Goal: Task Accomplishment & Management: Manage account settings

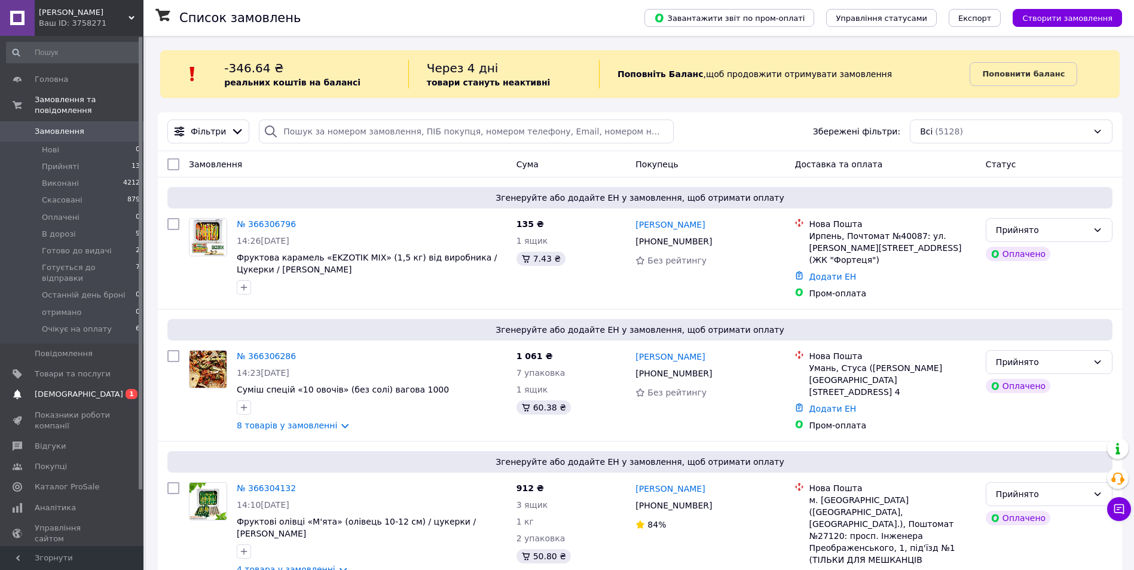
click at [108, 389] on span "[DEMOGRAPHIC_DATA]" at bounding box center [73, 394] width 76 height 11
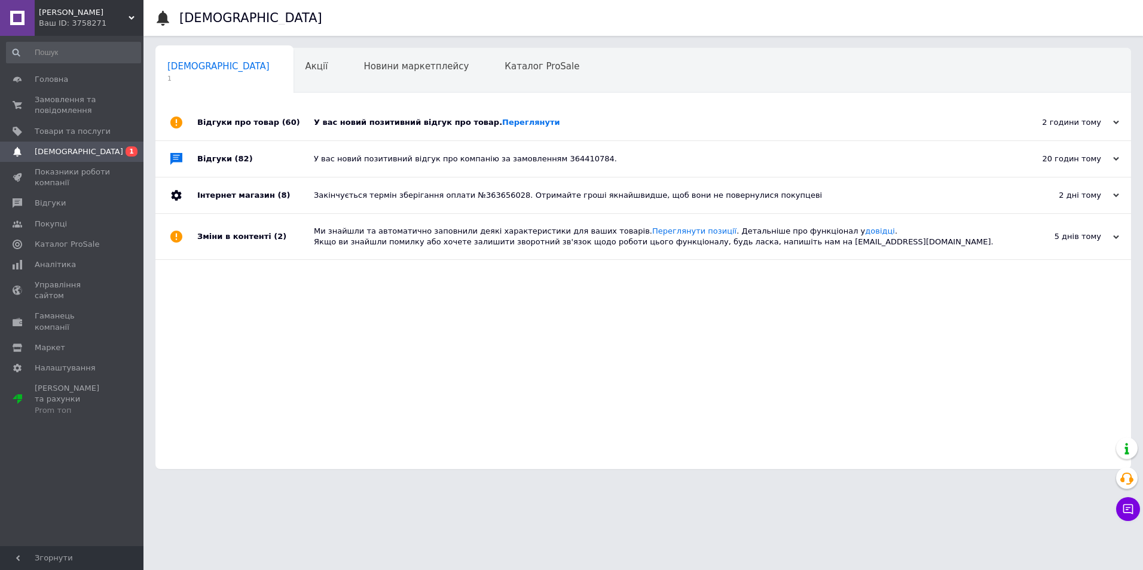
click at [424, 129] on div "У вас новий позитивний відгук про товар. Переглянути" at bounding box center [657, 123] width 686 height 36
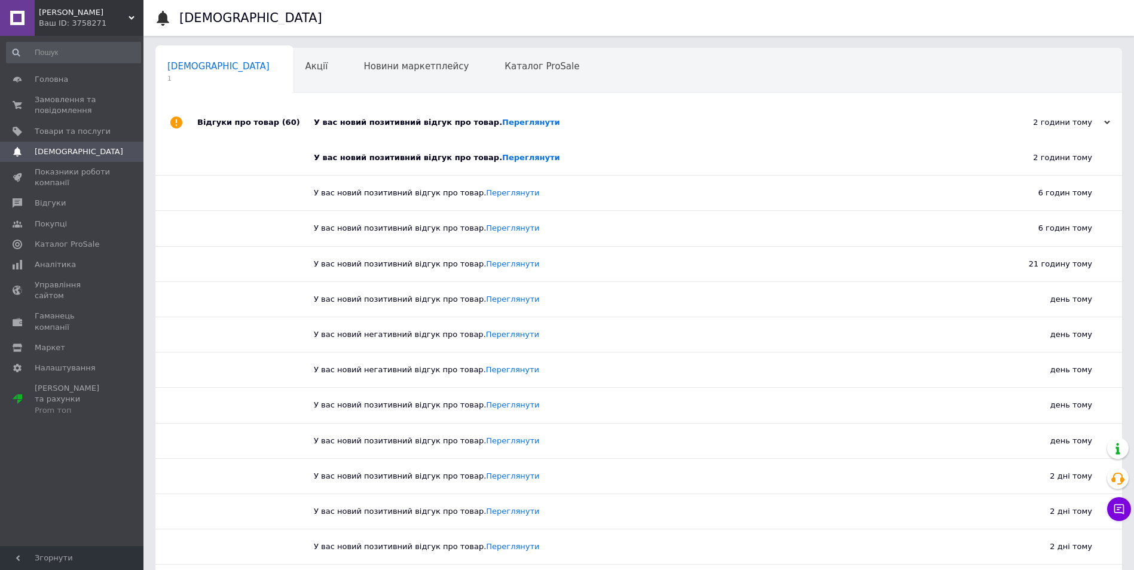
click at [498, 168] on div "У вас новий позитивний відгук про товар. Переглянути" at bounding box center [643, 158] width 659 height 35
click at [502, 161] on link "Переглянути" at bounding box center [531, 157] width 58 height 9
click at [103, 97] on span "Замовлення та повідомлення" at bounding box center [73, 105] width 76 height 22
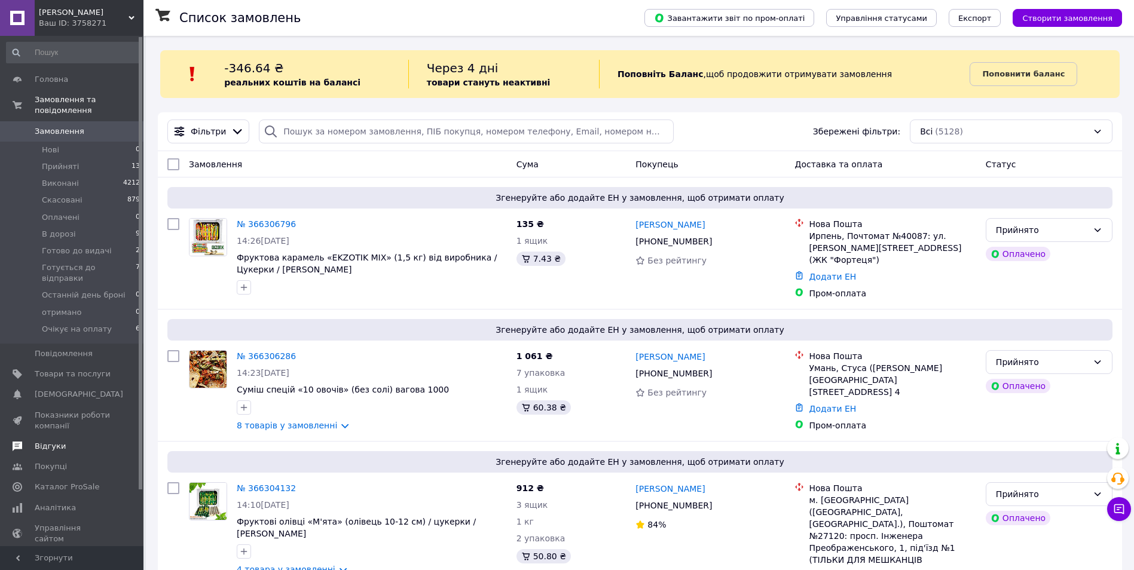
click at [56, 441] on span "Відгуки" at bounding box center [50, 446] width 31 height 11
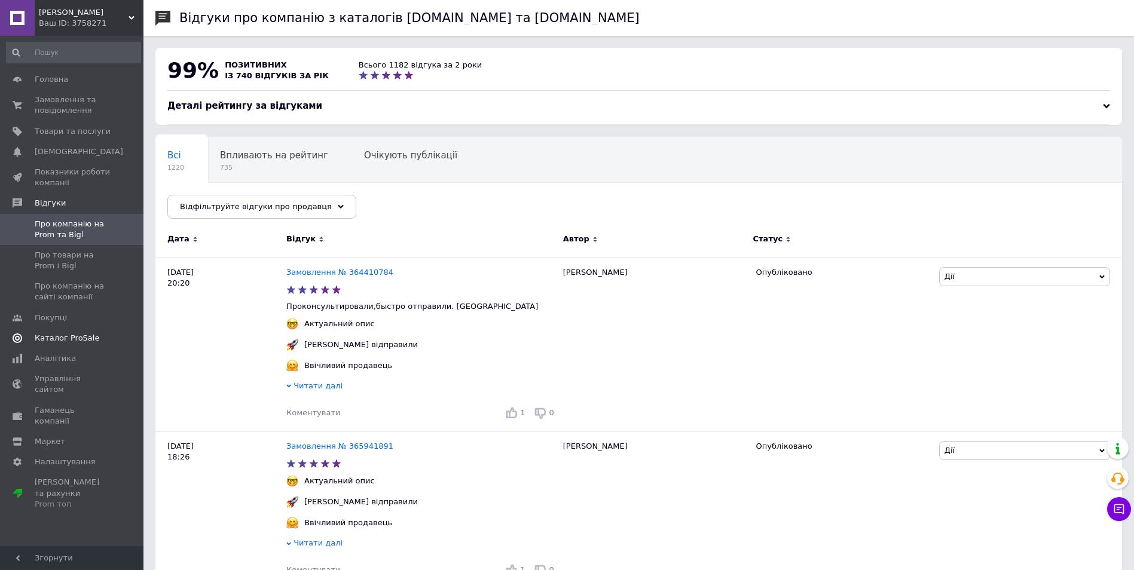
click at [71, 341] on span "Каталог ProSale" at bounding box center [67, 338] width 65 height 11
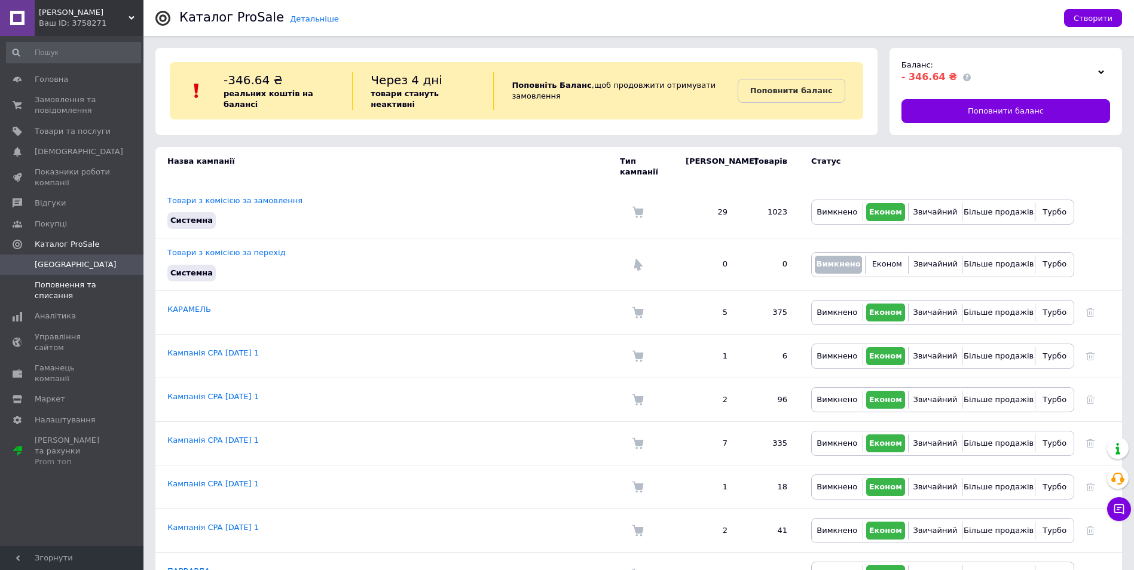
click at [76, 290] on span "Поповнення та списання" at bounding box center [73, 291] width 76 height 22
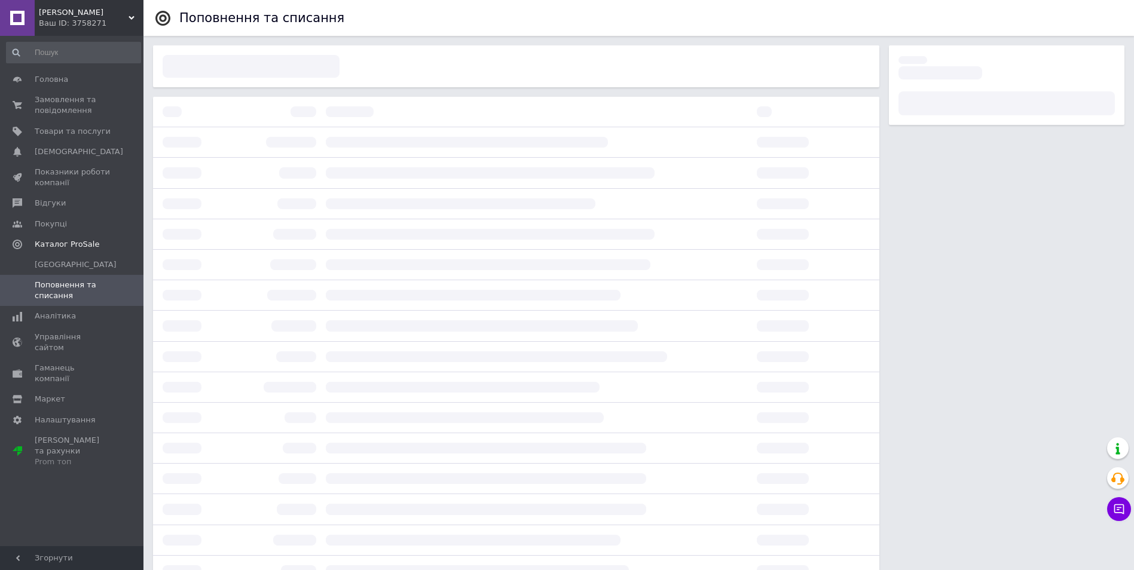
click at [75, 289] on span "Поповнення та списання" at bounding box center [73, 291] width 76 height 22
click at [76, 318] on span "Аналітика" at bounding box center [73, 316] width 76 height 11
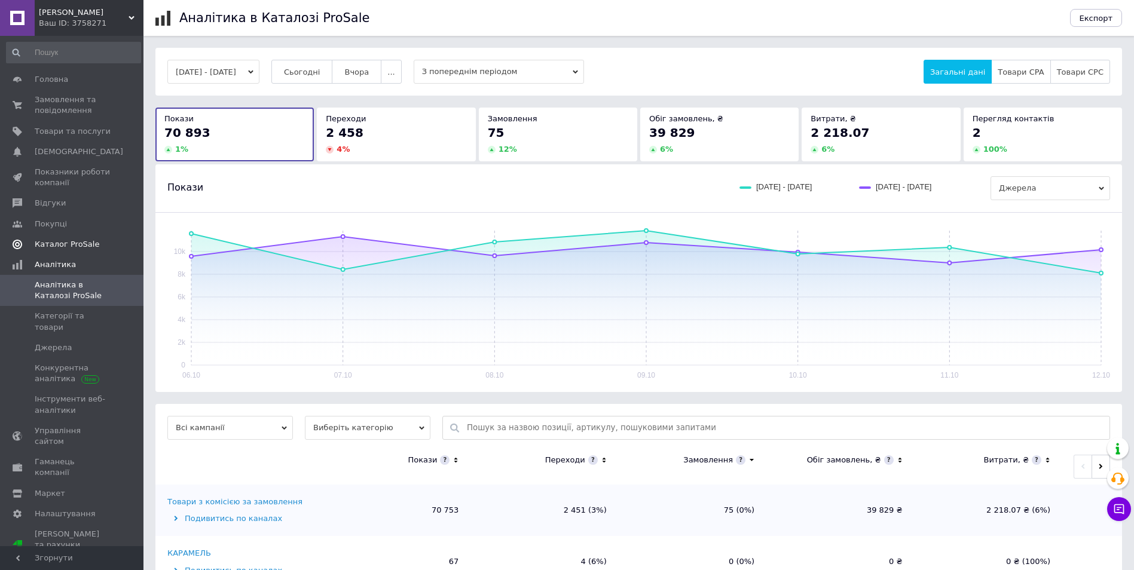
click at [75, 243] on span "Каталог ProSale" at bounding box center [67, 244] width 65 height 11
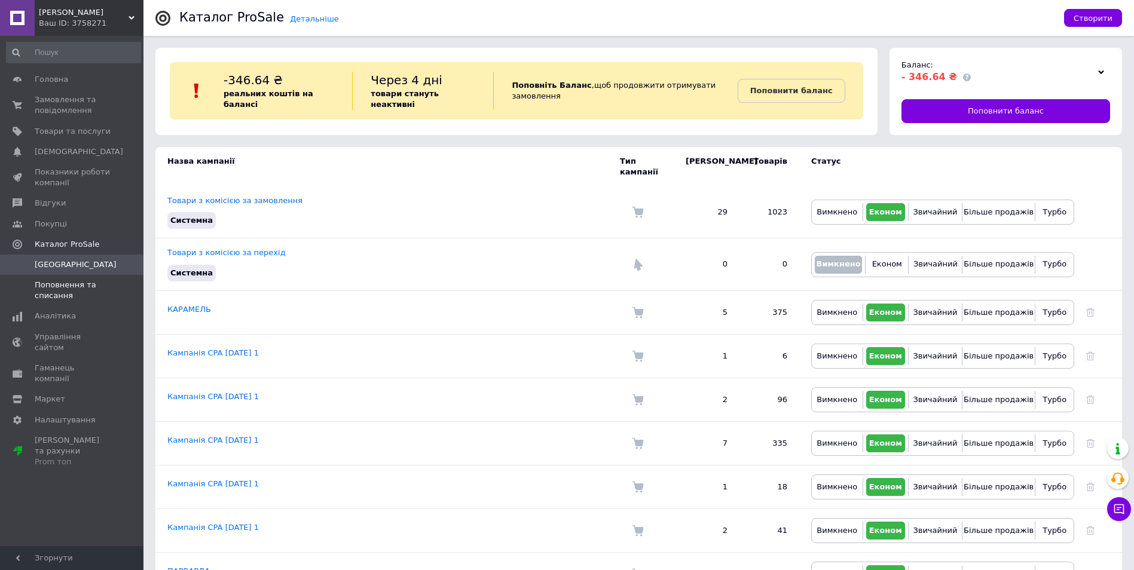
click at [76, 287] on span "Поповнення та списання" at bounding box center [73, 291] width 76 height 22
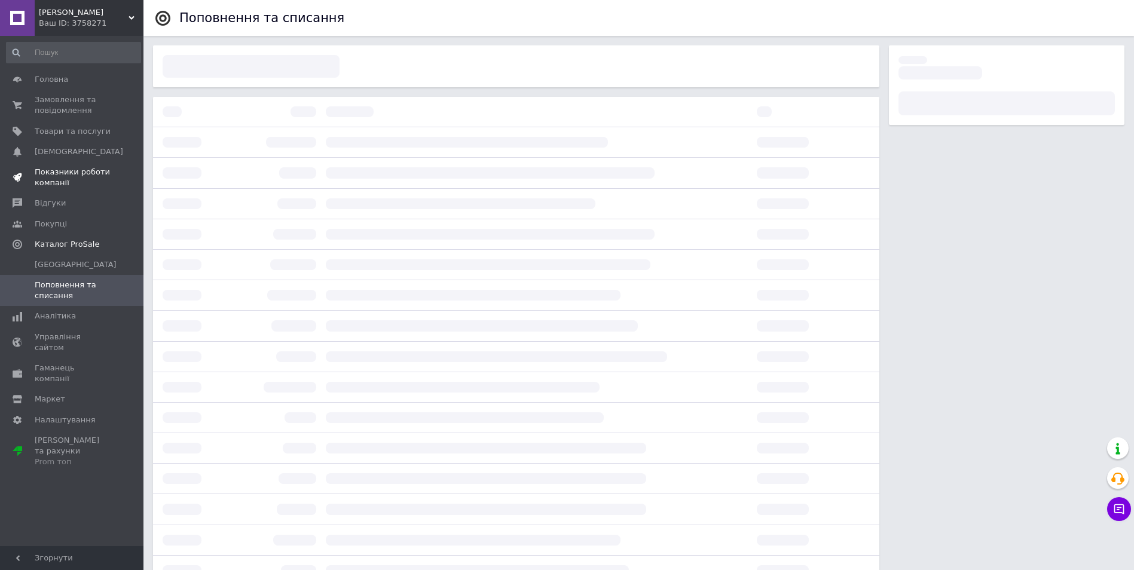
click at [84, 172] on span "Показники роботи компанії" at bounding box center [73, 178] width 76 height 22
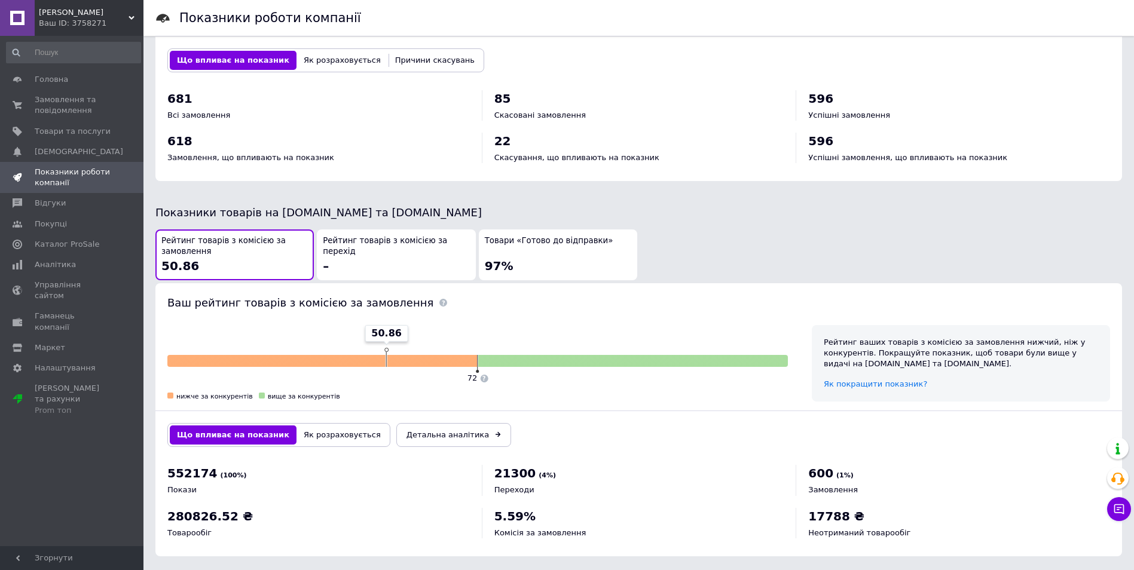
scroll to position [199, 0]
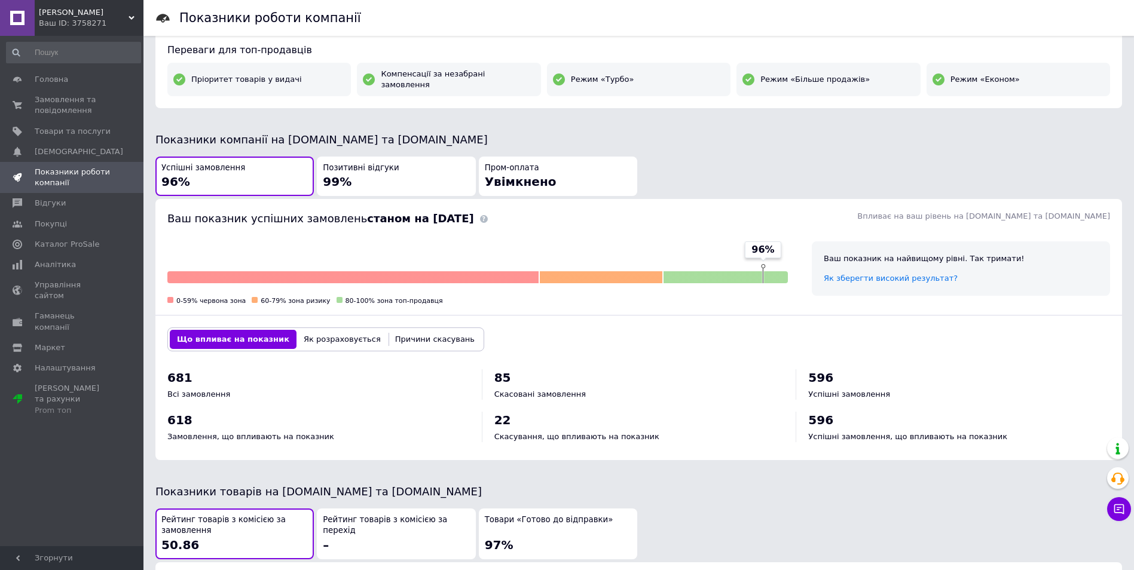
click at [407, 176] on div "Позитивні відгуки 99%" at bounding box center [396, 177] width 146 height 28
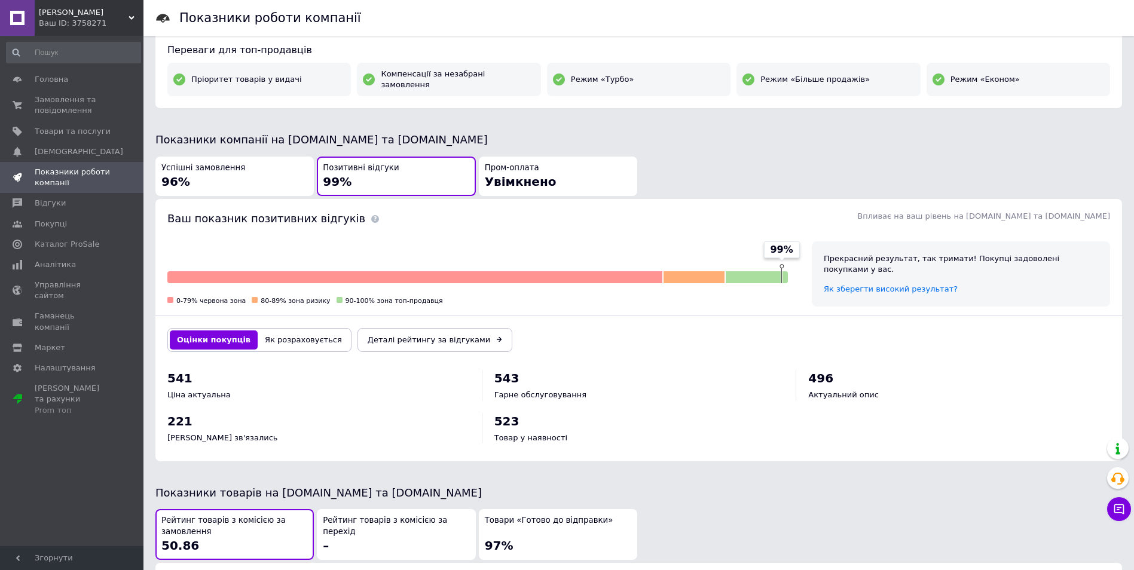
drag, startPoint x: 301, startPoint y: 332, endPoint x: 286, endPoint y: 335, distance: 14.8
click at [301, 333] on button "Як розраховується" at bounding box center [303, 340] width 91 height 19
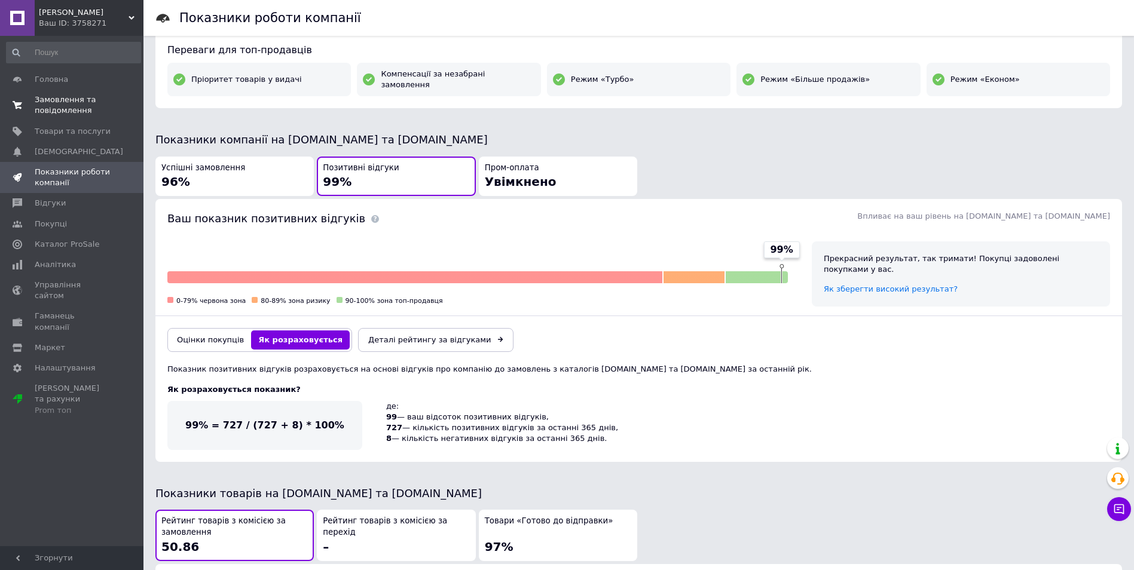
click at [83, 106] on span "Замовлення та повідомлення" at bounding box center [73, 105] width 76 height 22
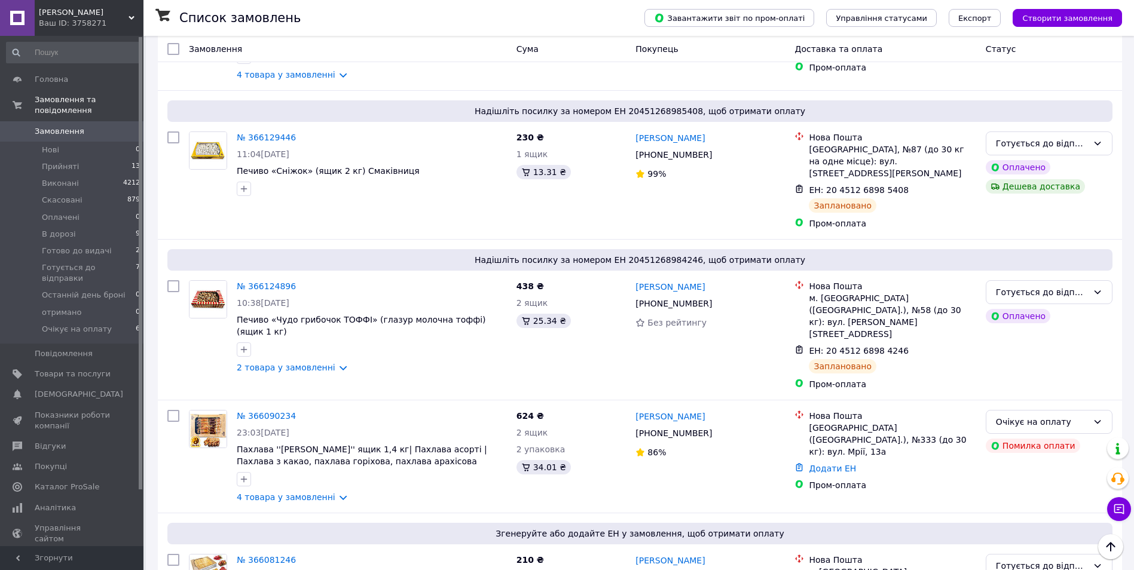
scroll to position [2151, 0]
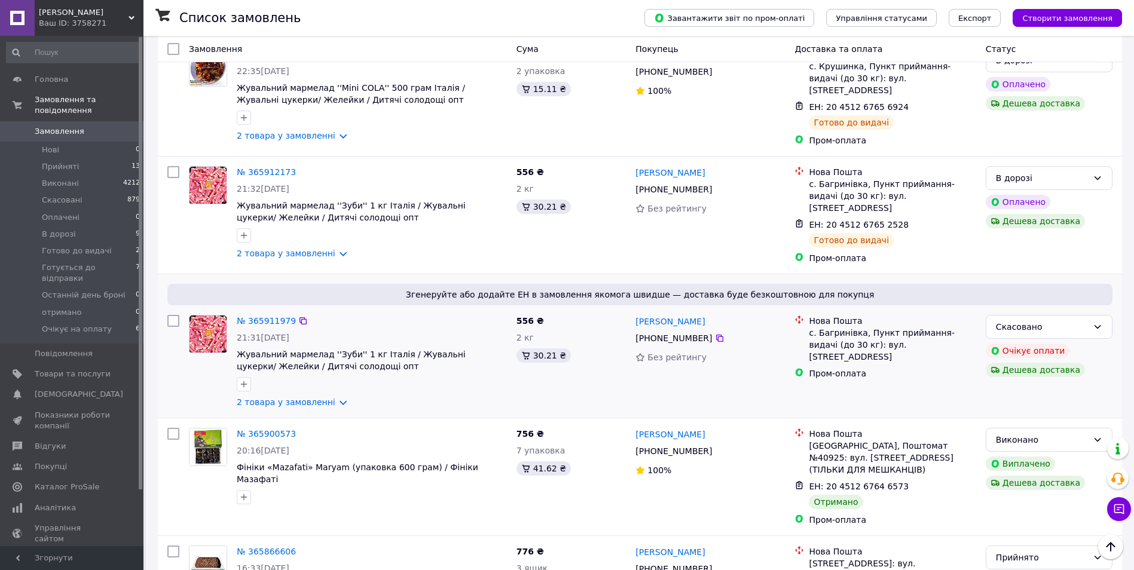
scroll to position [1406, 0]
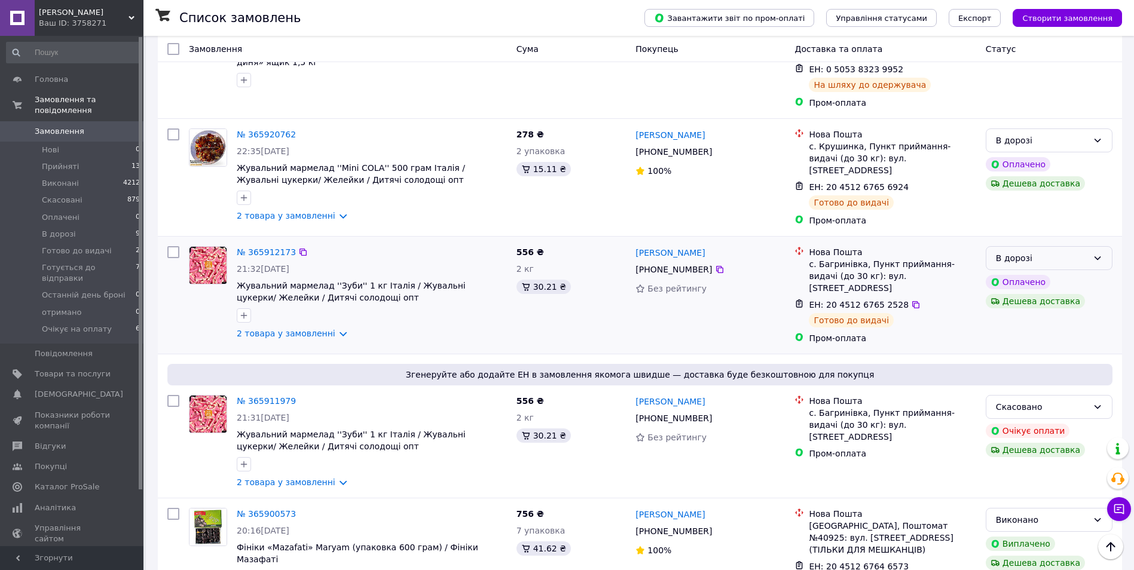
click at [1076, 252] on div "В дорозі" at bounding box center [1042, 258] width 92 height 13
click at [1069, 206] on li "Готово до видачі" at bounding box center [1050, 211] width 126 height 22
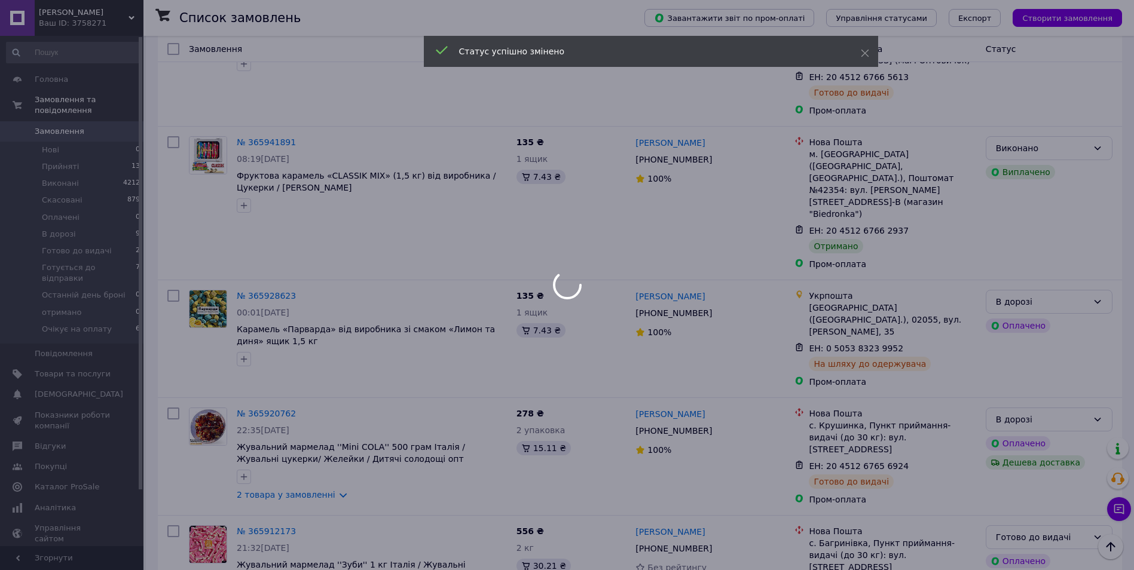
click at [1063, 271] on div at bounding box center [567, 285] width 1134 height 570
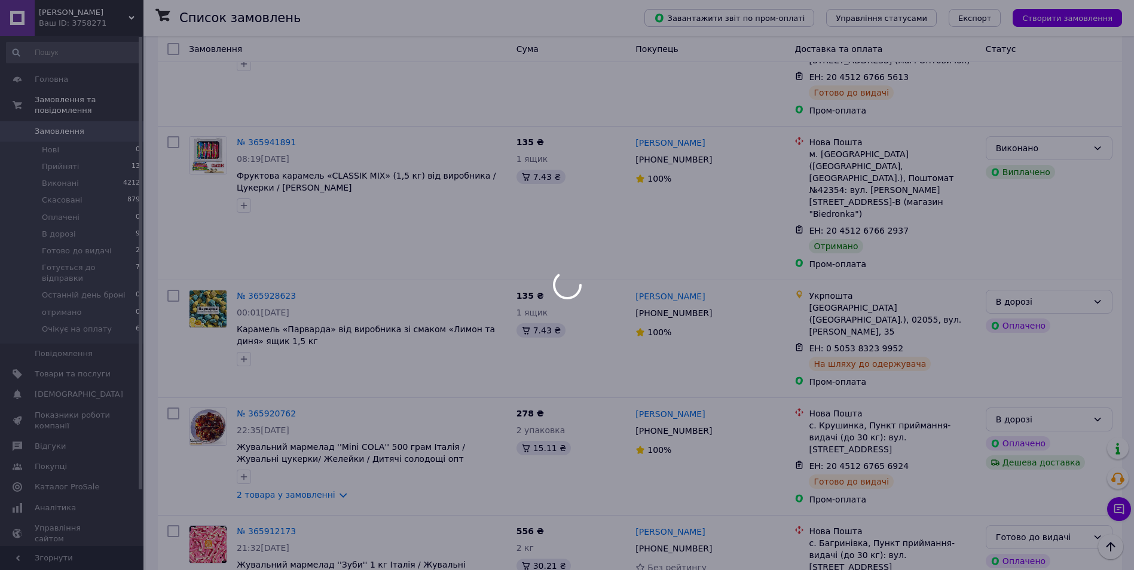
click at [1068, 259] on div at bounding box center [567, 285] width 1134 height 570
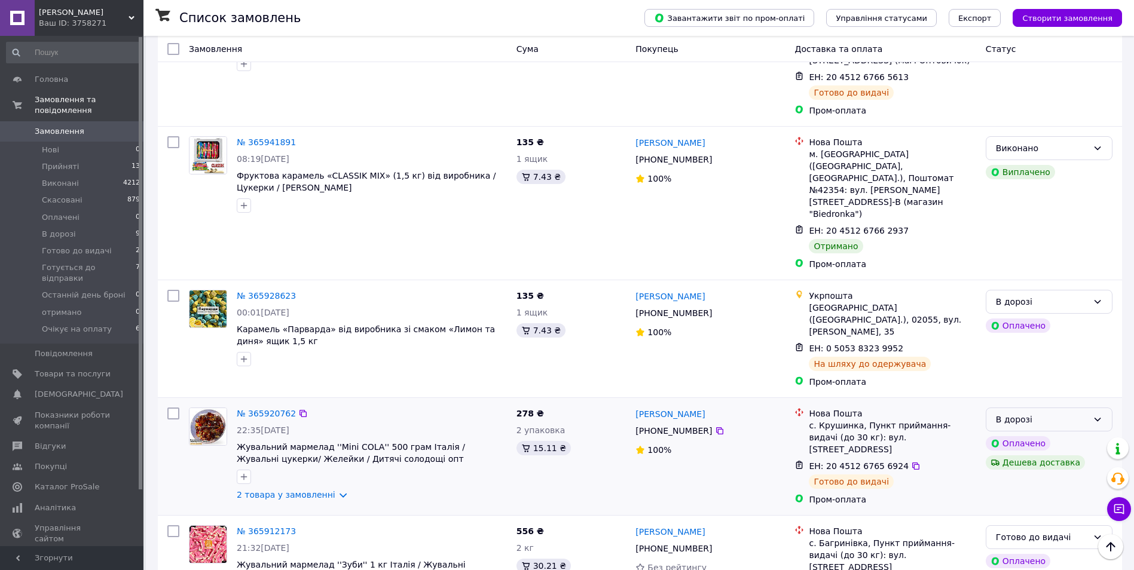
click at [1068, 408] on div "В дорозі" at bounding box center [1049, 420] width 127 height 24
click at [1071, 374] on li "Готово до видачі" at bounding box center [1050, 377] width 126 height 22
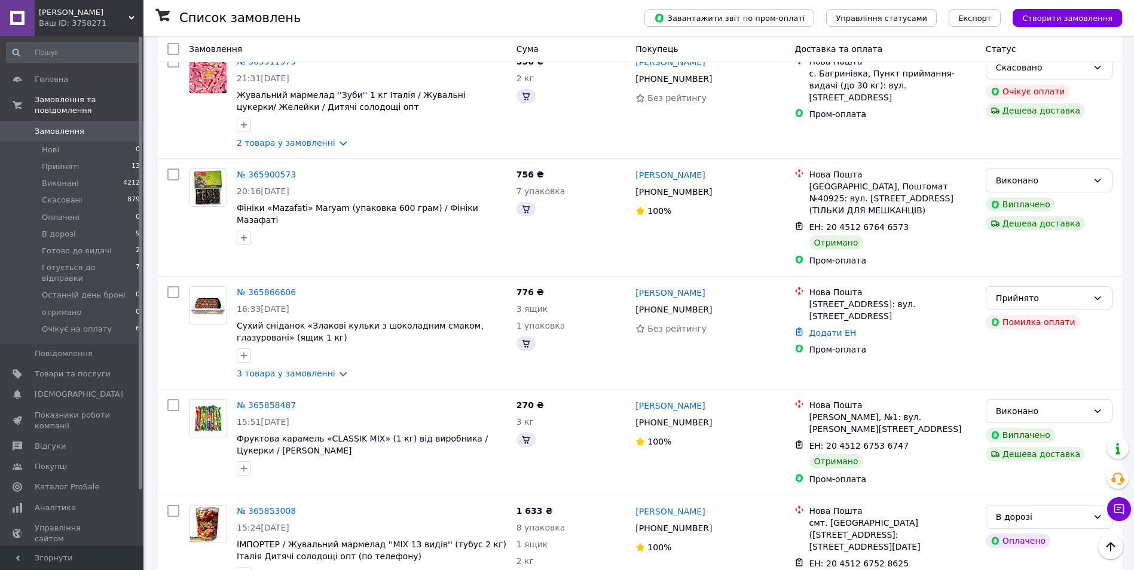
scroll to position [1964, 0]
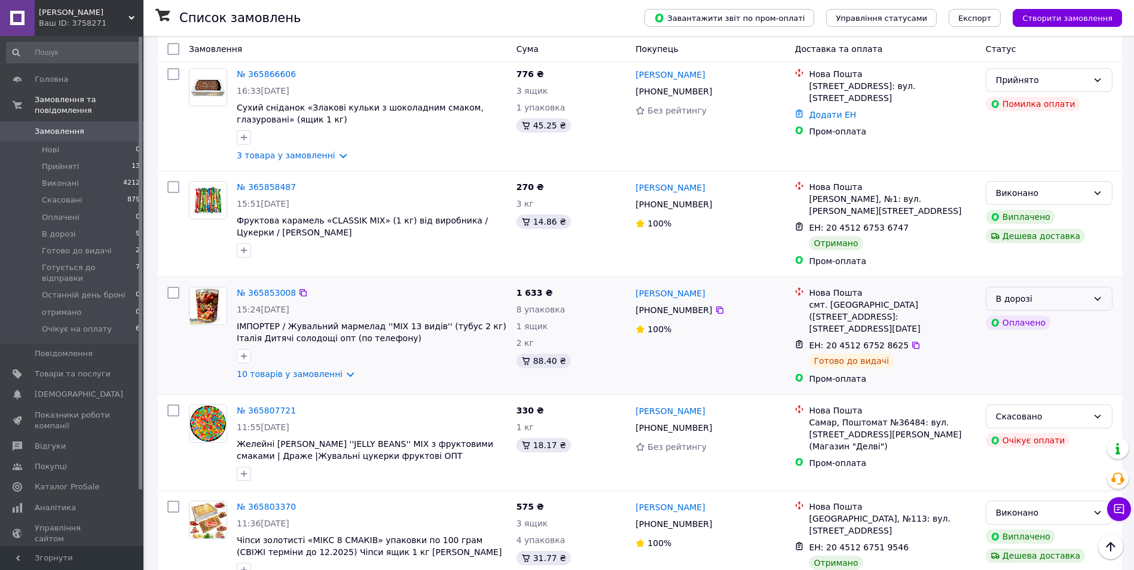
click at [1058, 292] on div "В дорозі" at bounding box center [1042, 298] width 92 height 13
click at [1058, 222] on li "Готово до видачі" at bounding box center [1050, 226] width 126 height 22
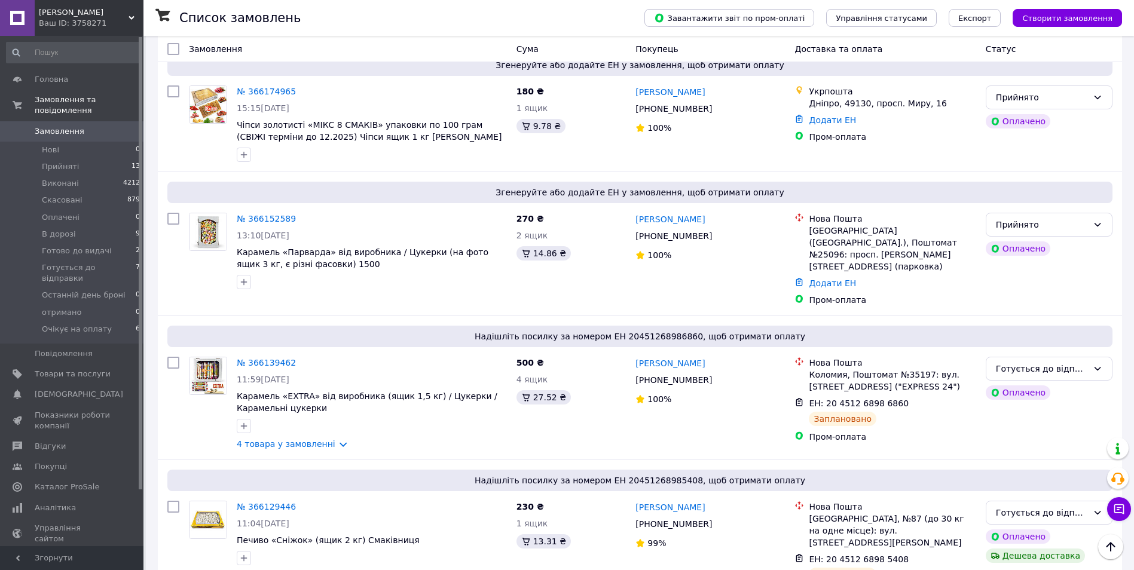
scroll to position [2151, 0]
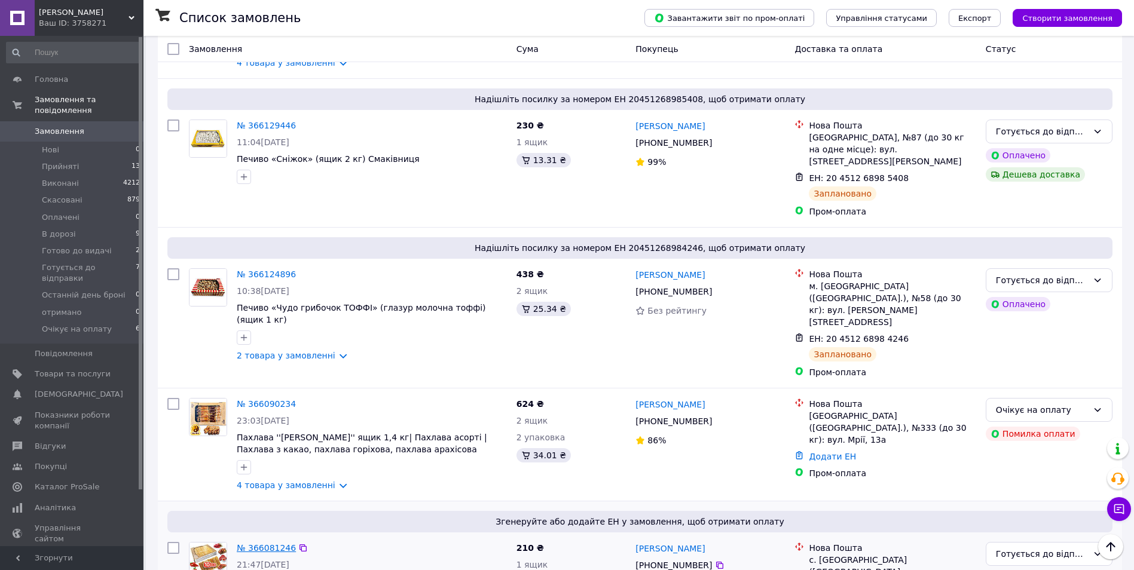
click at [265, 544] on link "№ 366081246" at bounding box center [266, 549] width 59 height 10
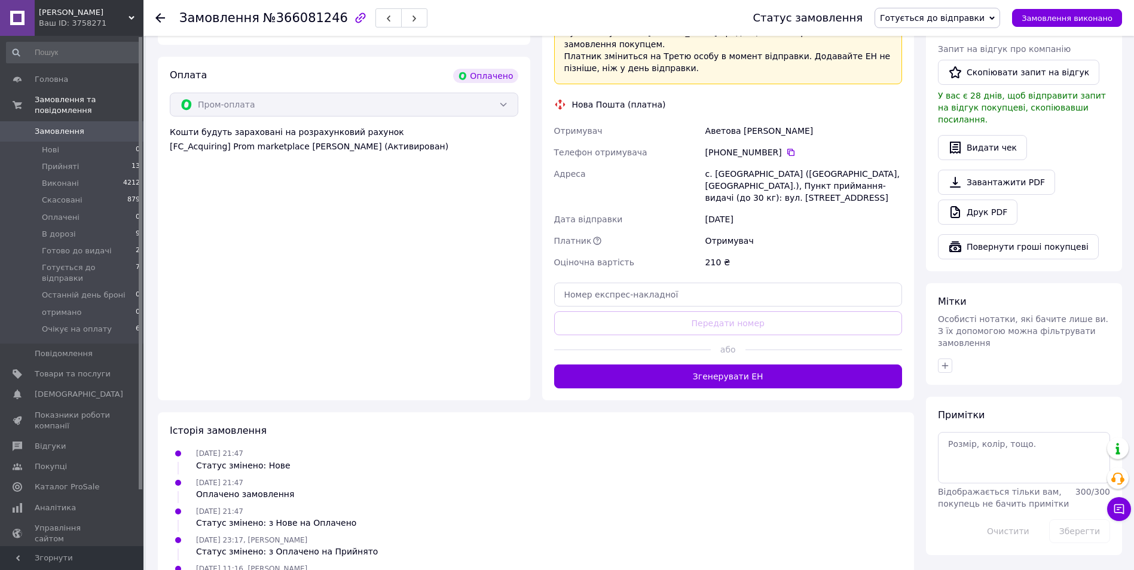
scroll to position [407, 0]
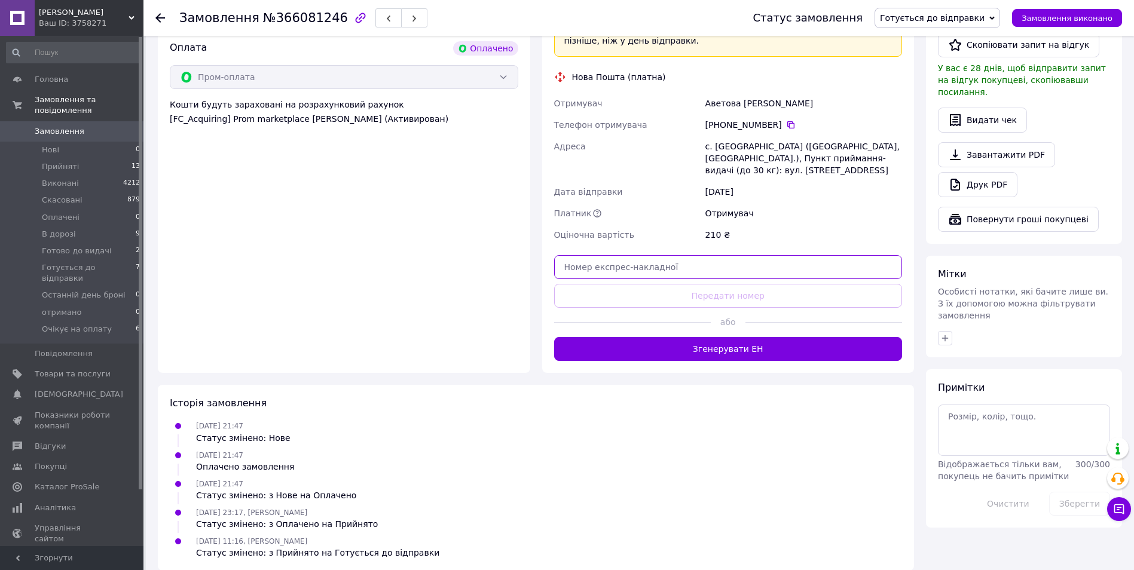
paste input "20451269177345"
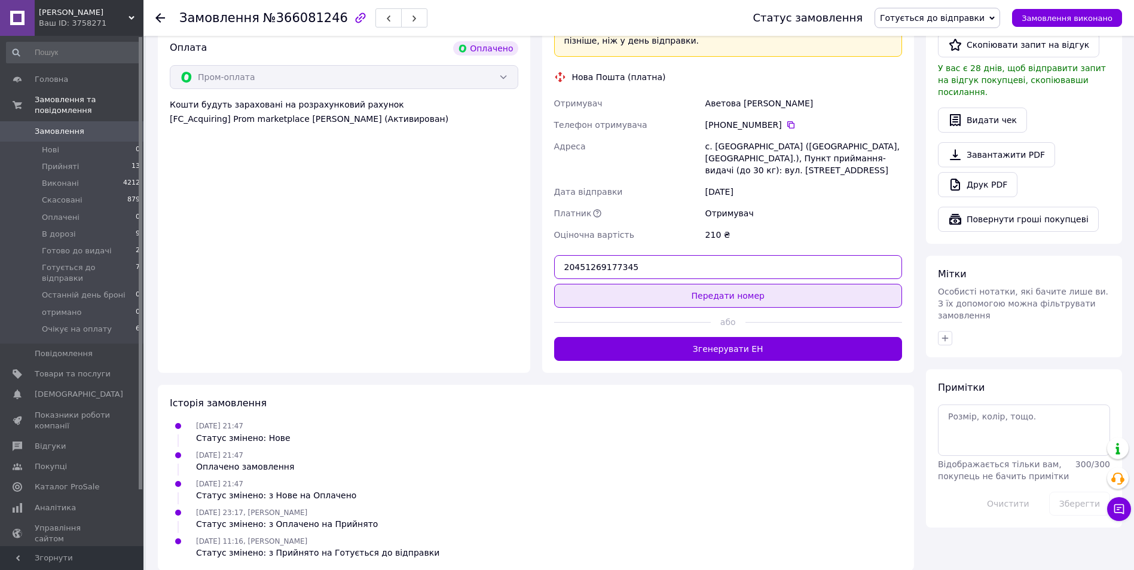
type input "20451269177345"
click at [732, 287] on button "Передати номер" at bounding box center [728, 296] width 349 height 24
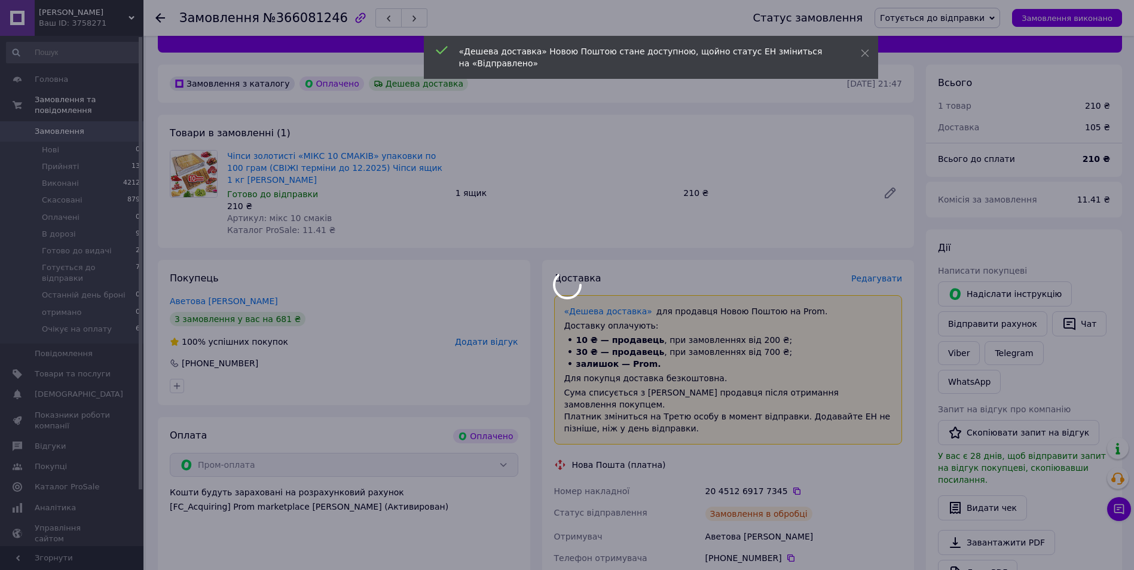
scroll to position [0, 0]
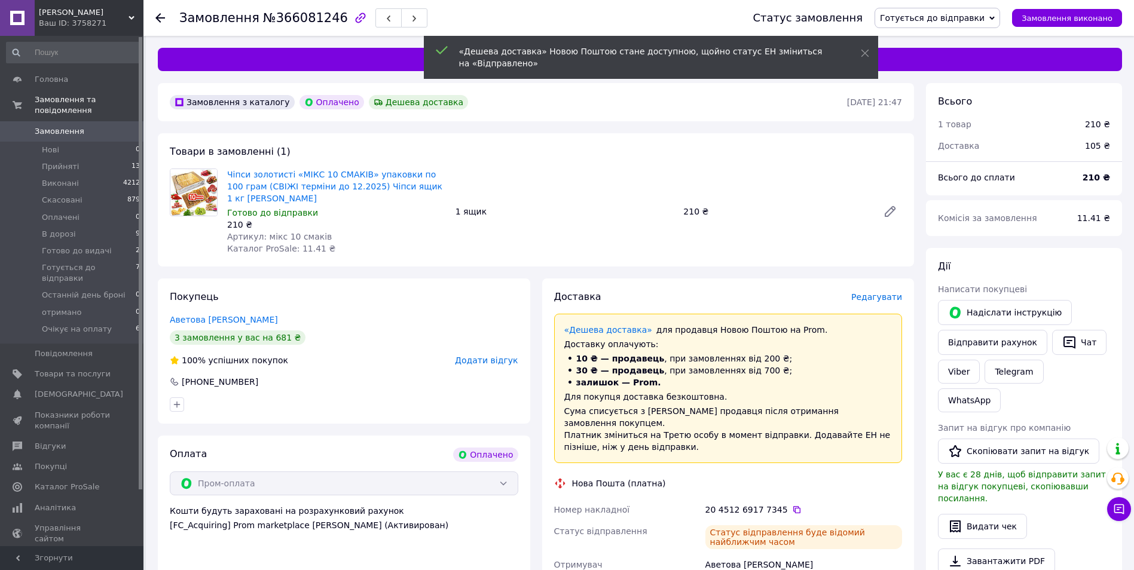
click at [75, 126] on span "Замовлення" at bounding box center [60, 131] width 50 height 11
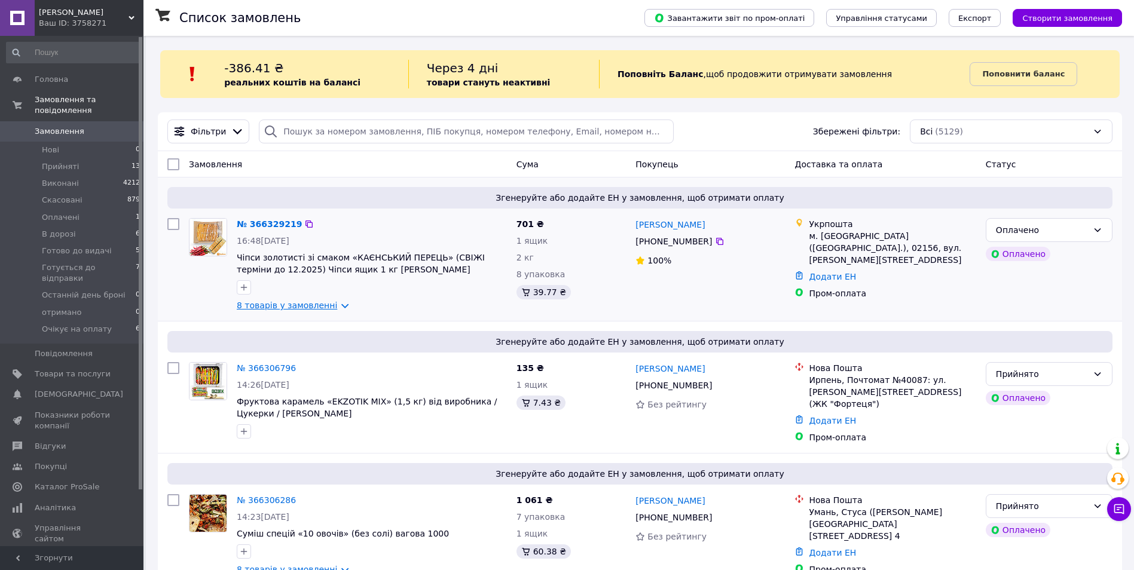
click at [295, 302] on link "8 товарів у замовленні" at bounding box center [287, 306] width 100 height 10
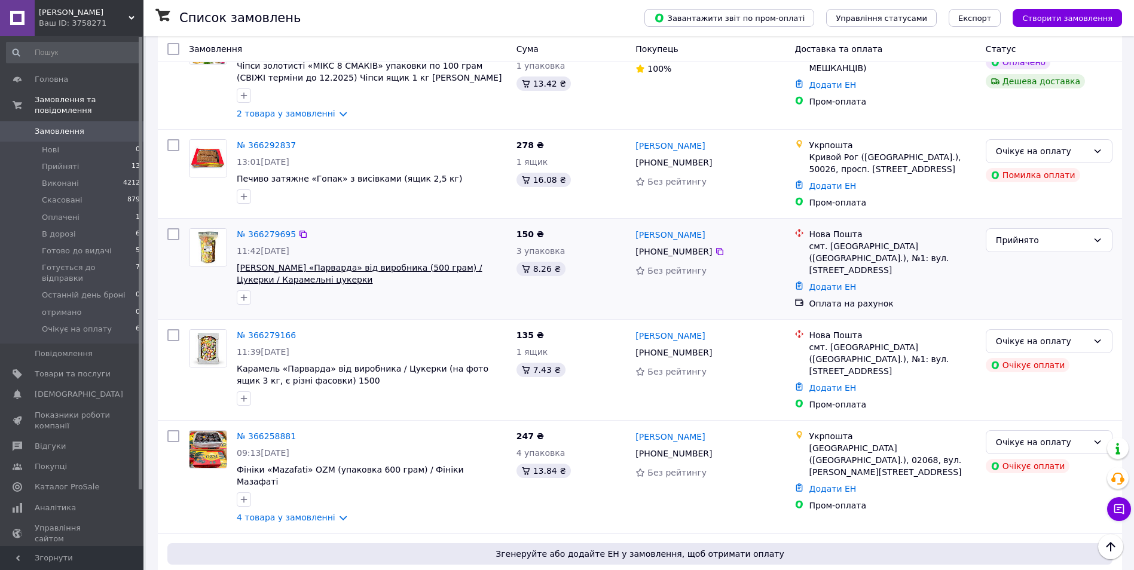
scroll to position [2553, 0]
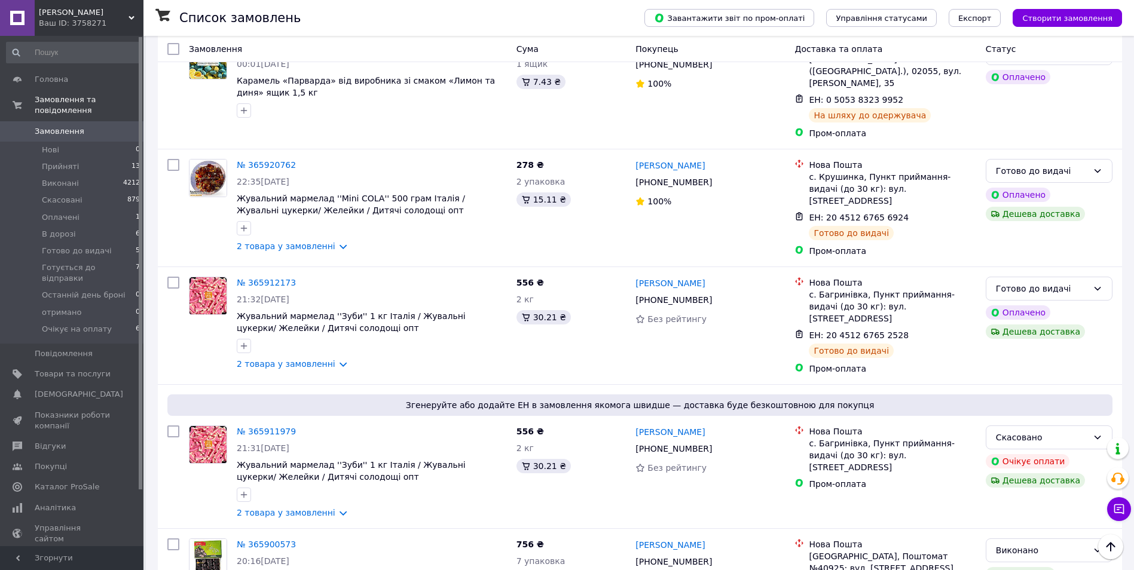
scroll to position [2017, 0]
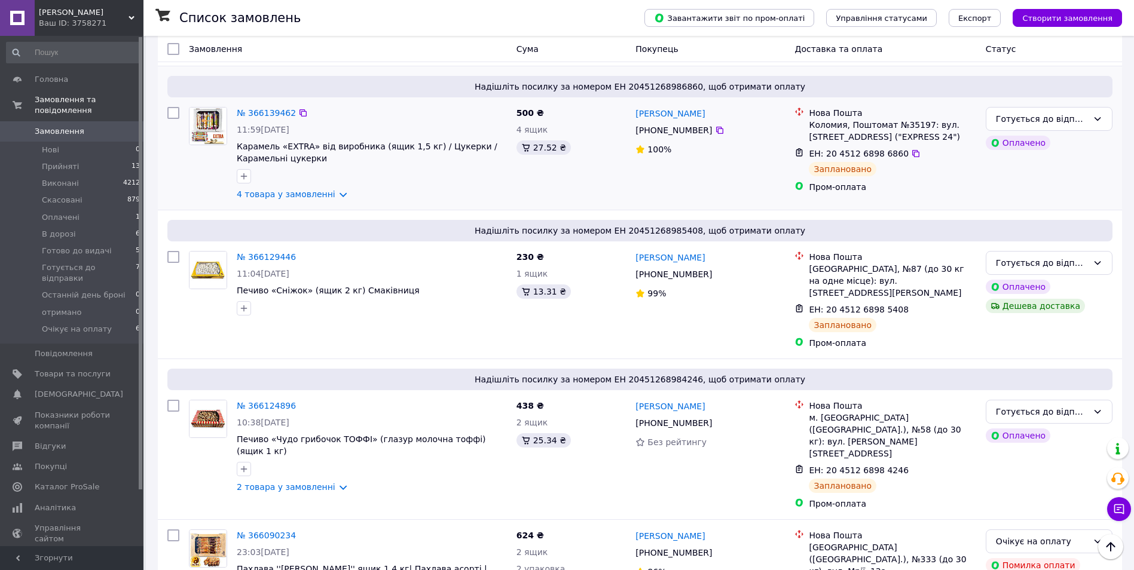
scroll to position [2274, 0]
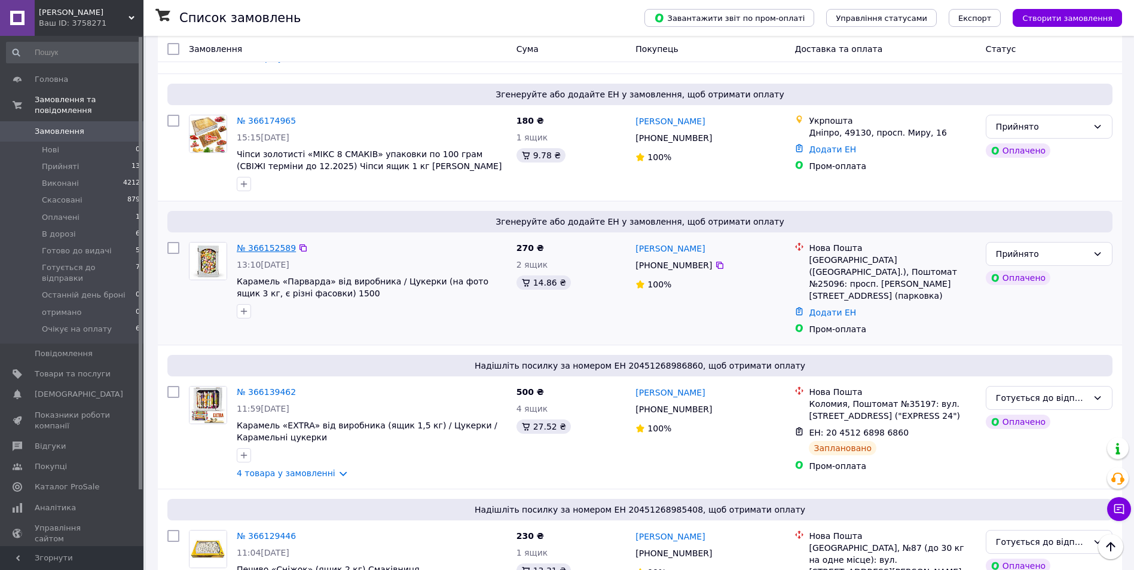
click at [262, 243] on link "№ 366152589" at bounding box center [266, 248] width 59 height 10
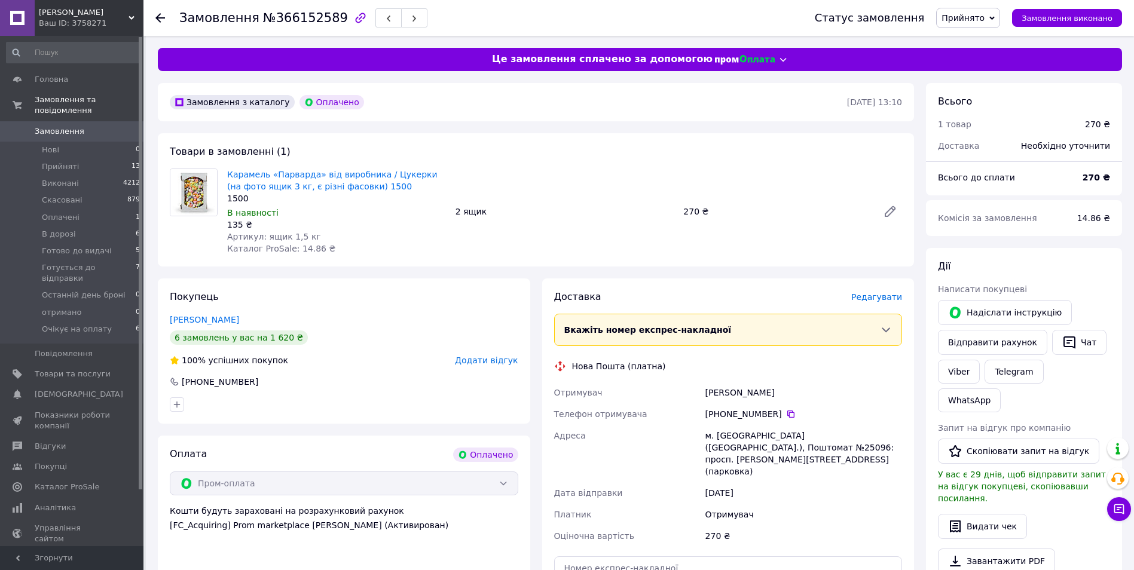
paste input "20451269177345"
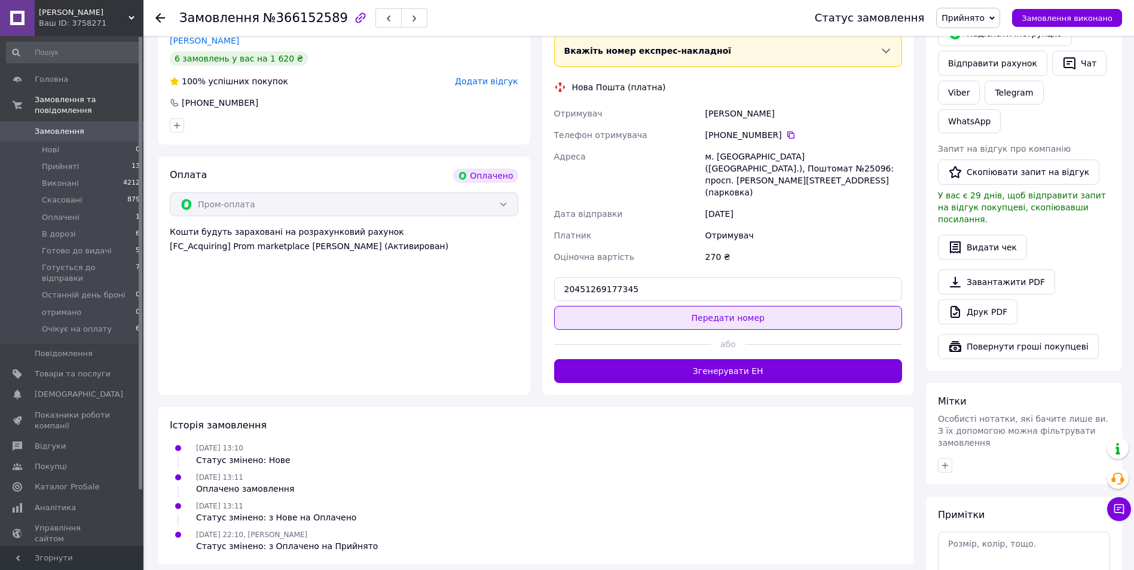
click at [773, 306] on button "Передати номер" at bounding box center [728, 318] width 349 height 24
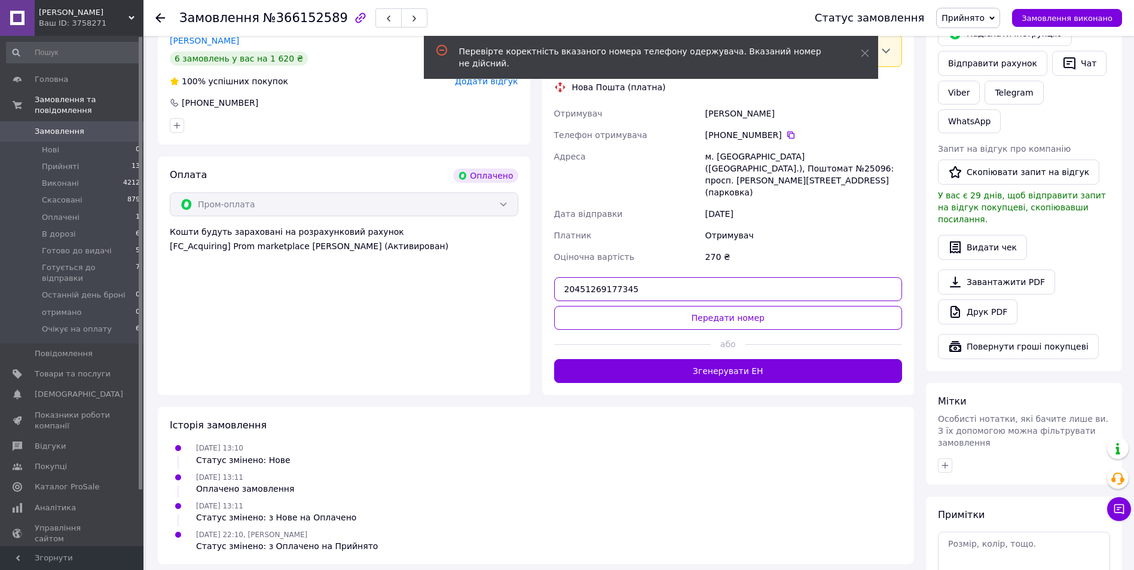
drag, startPoint x: 646, startPoint y: 263, endPoint x: 590, endPoint y: 262, distance: 56.2
click at [590, 277] on input "20451269177345" at bounding box center [728, 289] width 349 height 24
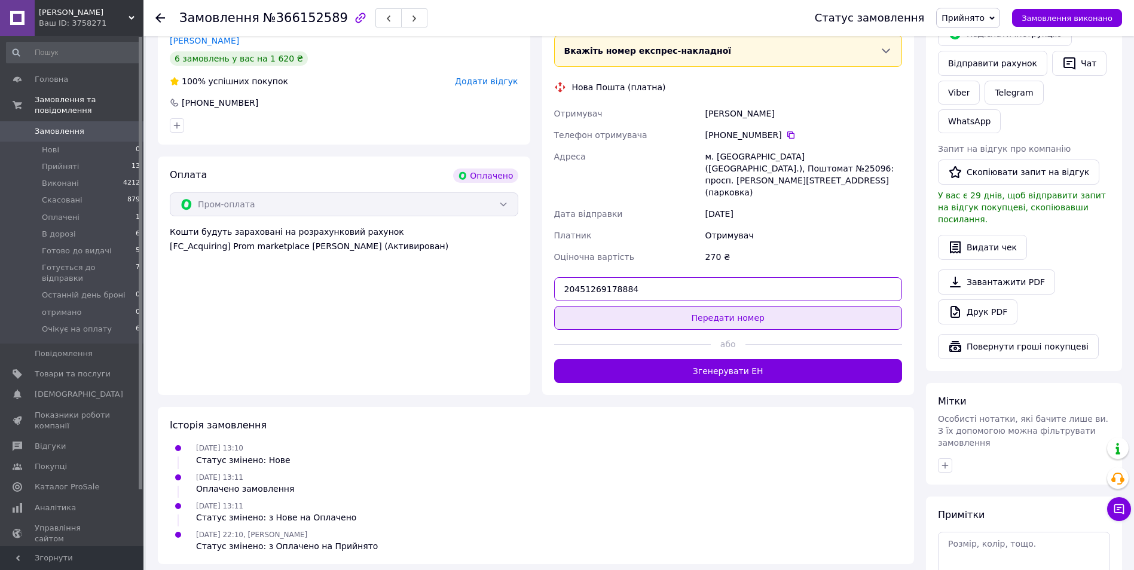
type input "20451269178884"
click at [707, 306] on button "Передати номер" at bounding box center [728, 318] width 349 height 24
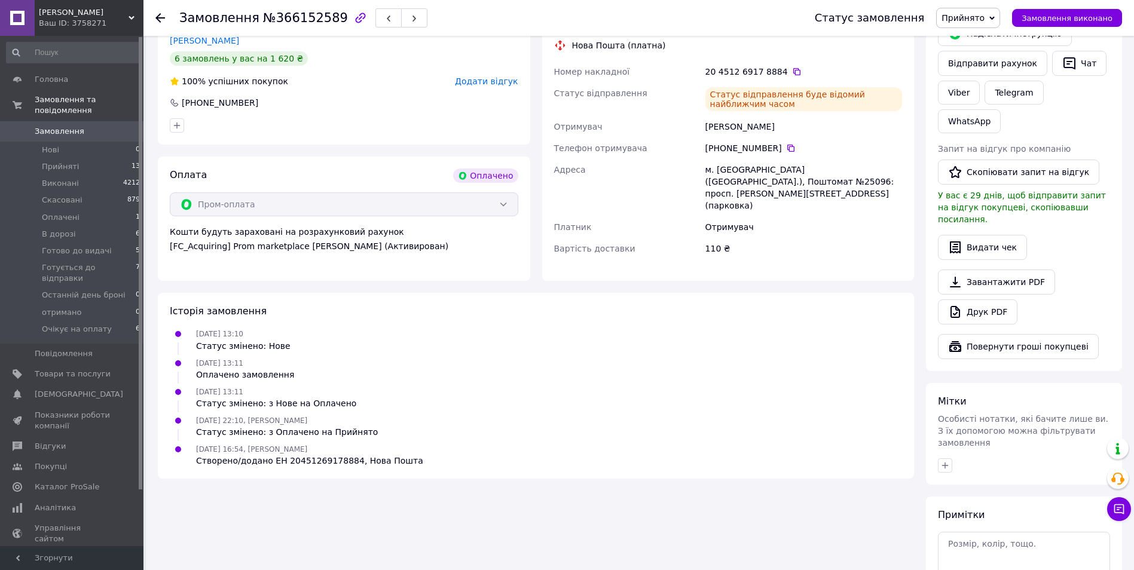
click at [1000, 24] on span "Прийнято" at bounding box center [968, 18] width 64 height 20
click at [997, 126] on li "Готується до відправки" at bounding box center [991, 132] width 109 height 18
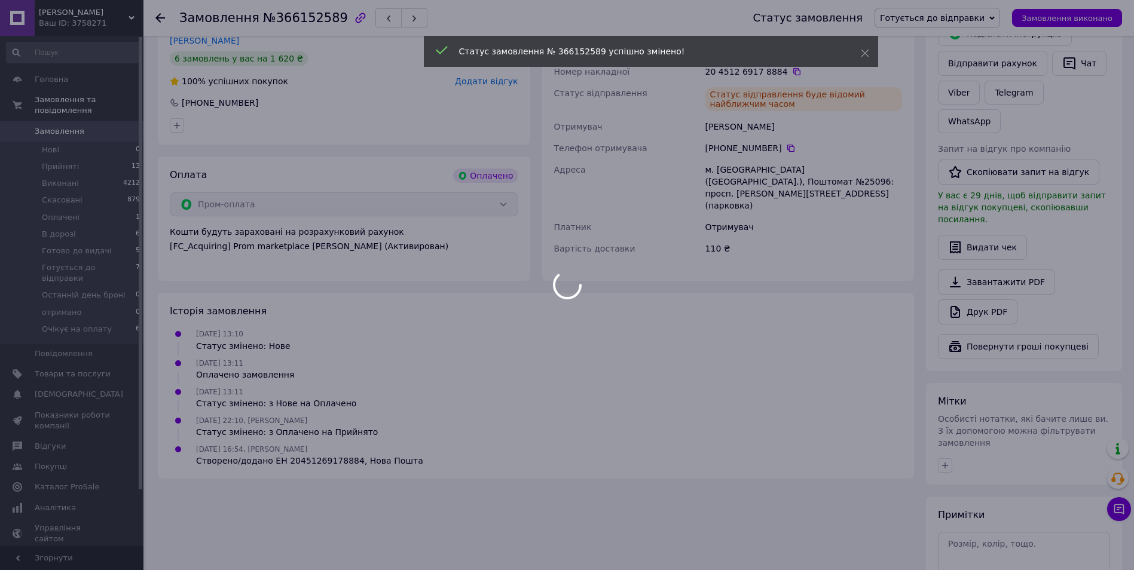
scroll to position [0, 0]
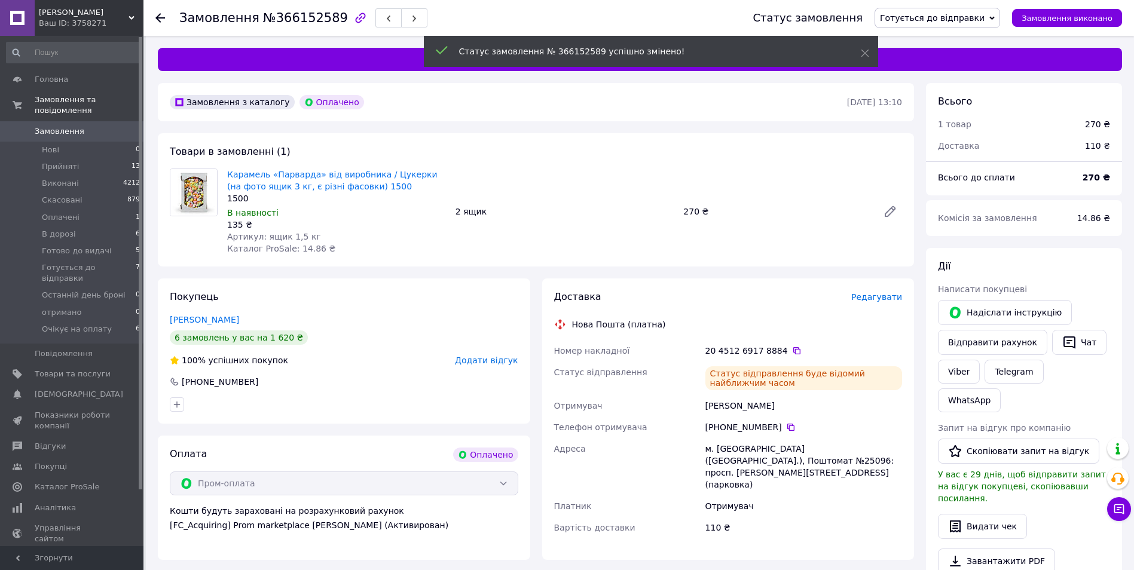
click at [126, 126] on span "0" at bounding box center [127, 131] width 33 height 11
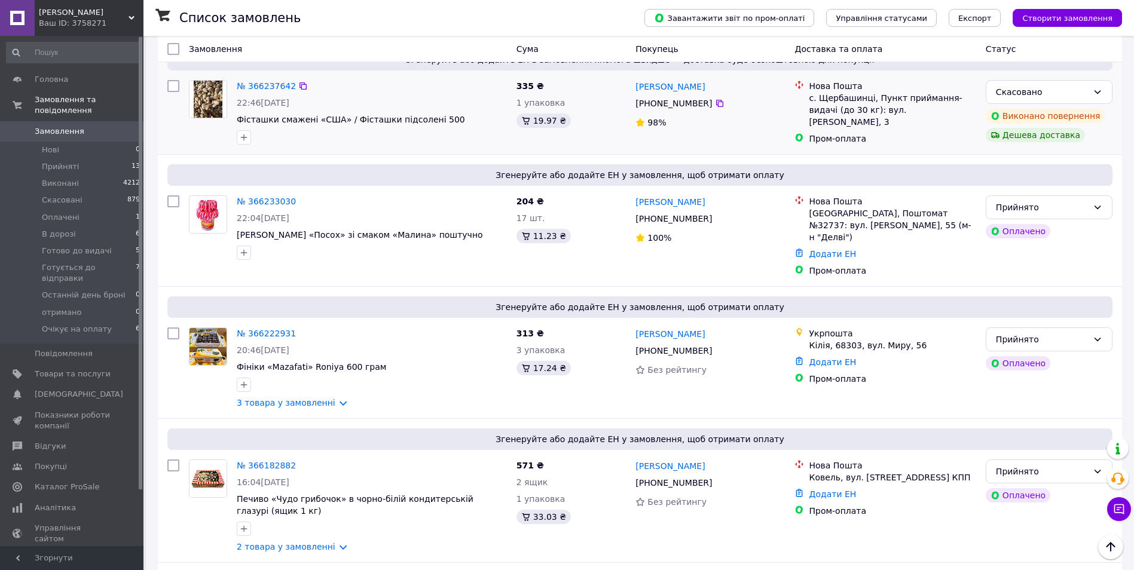
scroll to position [1674, 0]
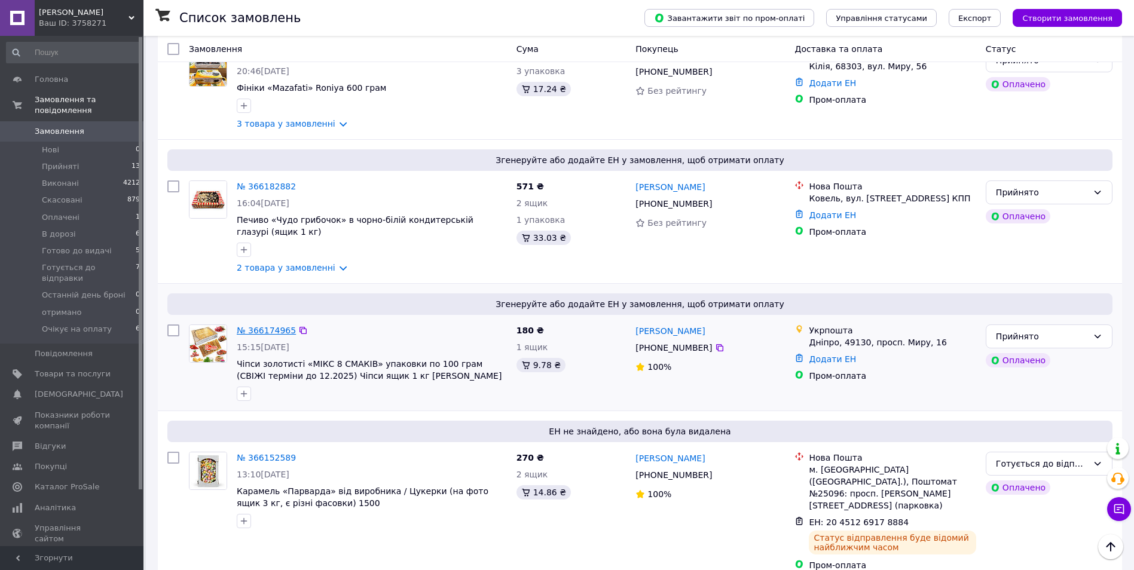
click at [263, 326] on link "№ 366174965" at bounding box center [266, 331] width 59 height 10
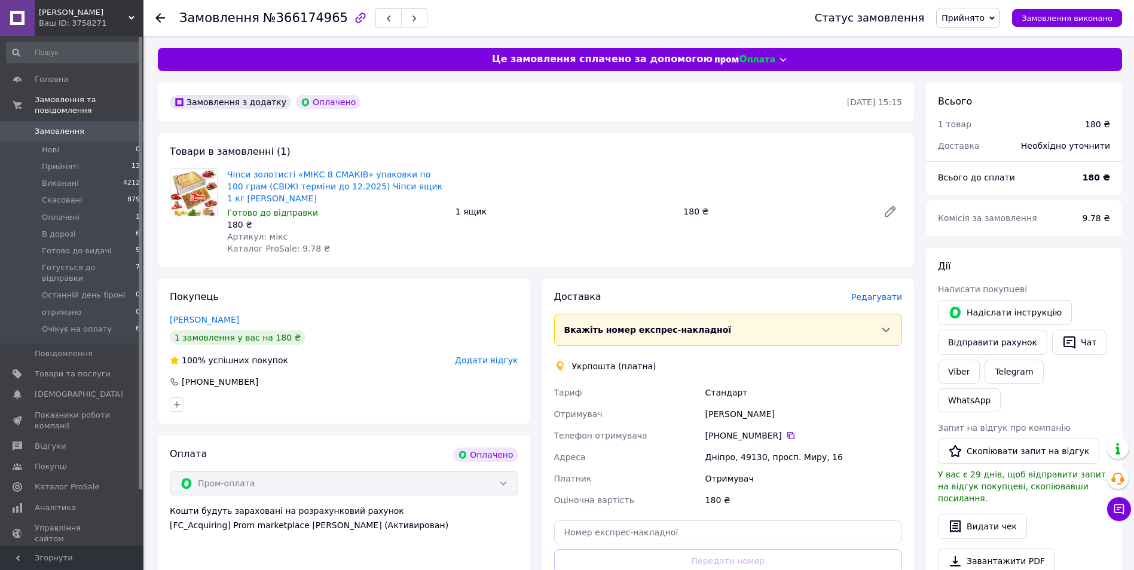
drag, startPoint x: 993, startPoint y: 15, endPoint x: 991, endPoint y: 21, distance: 6.2
click at [993, 11] on span "Прийнято" at bounding box center [968, 18] width 64 height 20
click at [996, 128] on li "Готується до відправки" at bounding box center [991, 132] width 109 height 18
drag, startPoint x: 198, startPoint y: 20, endPoint x: 172, endPoint y: 20, distance: 26.3
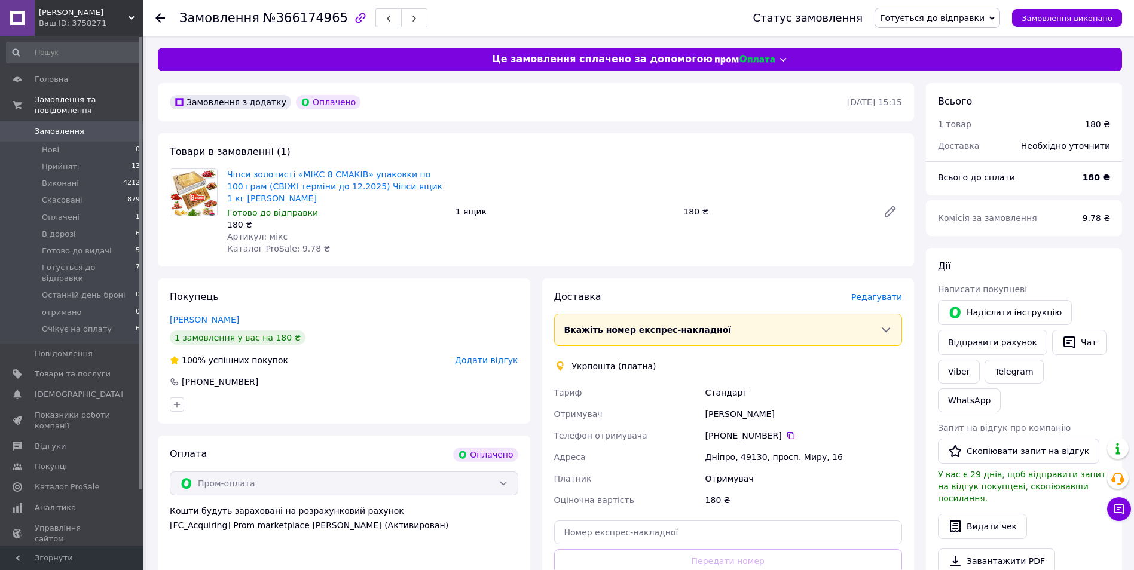
click at [198, 20] on span "Замовлення" at bounding box center [219, 18] width 80 height 14
click at [159, 15] on use at bounding box center [160, 18] width 10 height 10
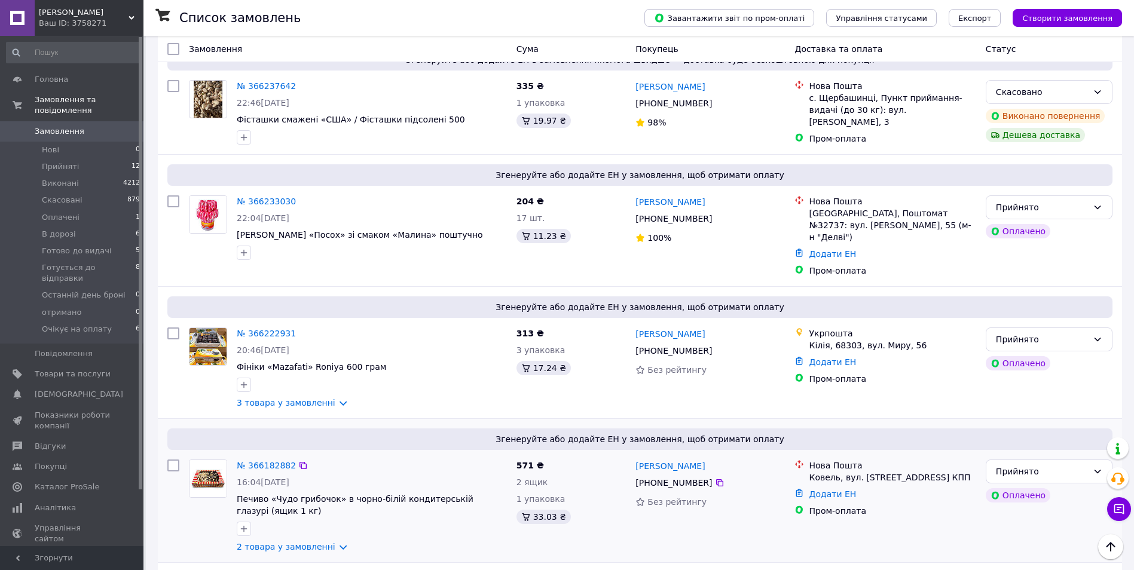
scroll to position [1674, 0]
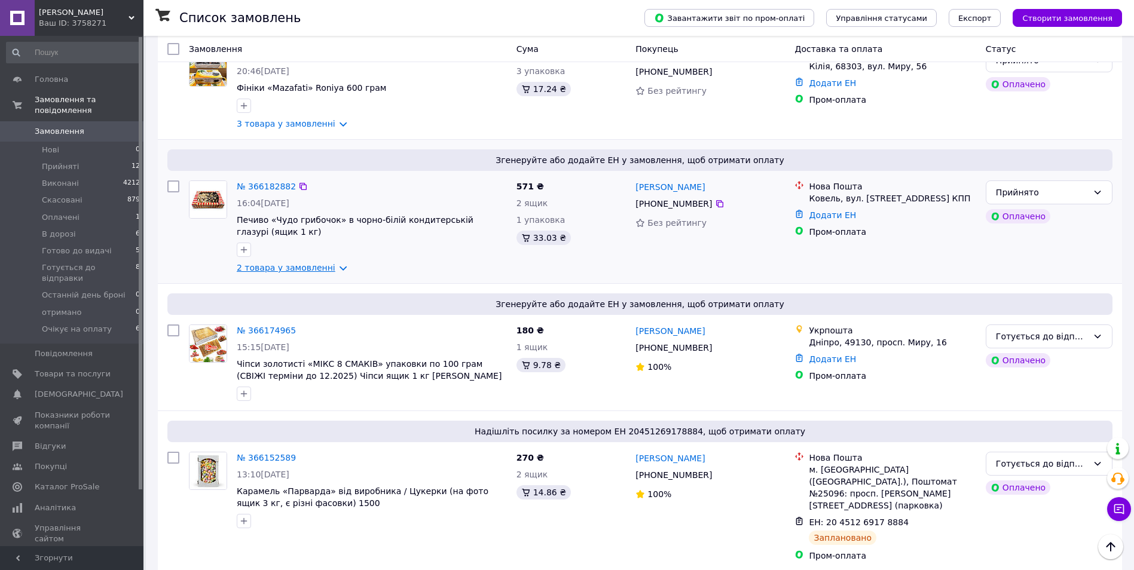
click at [271, 263] on link "2 товара у замовленні" at bounding box center [286, 268] width 99 height 10
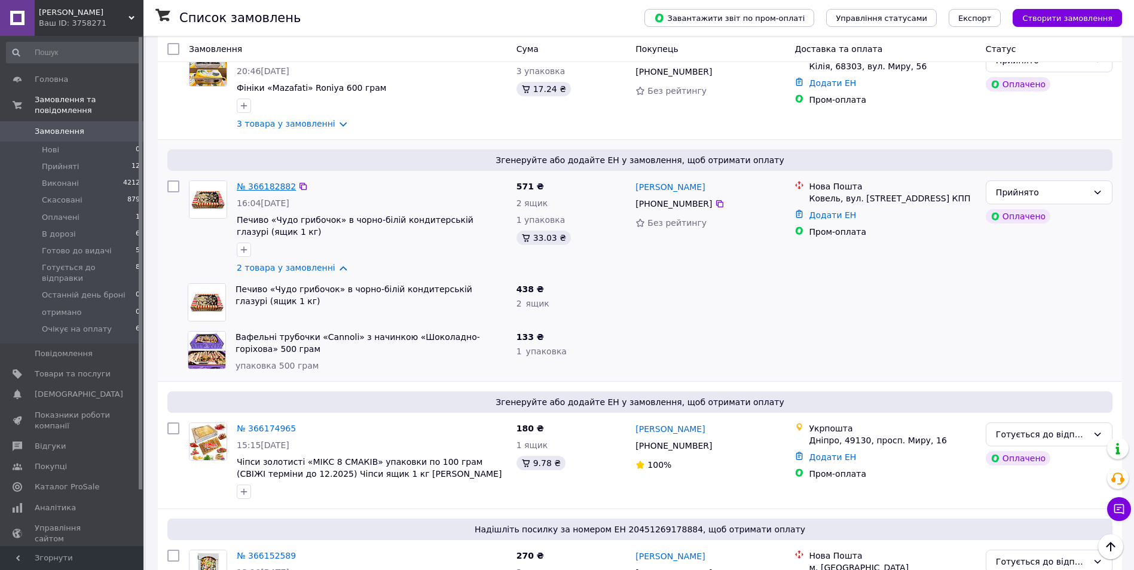
click at [273, 182] on link "№ 366182882" at bounding box center [266, 187] width 59 height 10
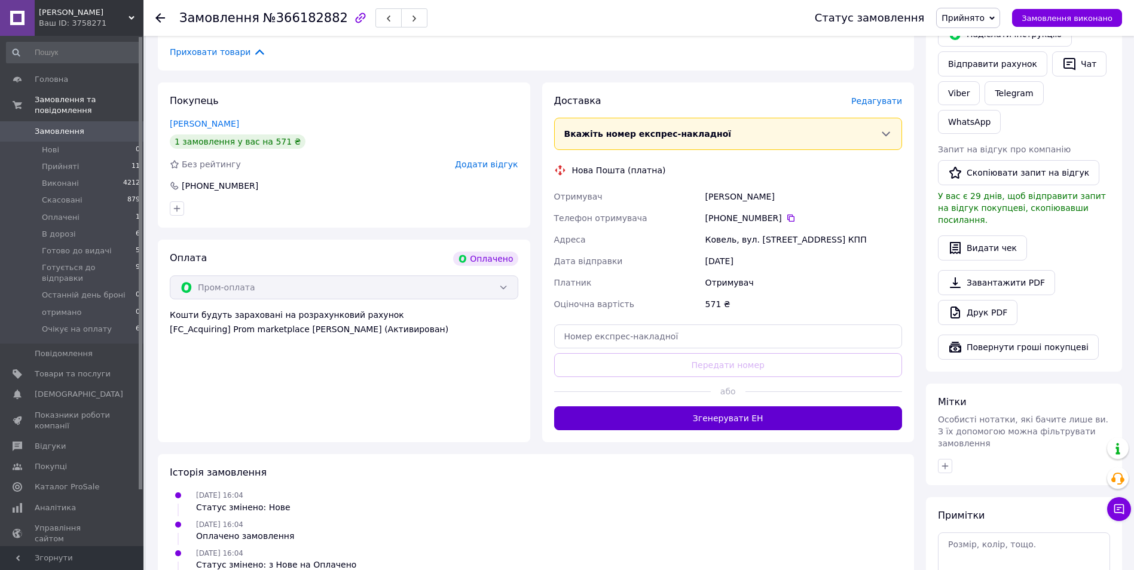
scroll to position [279, 0]
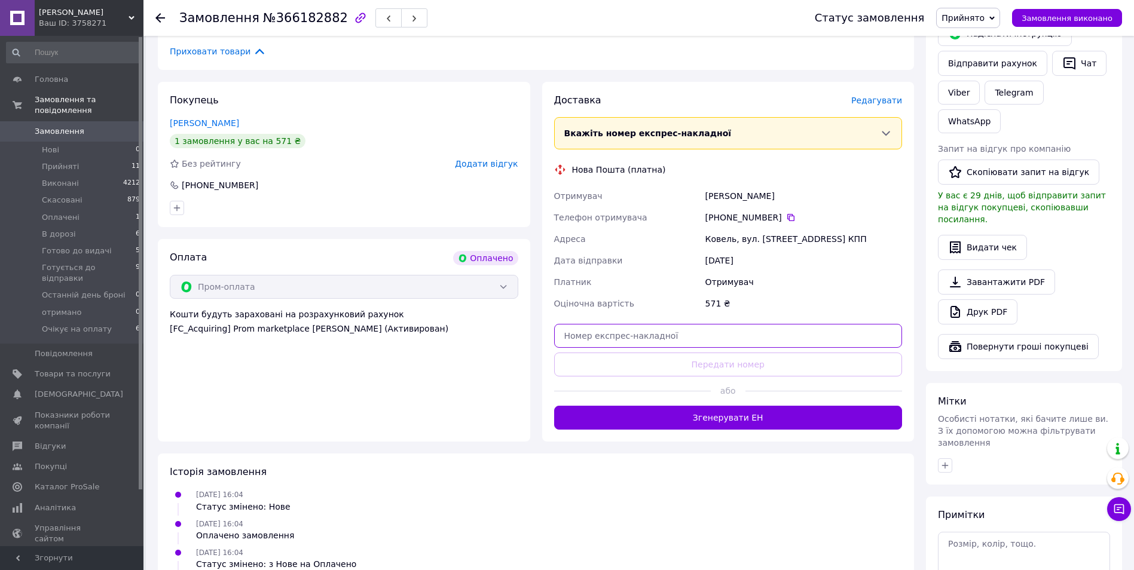
click at [712, 328] on input "text" at bounding box center [728, 336] width 349 height 24
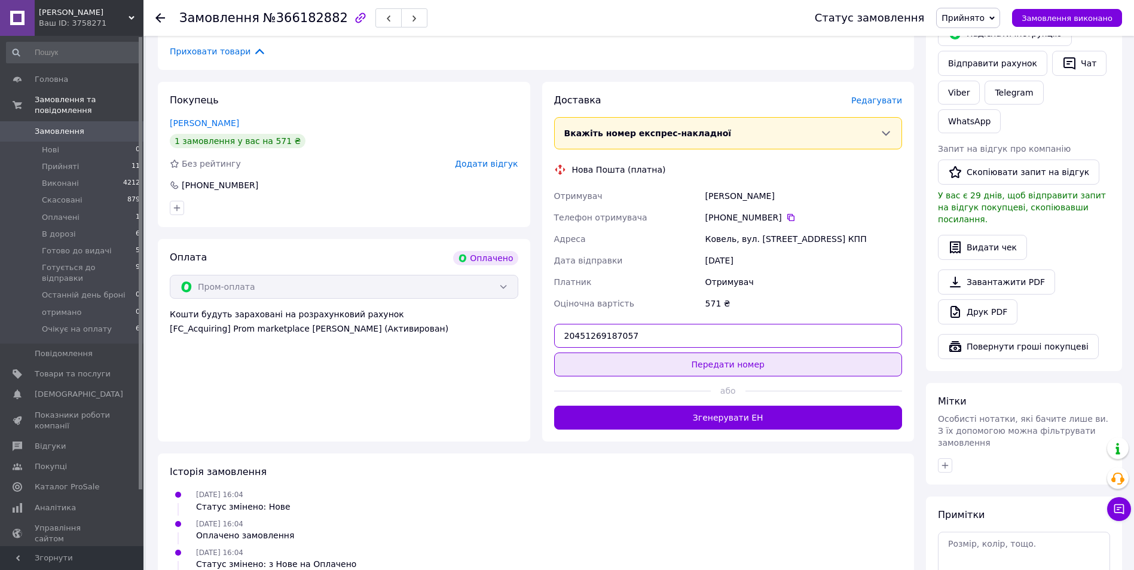
type input "20451269187057"
click at [750, 369] on button "Передати номер" at bounding box center [728, 365] width 349 height 24
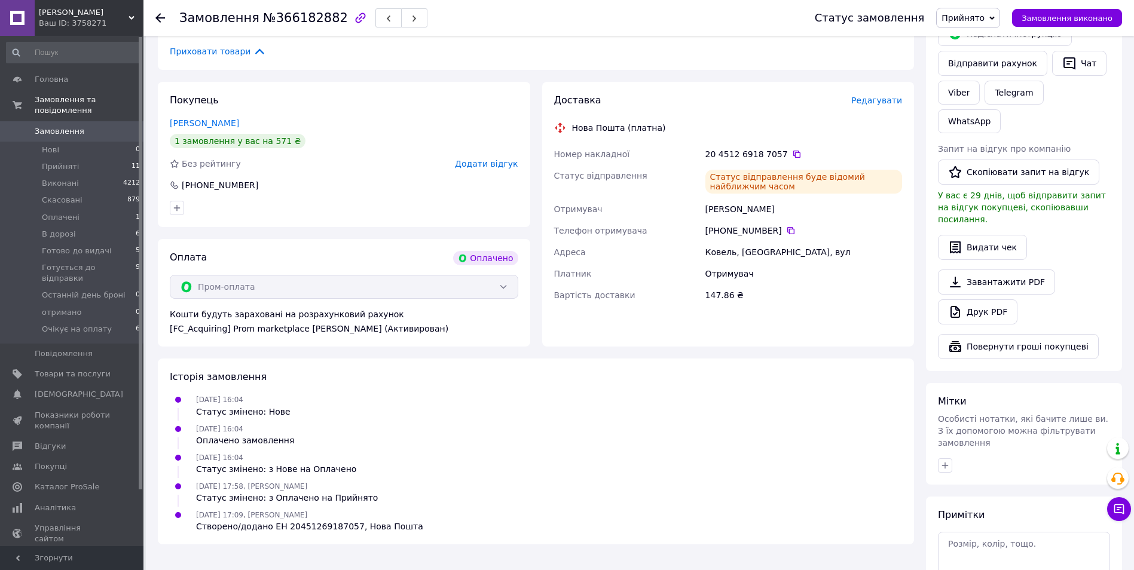
click at [985, 20] on span "Прийнято" at bounding box center [963, 18] width 43 height 10
click at [1012, 130] on li "Готується до відправки" at bounding box center [991, 132] width 109 height 18
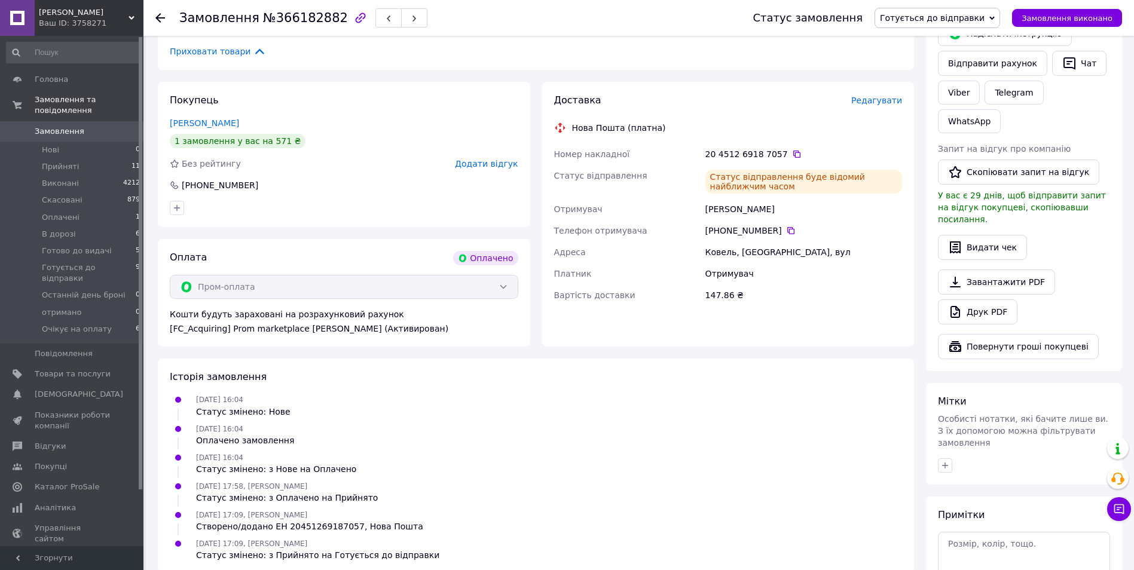
scroll to position [0, 0]
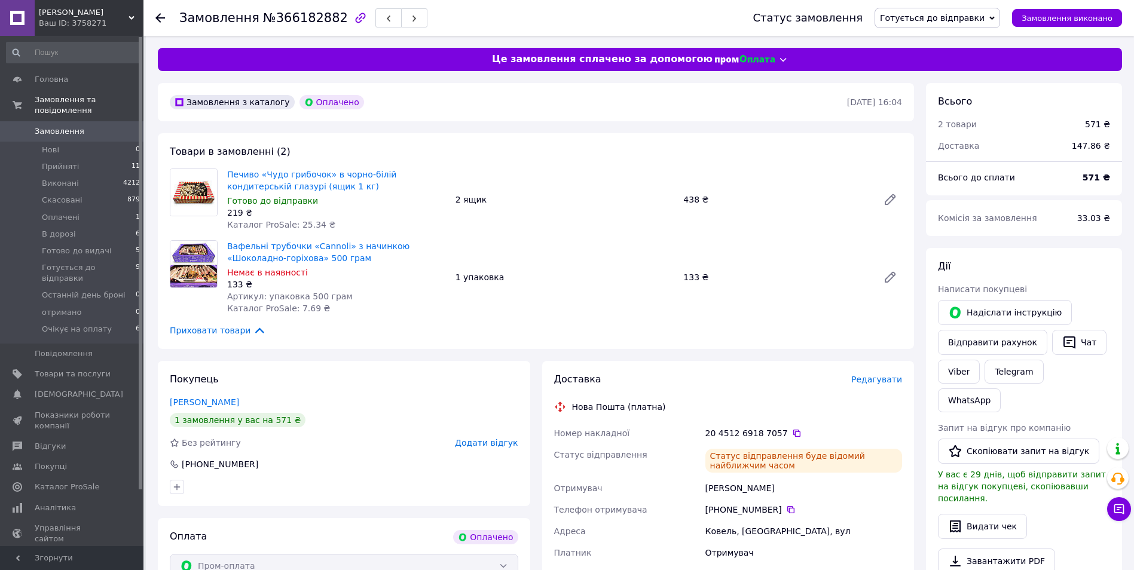
click at [121, 126] on span "0" at bounding box center [127, 131] width 33 height 11
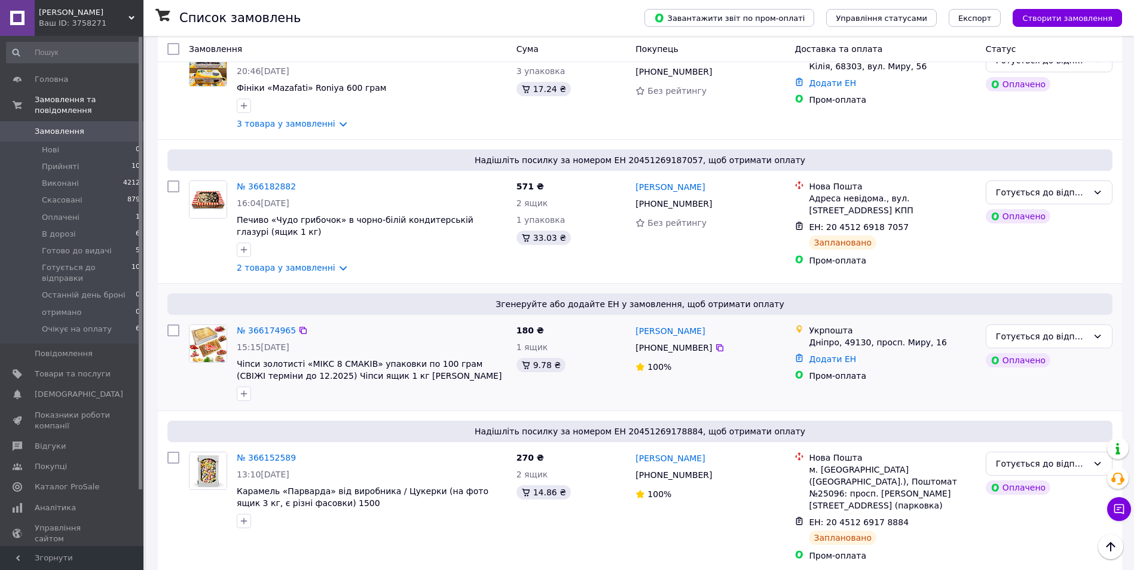
scroll to position [1395, 0]
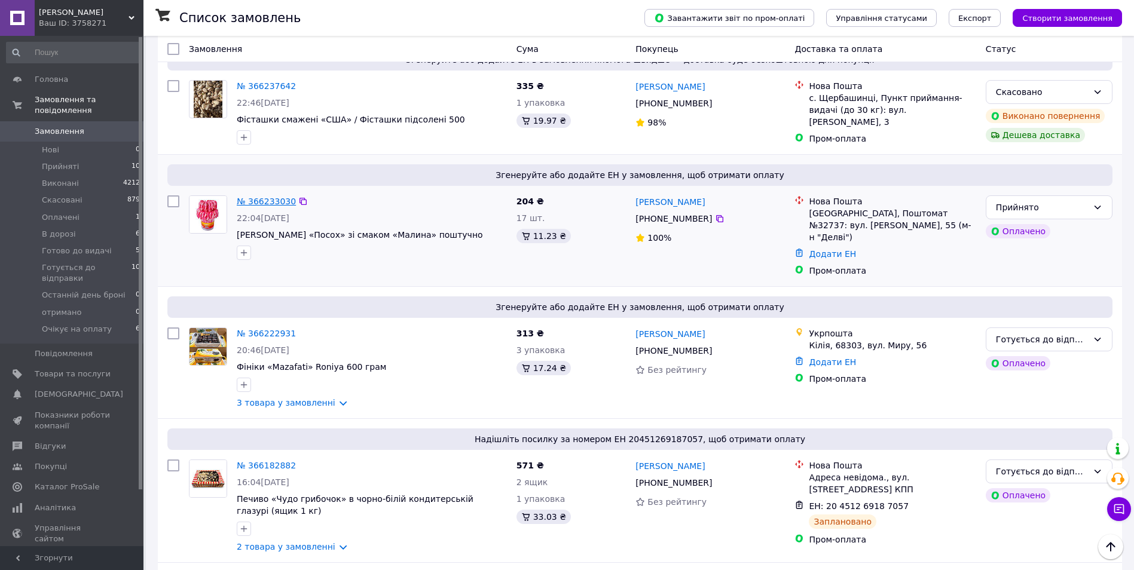
click at [273, 197] on link "№ 366233030" at bounding box center [266, 202] width 59 height 10
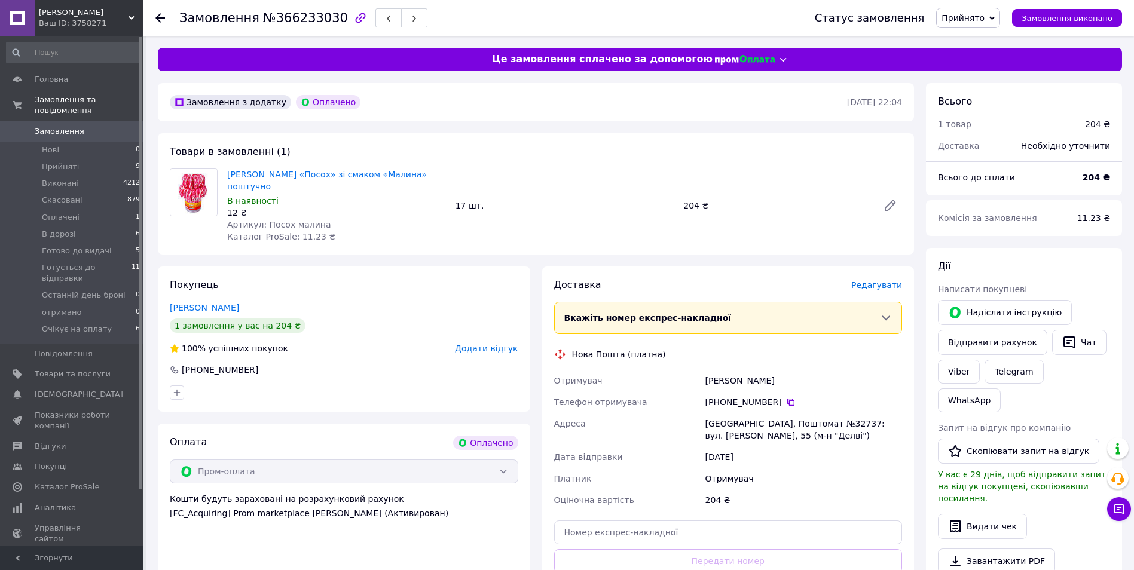
click at [682, 523] on input "text" at bounding box center [728, 533] width 349 height 24
paste input "20451269189910"
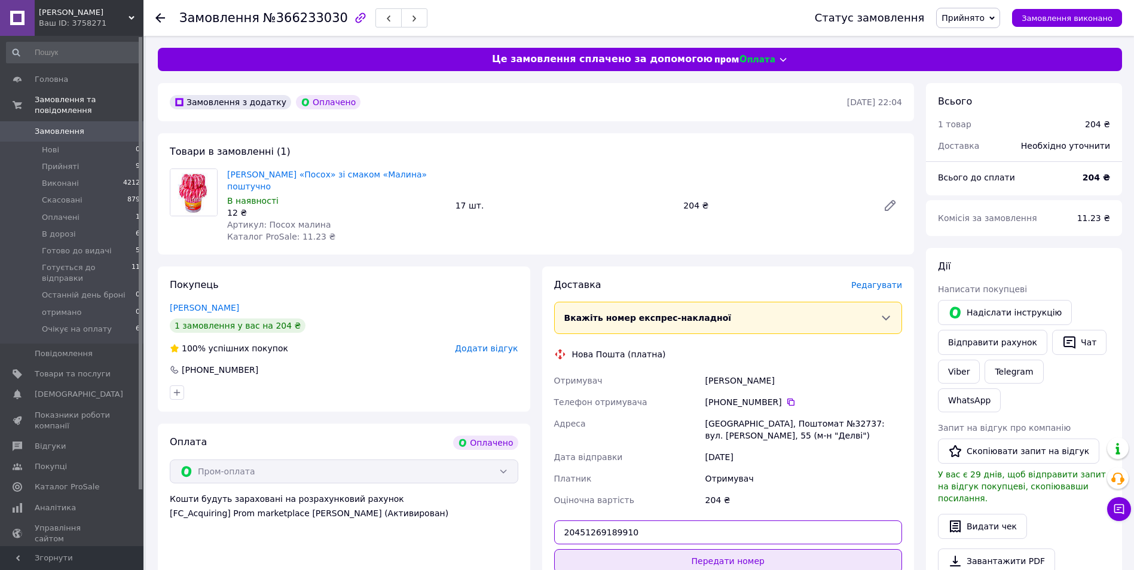
type input "20451269189910"
click at [729, 550] on button "Передати номер" at bounding box center [728, 562] width 349 height 24
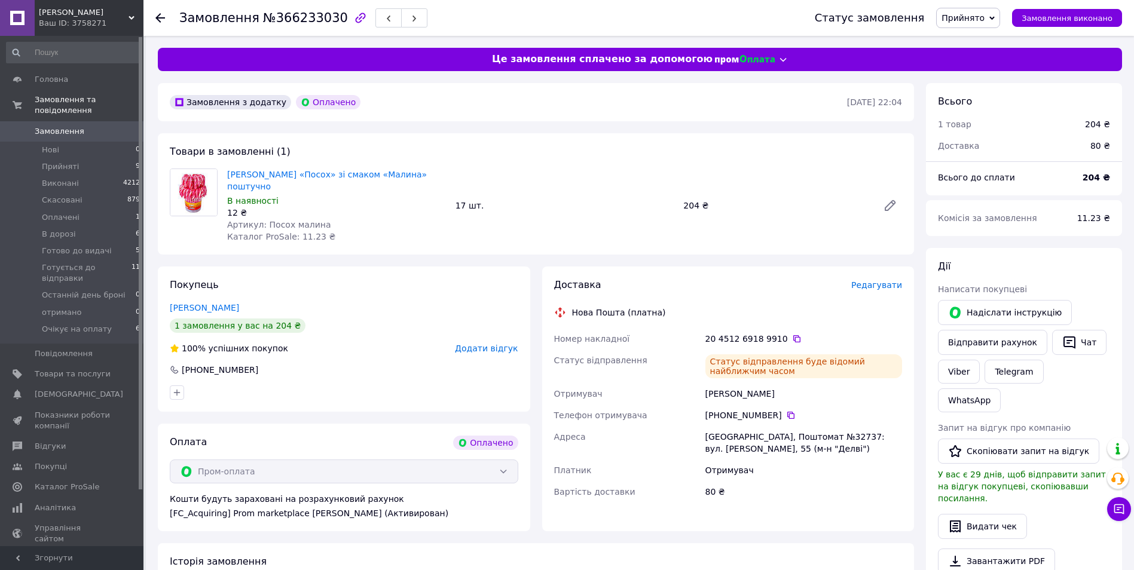
click at [985, 17] on span "Прийнято" at bounding box center [963, 18] width 43 height 10
click at [996, 136] on li "Готується до відправки" at bounding box center [991, 132] width 109 height 18
click at [158, 16] on use at bounding box center [160, 18] width 10 height 10
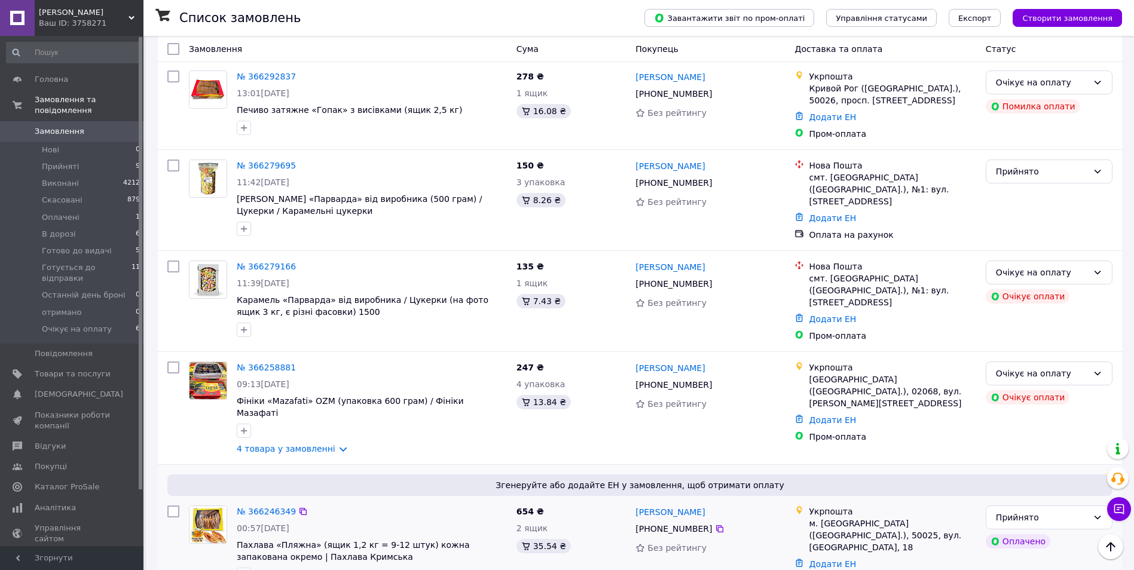
scroll to position [1116, 0]
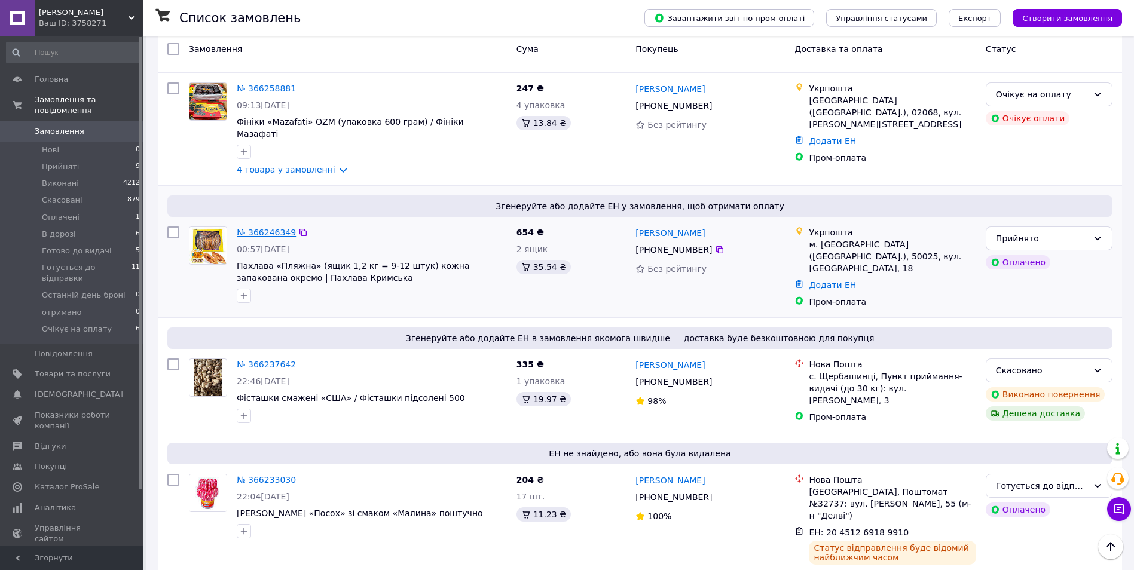
click at [257, 228] on link "№ 366246349" at bounding box center [266, 233] width 59 height 10
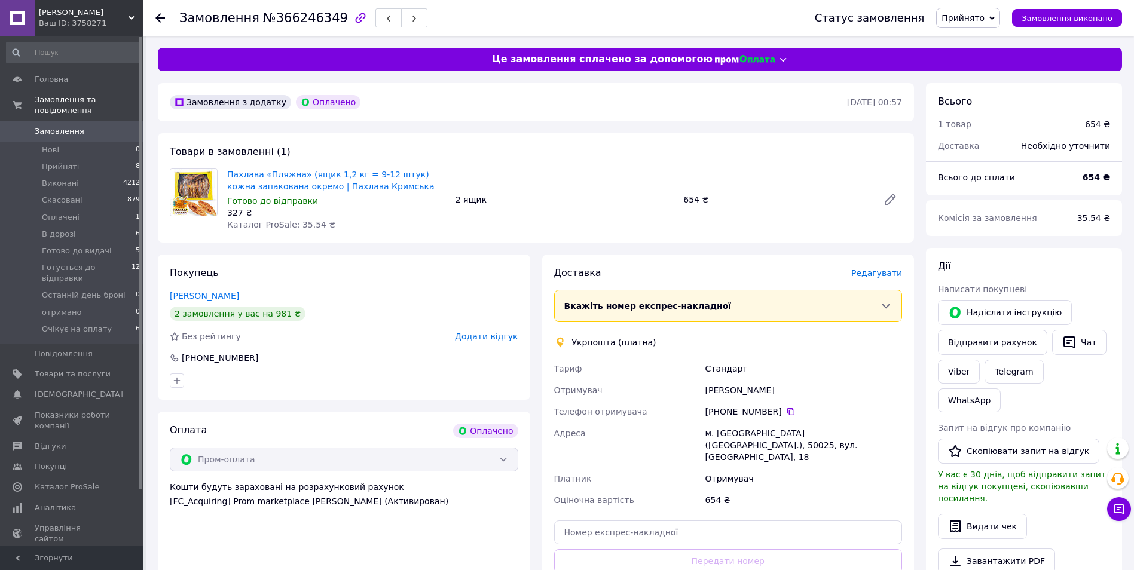
click at [970, 17] on span "Прийнято" at bounding box center [963, 18] width 43 height 10
click at [1000, 127] on li "Готується до відправки" at bounding box center [991, 132] width 109 height 18
click at [121, 126] on span "0" at bounding box center [127, 131] width 33 height 11
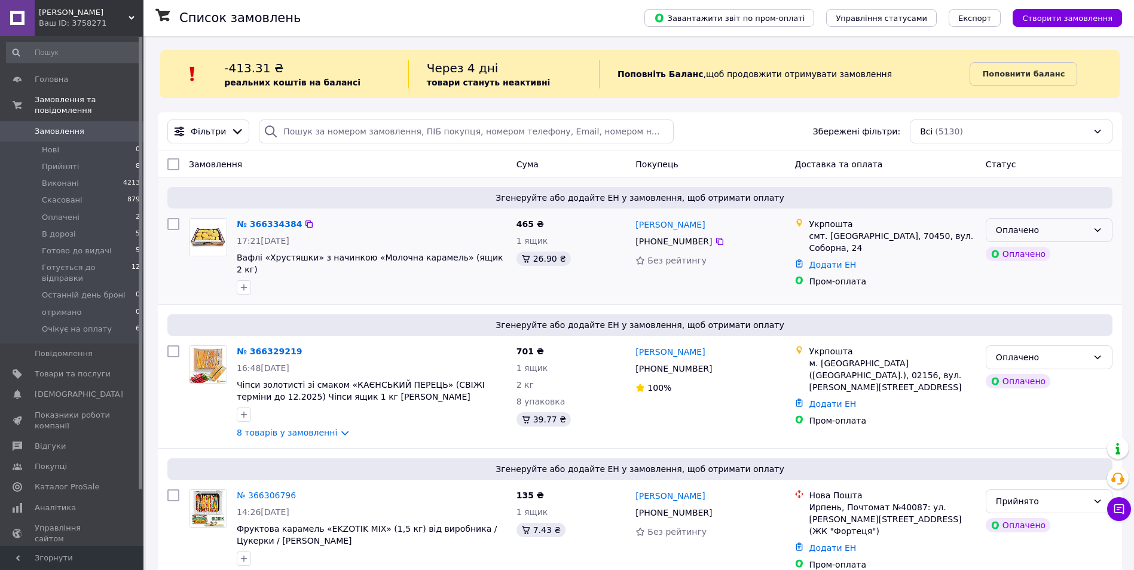
click at [1105, 231] on div "Оплачено" at bounding box center [1049, 230] width 127 height 24
click at [1098, 258] on li "Прийнято" at bounding box center [1050, 257] width 126 height 22
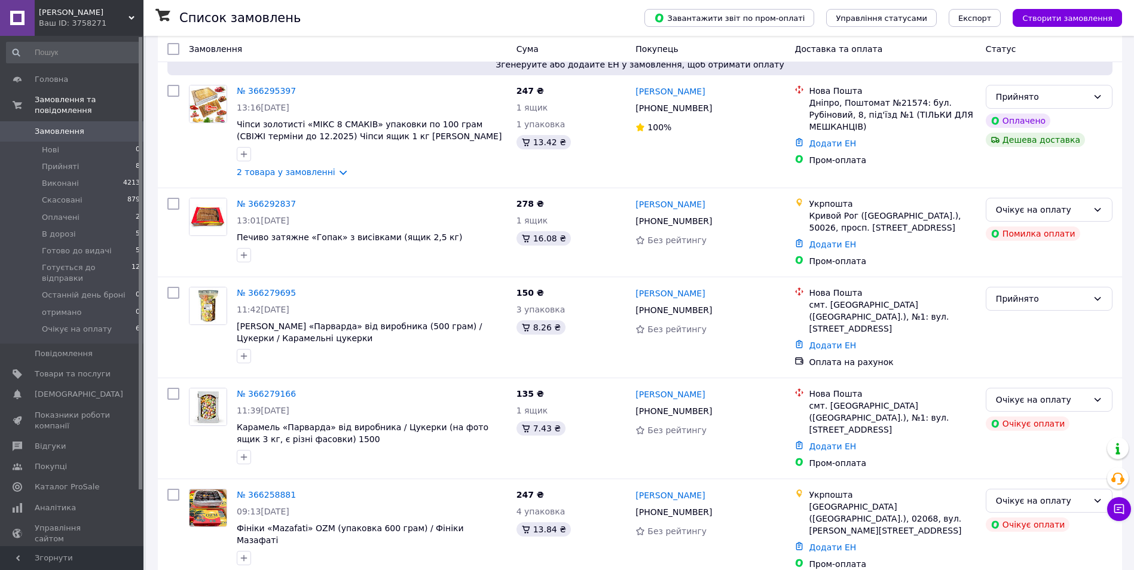
scroll to position [1116, 0]
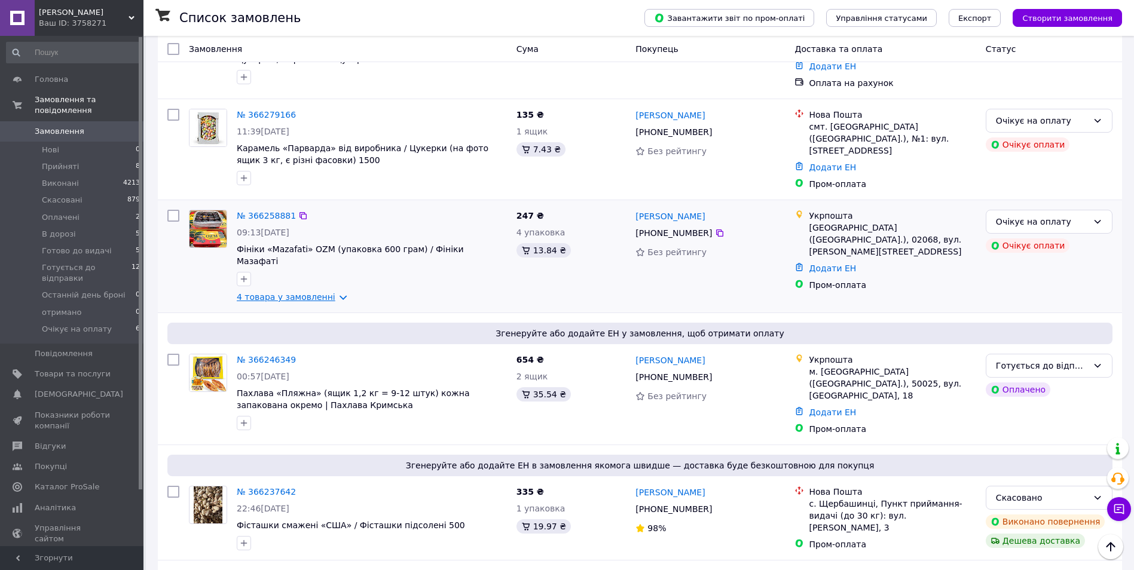
click at [294, 292] on link "4 товара у замовленні" at bounding box center [286, 297] width 99 height 10
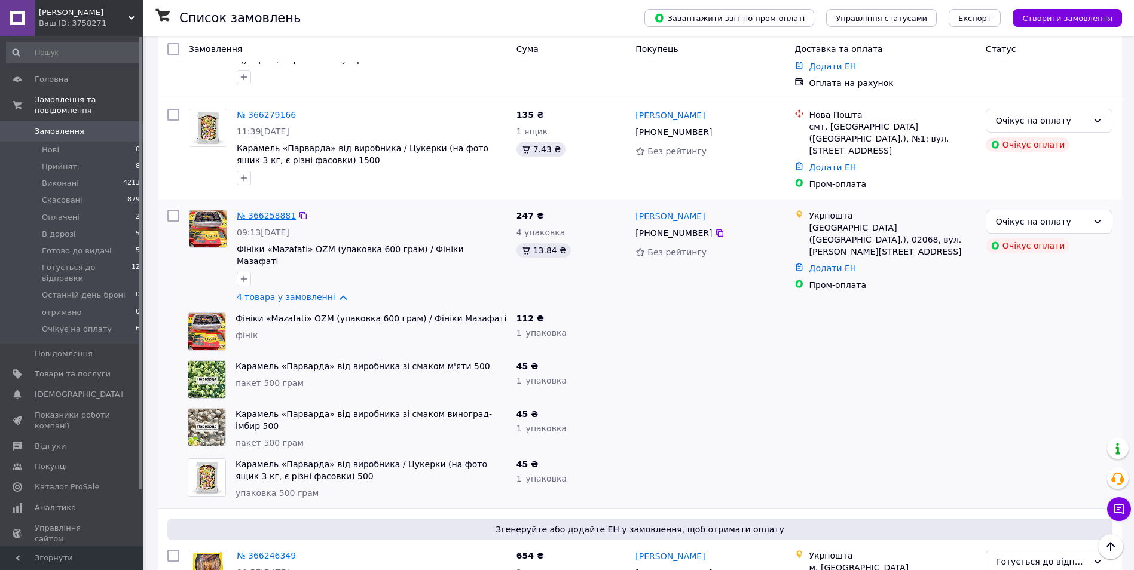
click at [261, 211] on link "№ 366258881" at bounding box center [266, 216] width 59 height 10
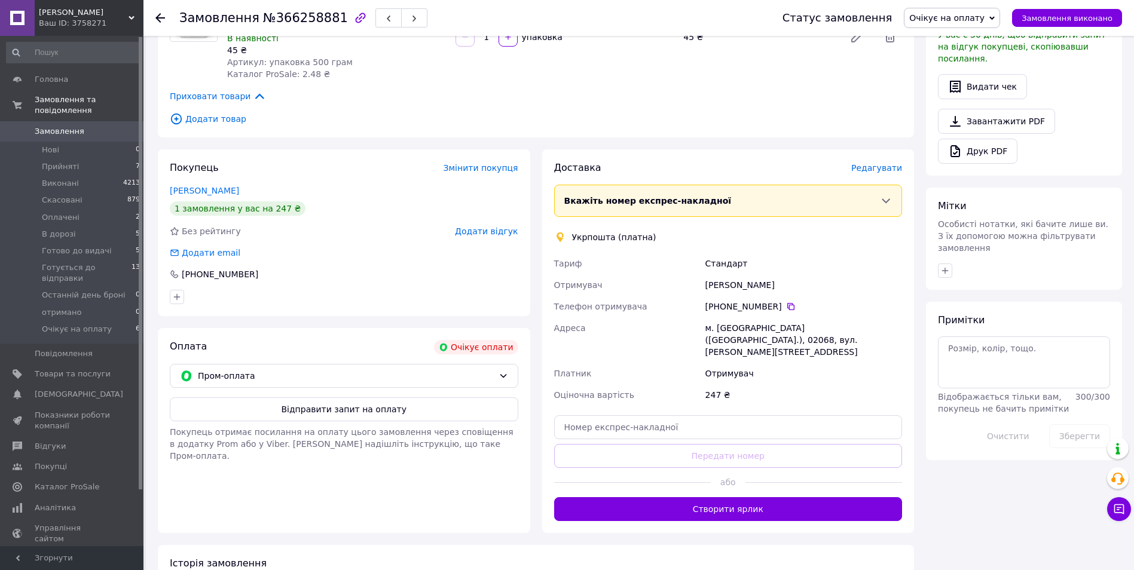
scroll to position [489, 0]
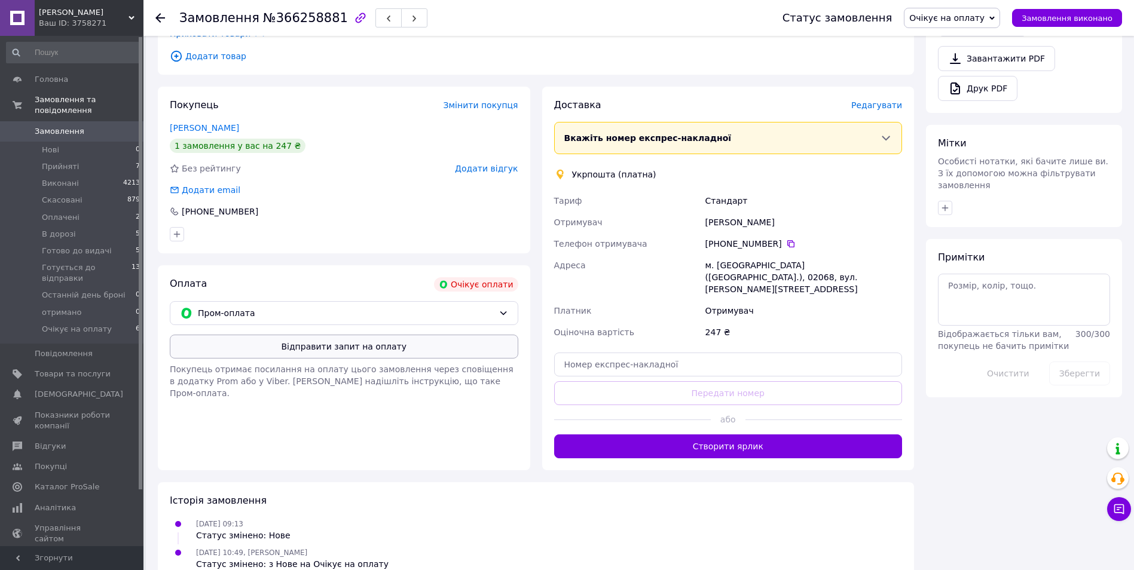
click at [308, 343] on button "Відправити запит на оплату" at bounding box center [344, 347] width 349 height 24
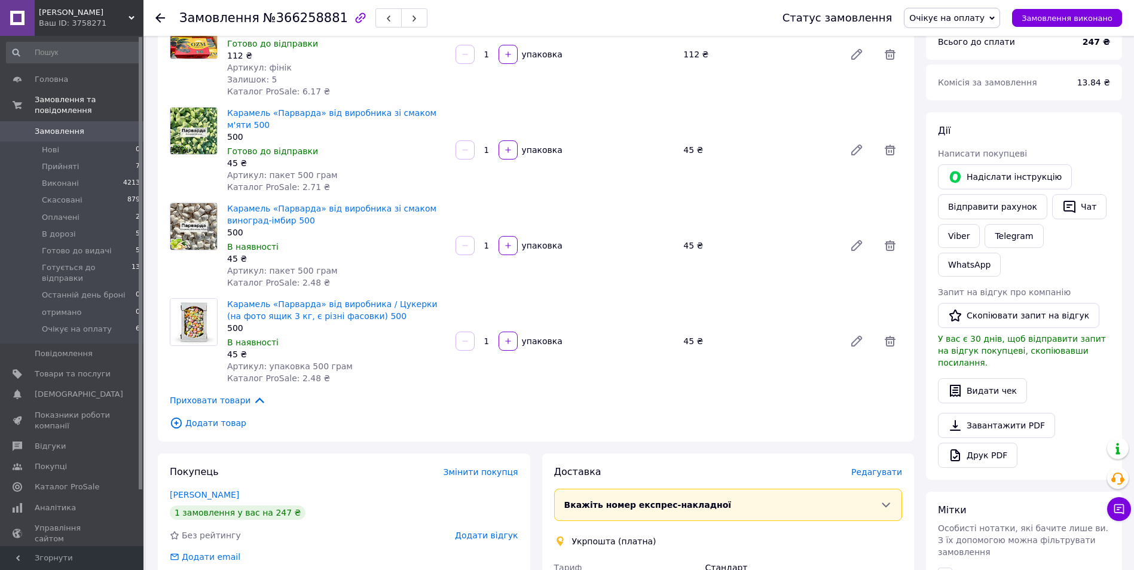
scroll to position [0, 0]
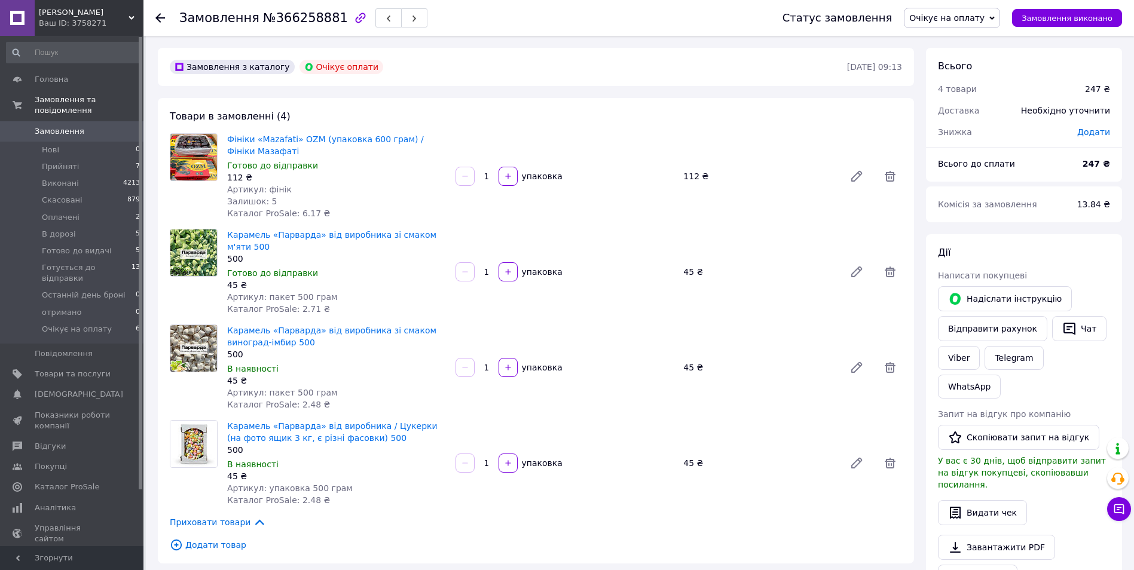
click at [161, 18] on use at bounding box center [160, 18] width 10 height 10
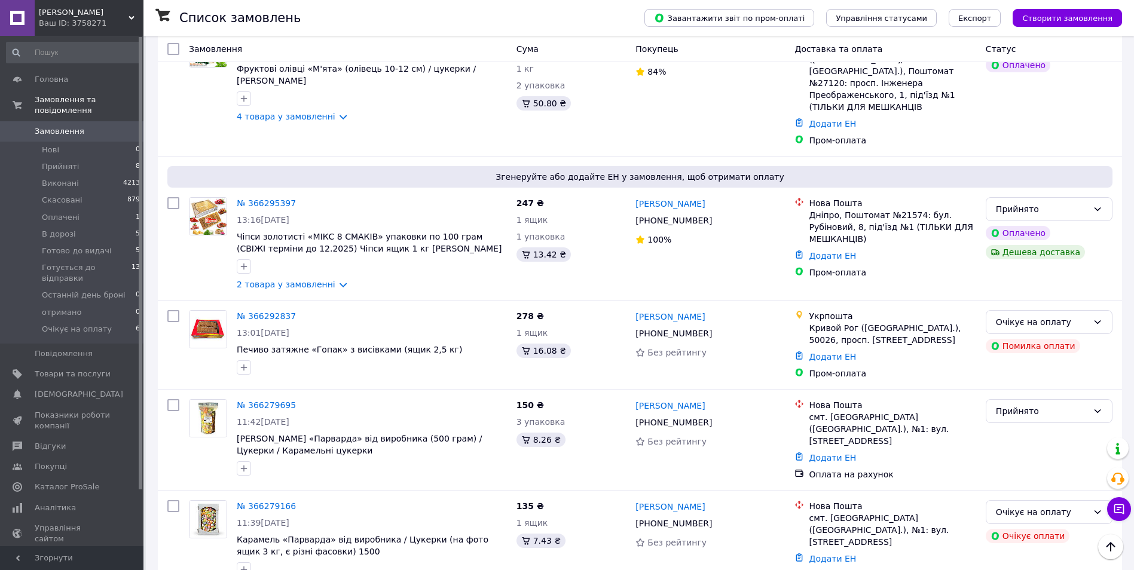
scroll to position [837, 0]
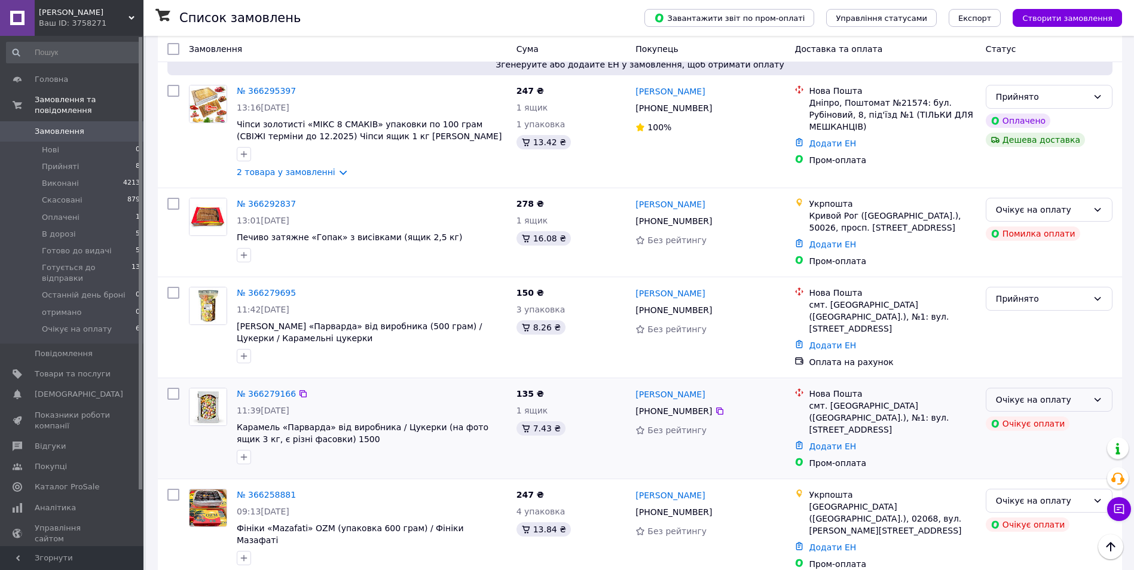
click at [1107, 388] on div "Очікує на оплату" at bounding box center [1049, 400] width 127 height 24
click at [1027, 422] on li "Скасовано" at bounding box center [1050, 425] width 126 height 22
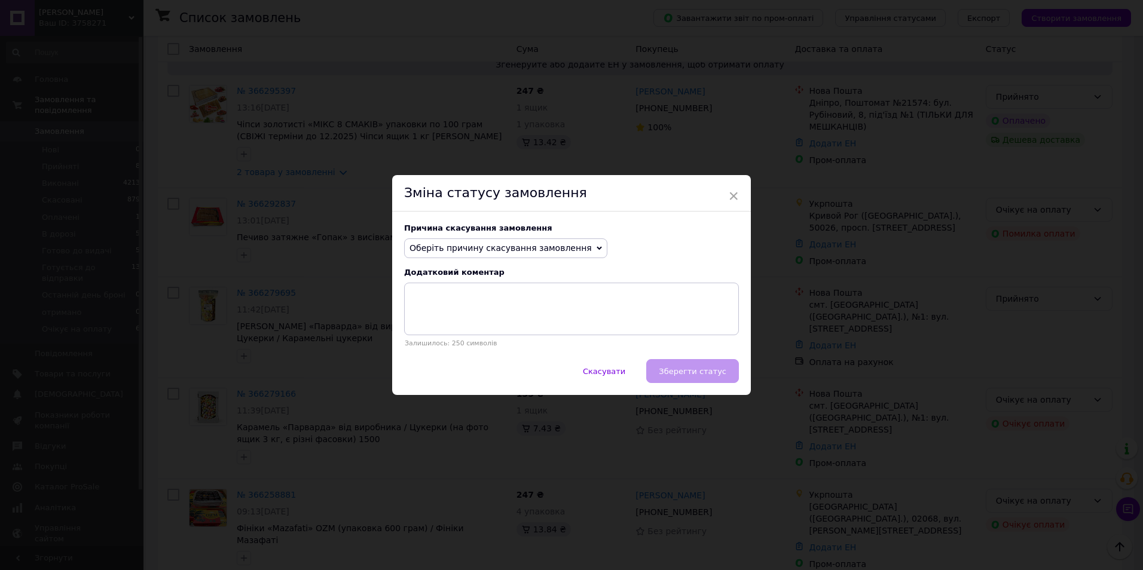
click at [547, 244] on span "Оберіть причину скасування замовлення" at bounding box center [501, 248] width 182 height 10
click at [505, 346] on li "Замовлення-дублікат" at bounding box center [506, 339] width 202 height 17
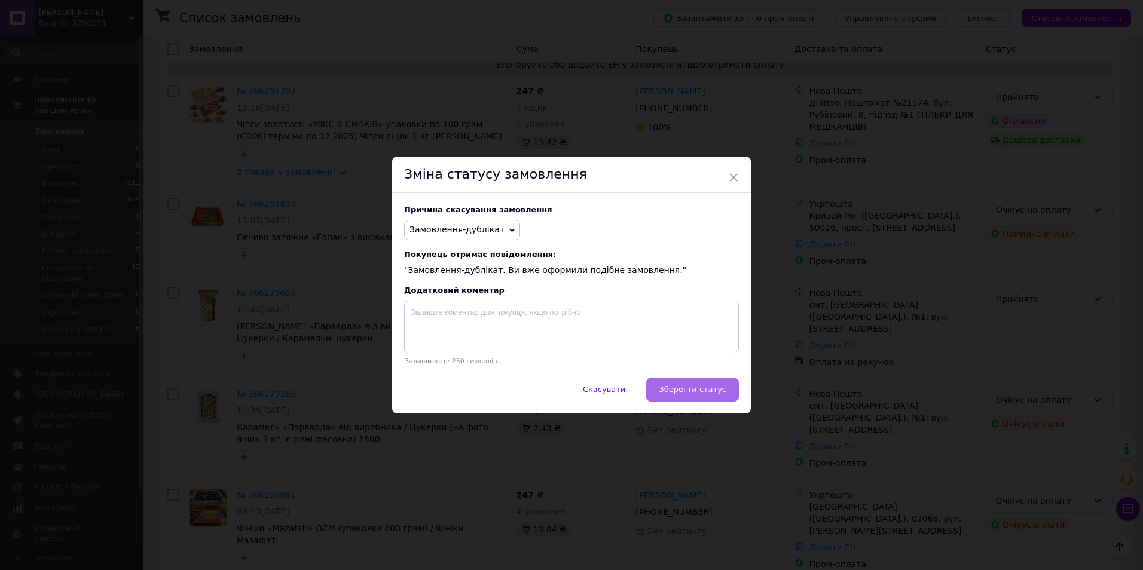
click at [720, 392] on span "Зберегти статус" at bounding box center [693, 389] width 68 height 9
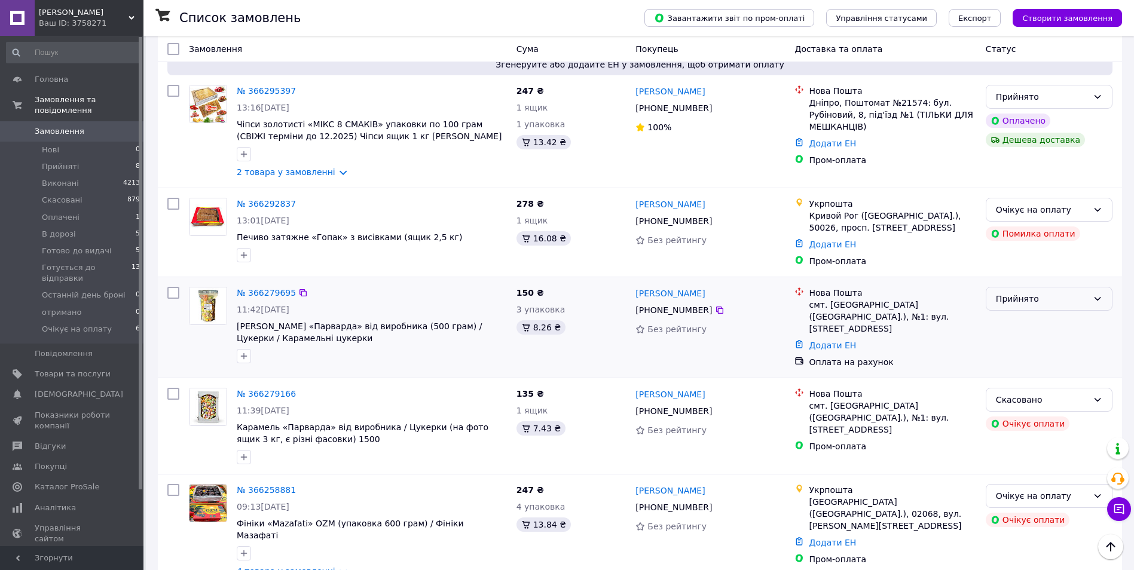
click at [1045, 292] on div "Прийнято" at bounding box center [1042, 298] width 92 height 13
click at [1055, 358] on li "Очікує на оплату" at bounding box center [1050, 367] width 126 height 22
click at [254, 199] on link "№ 366292837" at bounding box center [266, 204] width 59 height 10
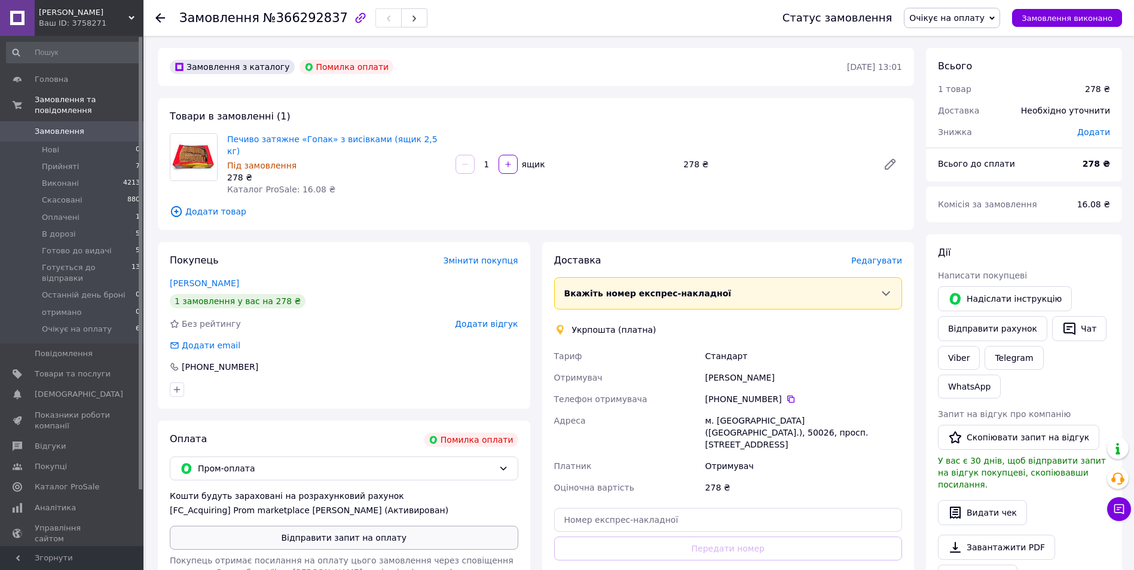
click at [398, 531] on button "Відправити запит на оплату" at bounding box center [344, 538] width 349 height 24
click at [161, 13] on div at bounding box center [160, 18] width 10 height 12
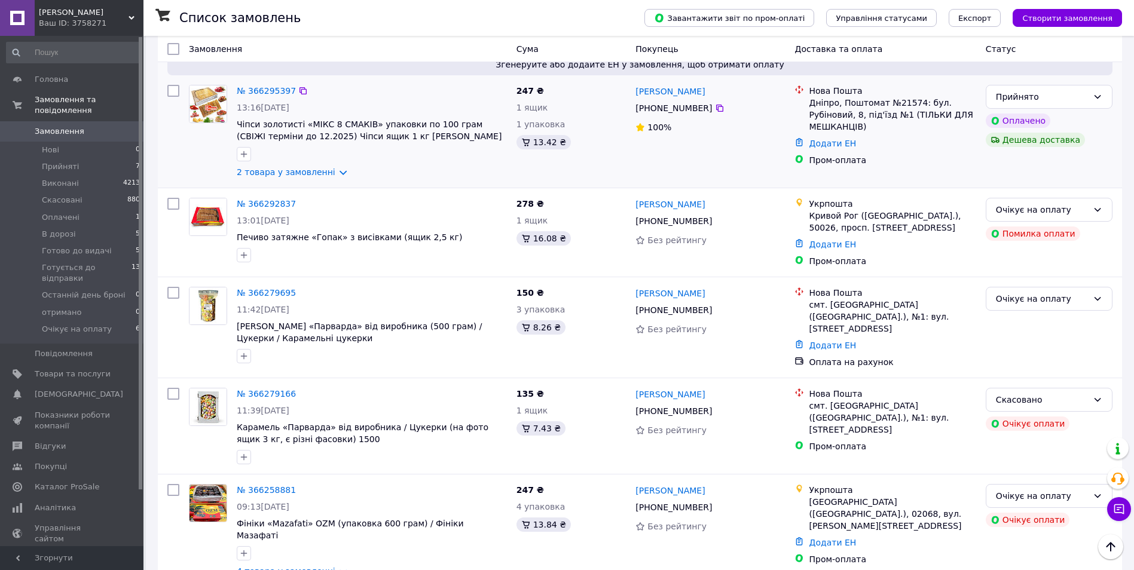
scroll to position [558, 0]
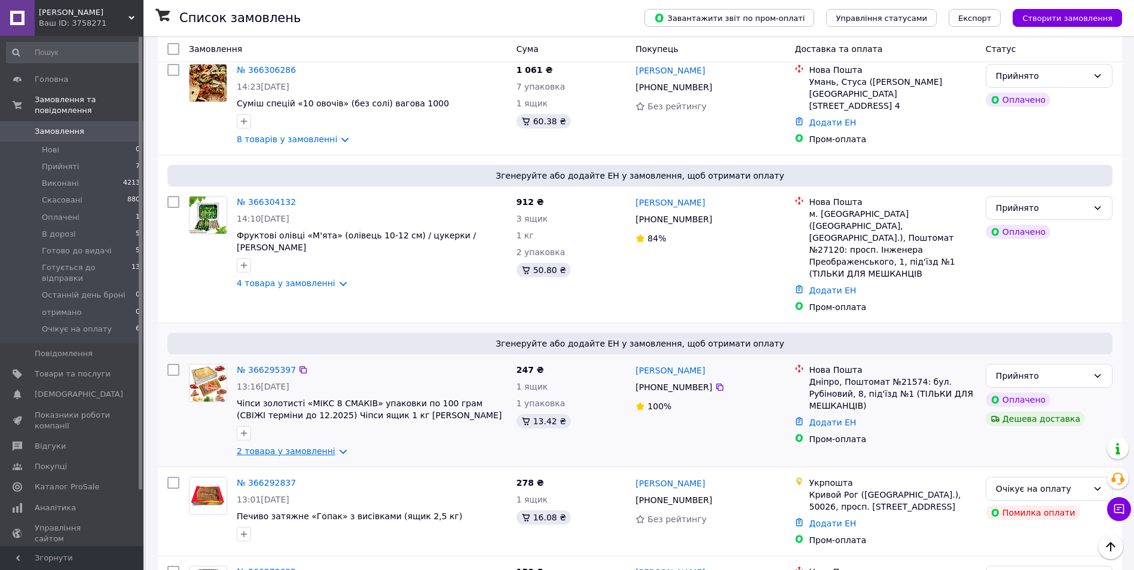
click at [270, 447] on link "2 товара у замовленні" at bounding box center [286, 452] width 99 height 10
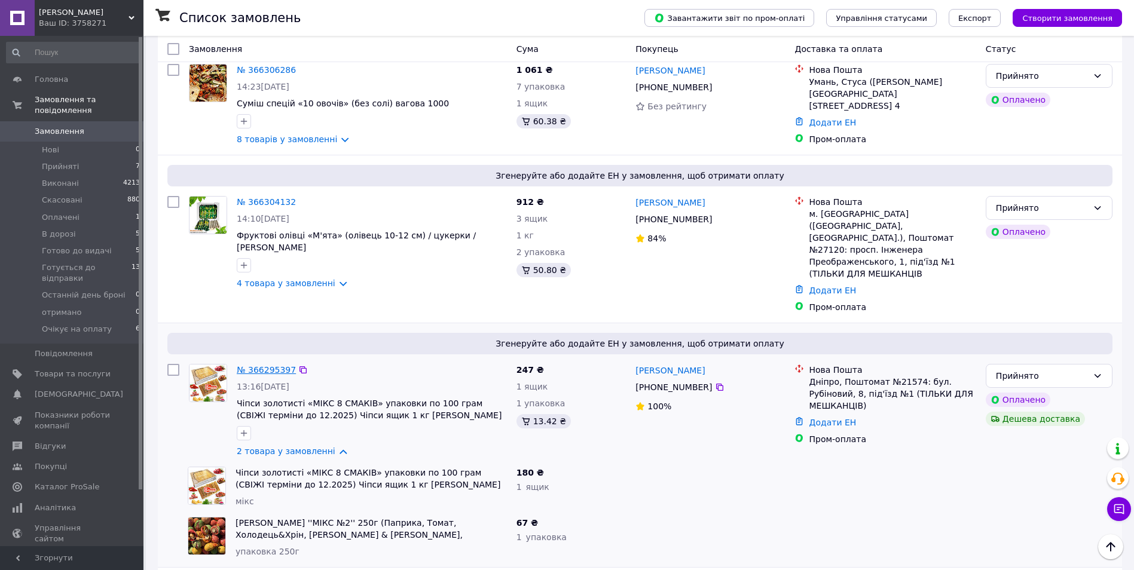
click at [261, 365] on link "№ 366295397" at bounding box center [266, 370] width 59 height 10
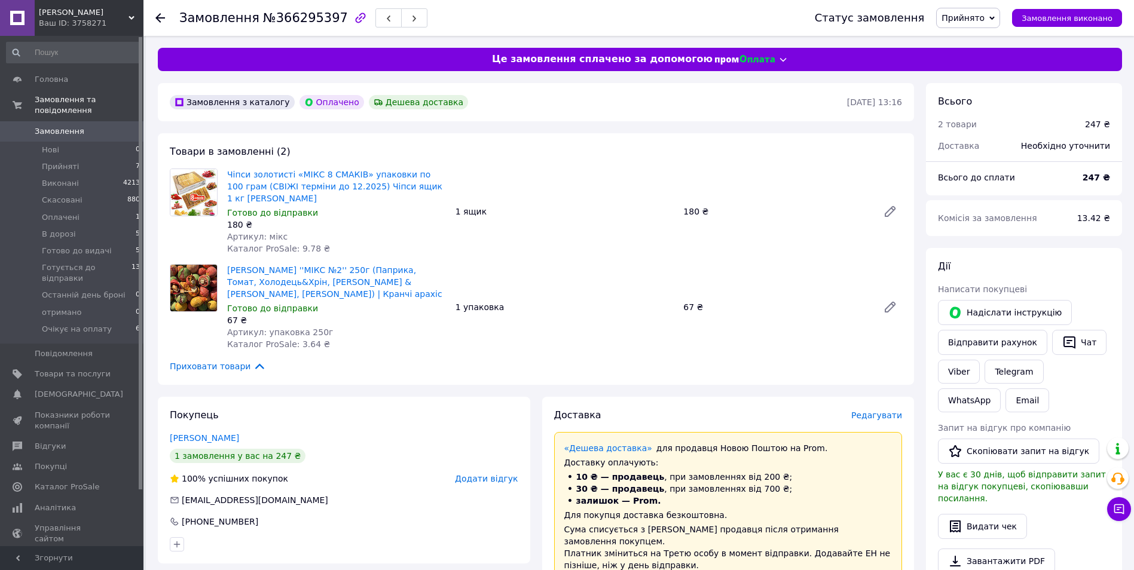
scroll to position [279, 0]
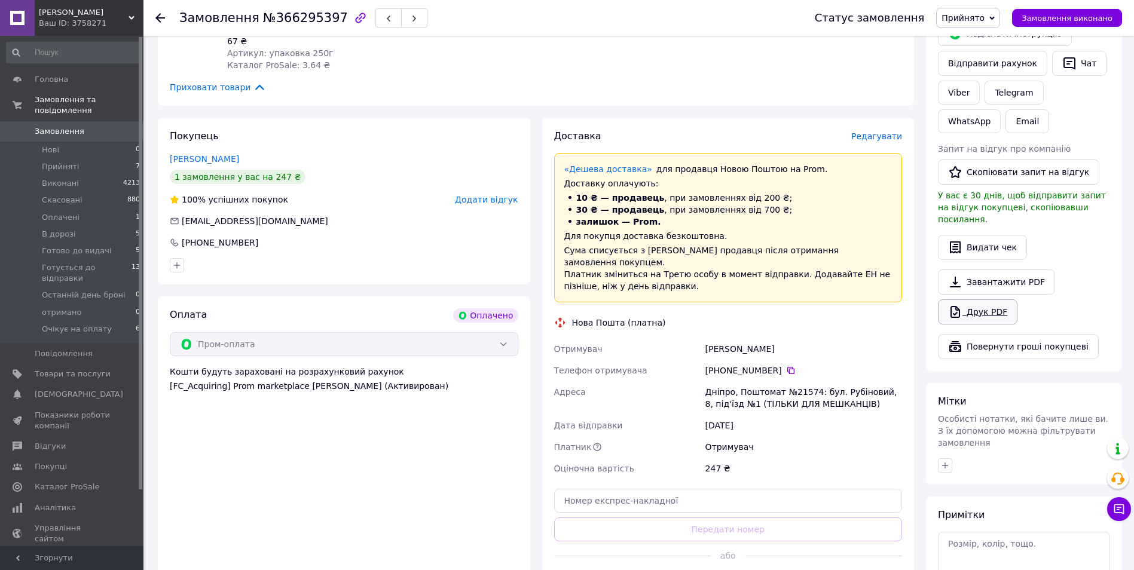
click at [969, 300] on link "Друк PDF" at bounding box center [978, 312] width 80 height 25
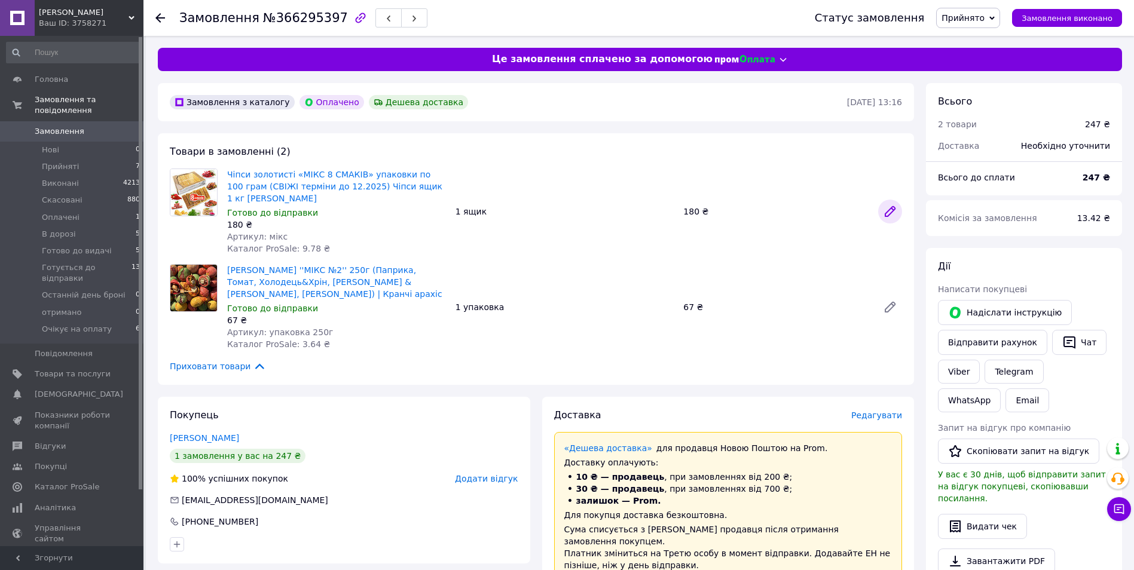
drag, startPoint x: 984, startPoint y: 209, endPoint x: 893, endPoint y: 213, distance: 91.0
click at [984, 209] on div "Комісія за замовлення" at bounding box center [1000, 218] width 139 height 26
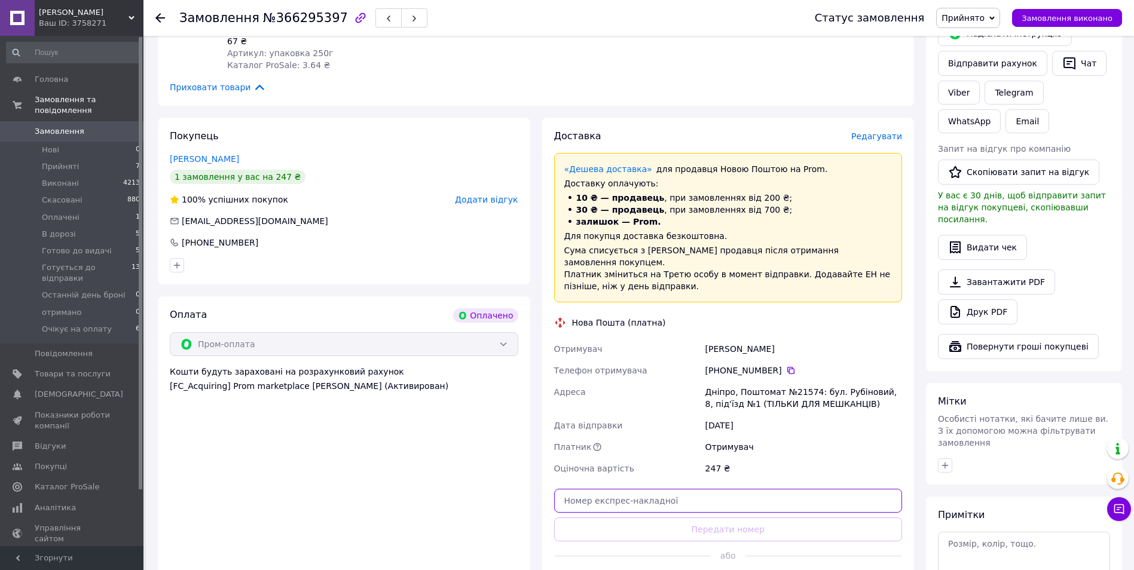
click at [599, 491] on input "text" at bounding box center [728, 501] width 349 height 24
paste input "20451269189910"
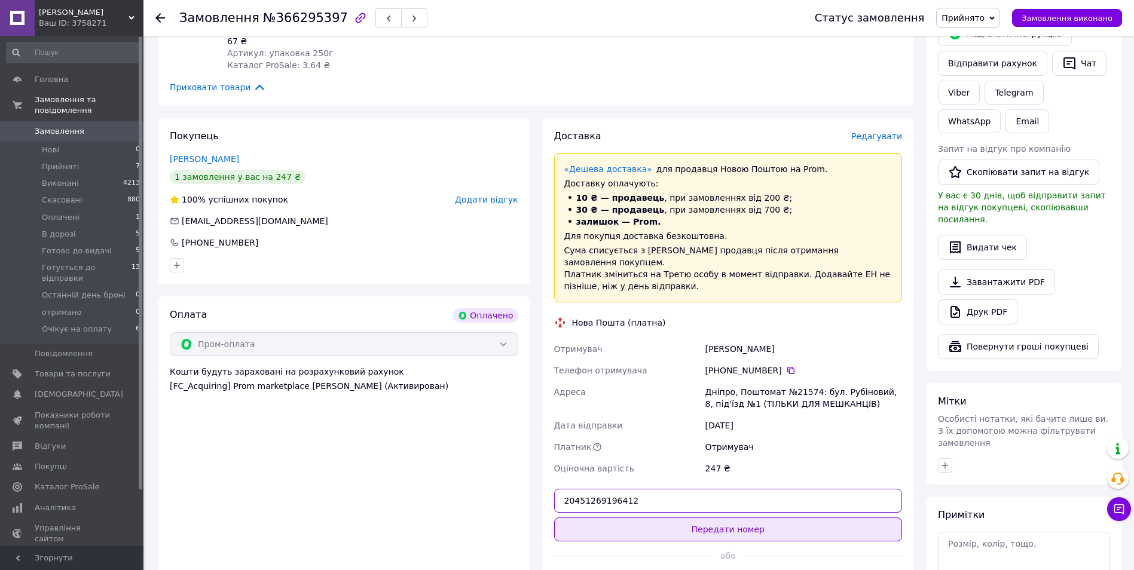
type input "20451269196412"
click at [667, 528] on button "Передати номер" at bounding box center [728, 530] width 349 height 24
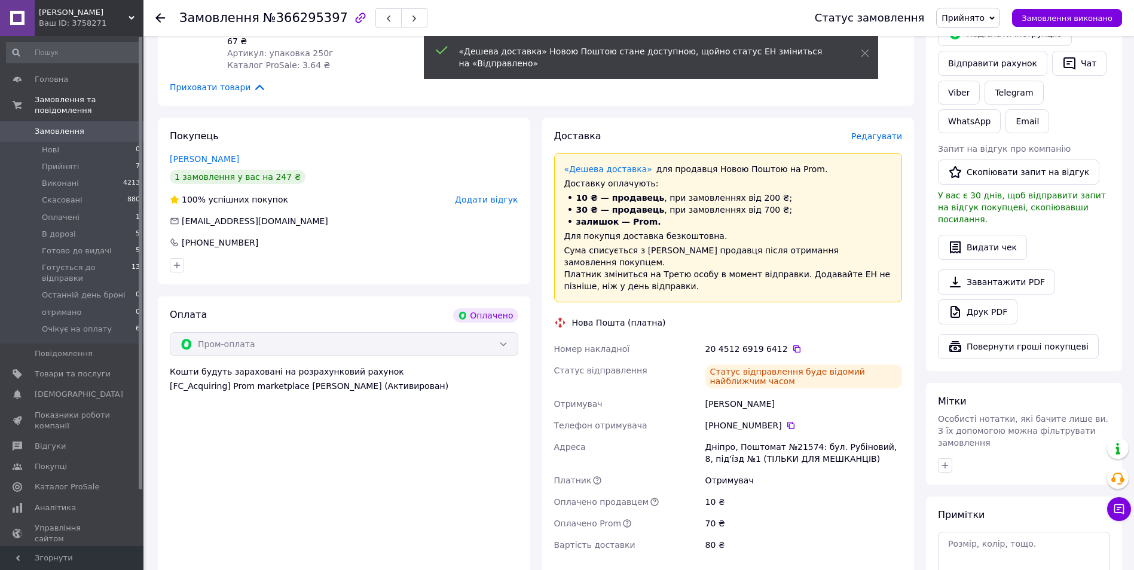
drag, startPoint x: 997, startPoint y: 17, endPoint x: 982, endPoint y: 60, distance: 45.4
click at [997, 17] on span "Прийнято" at bounding box center [968, 18] width 64 height 20
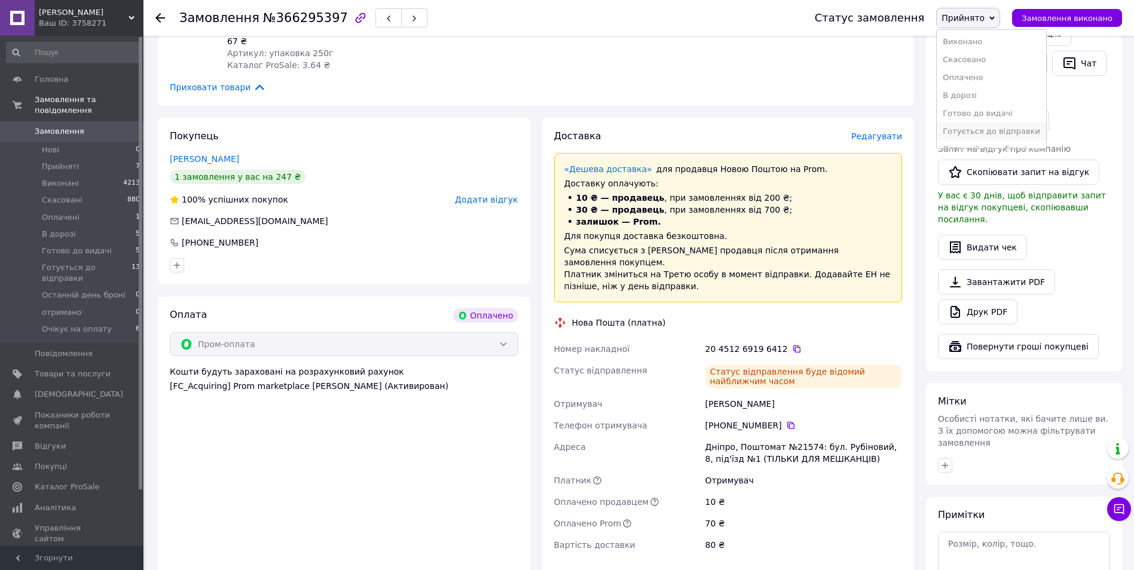
click at [1003, 136] on li "Готується до відправки" at bounding box center [991, 132] width 109 height 18
click at [160, 14] on use at bounding box center [160, 18] width 10 height 10
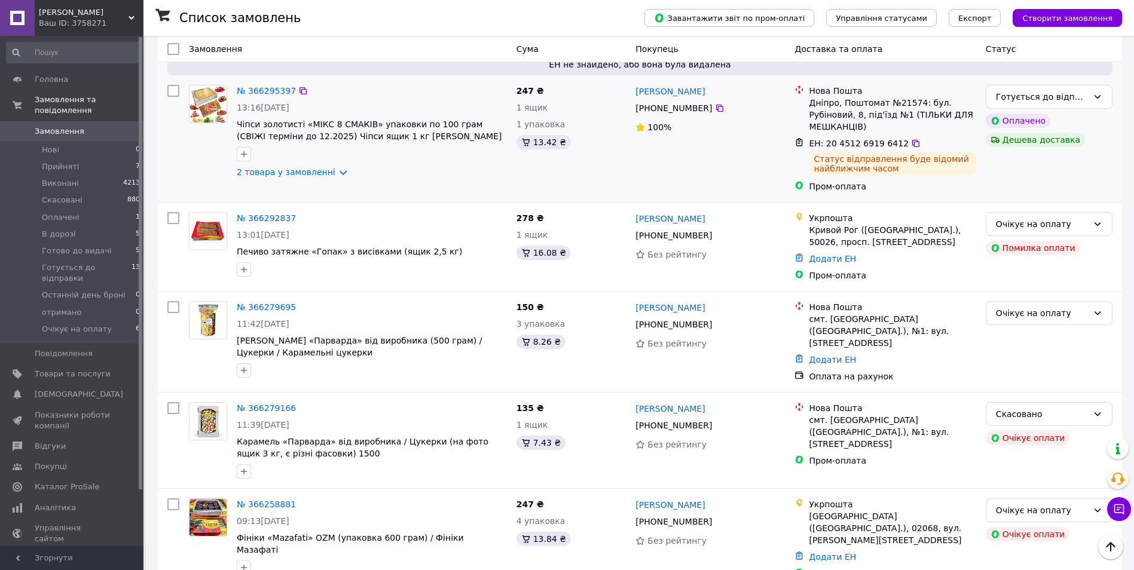
scroll to position [558, 0]
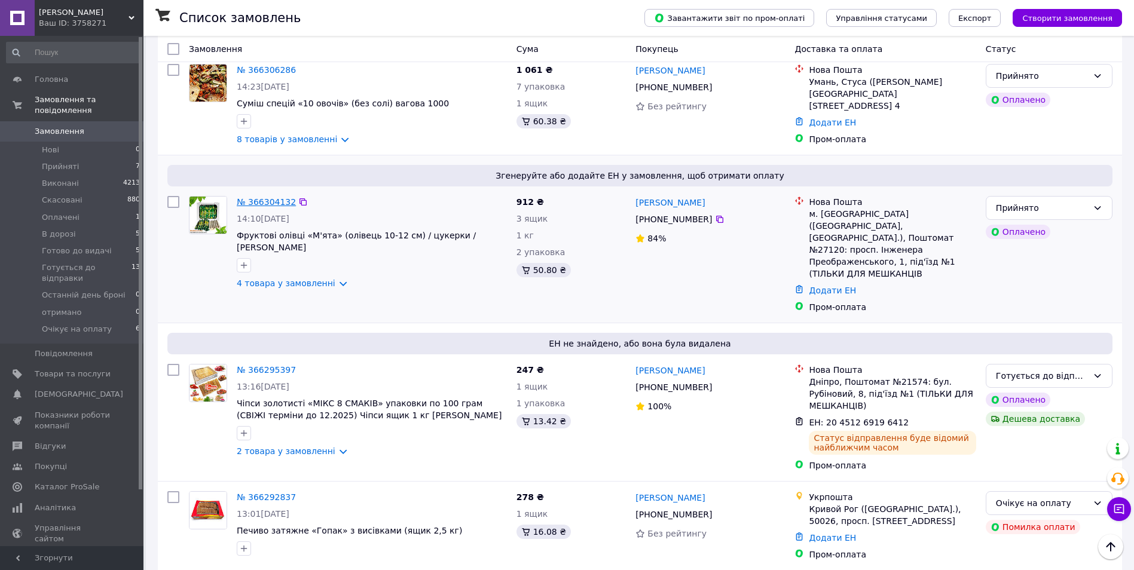
click at [251, 197] on link "№ 366304132" at bounding box center [266, 202] width 59 height 10
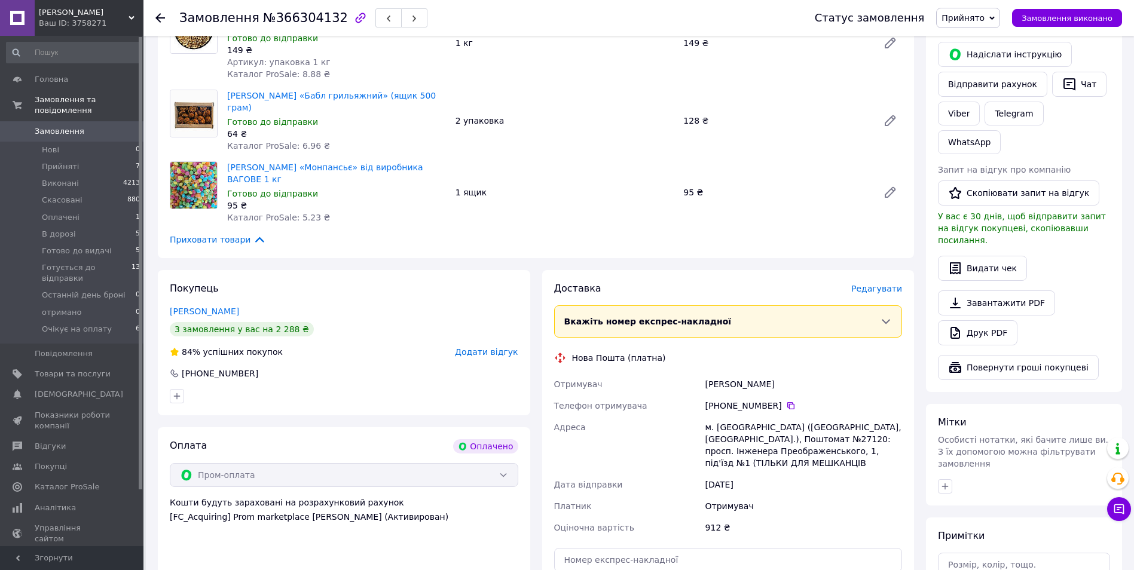
scroll to position [279, 0]
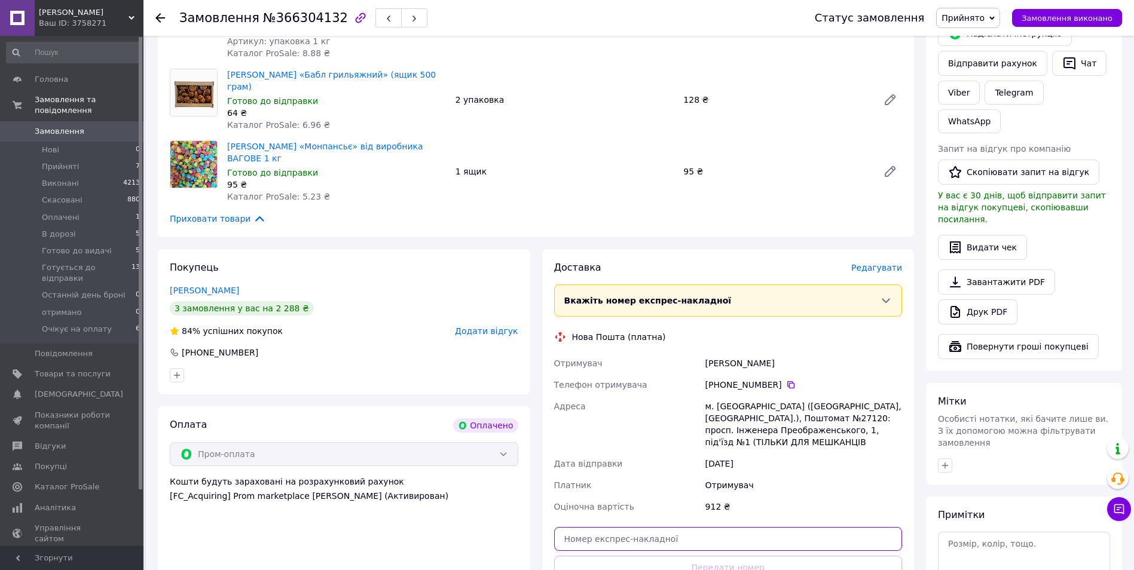
click at [665, 527] on input "text" at bounding box center [728, 539] width 349 height 24
type input "20451269199477"
drag, startPoint x: 771, startPoint y: 559, endPoint x: 763, endPoint y: 533, distance: 27.4
click at [771, 559] on button "Передати номер" at bounding box center [728, 568] width 349 height 24
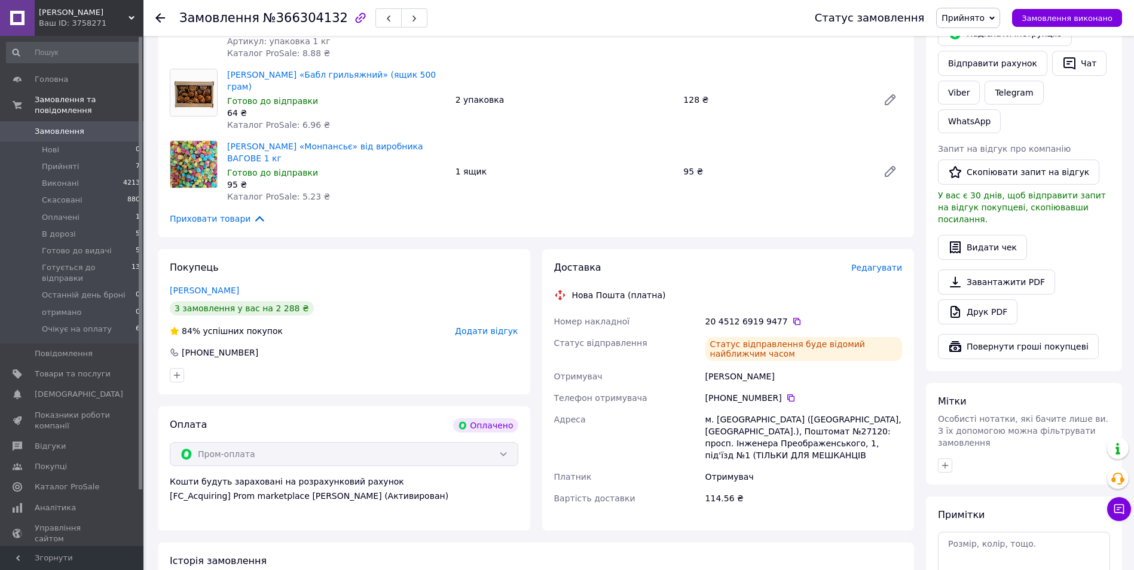
click at [988, 10] on span "Прийнято" at bounding box center [968, 18] width 64 height 20
click at [992, 137] on li "Готується до відправки" at bounding box center [991, 132] width 109 height 18
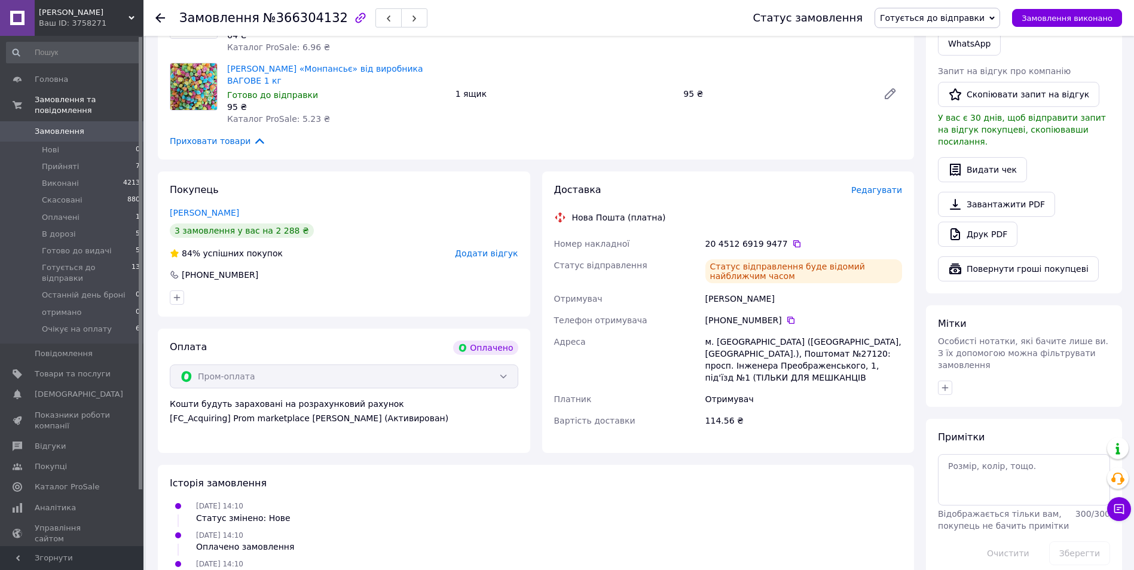
scroll to position [466, 0]
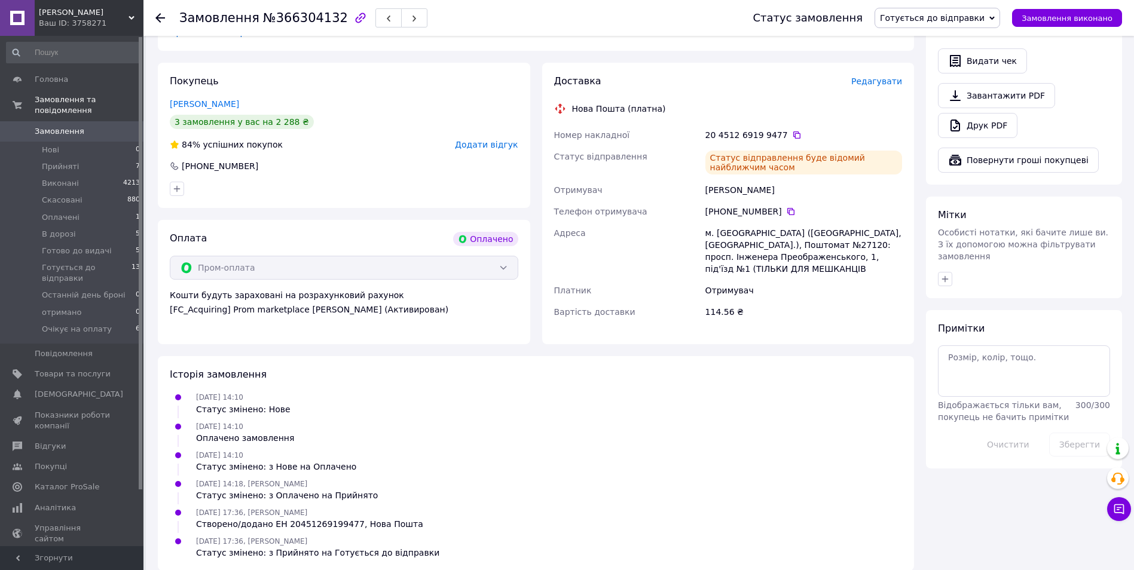
click at [119, 126] on span "0" at bounding box center [127, 131] width 33 height 11
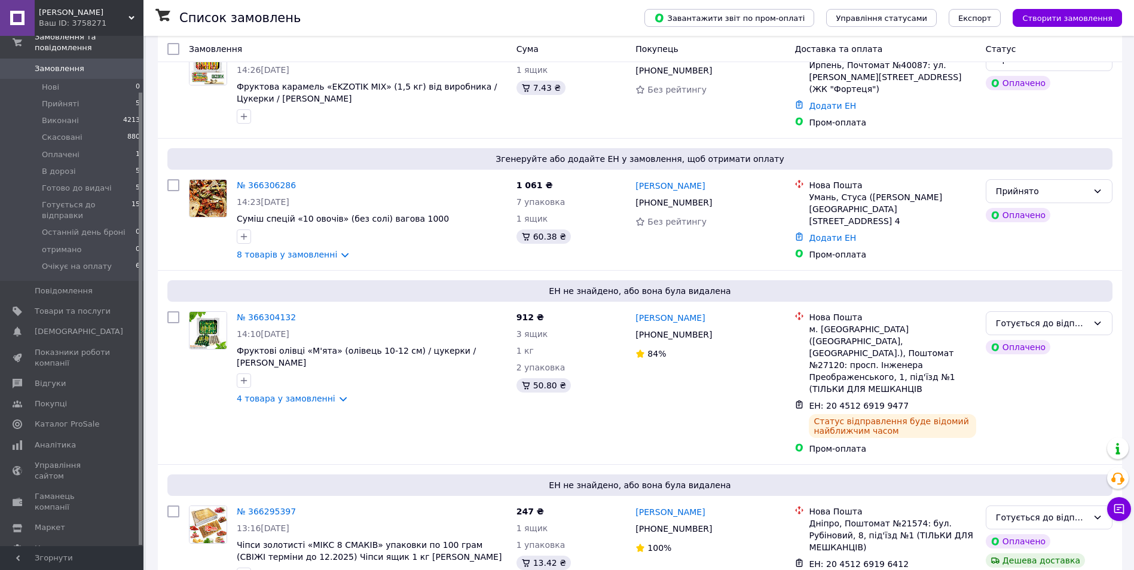
scroll to position [499, 0]
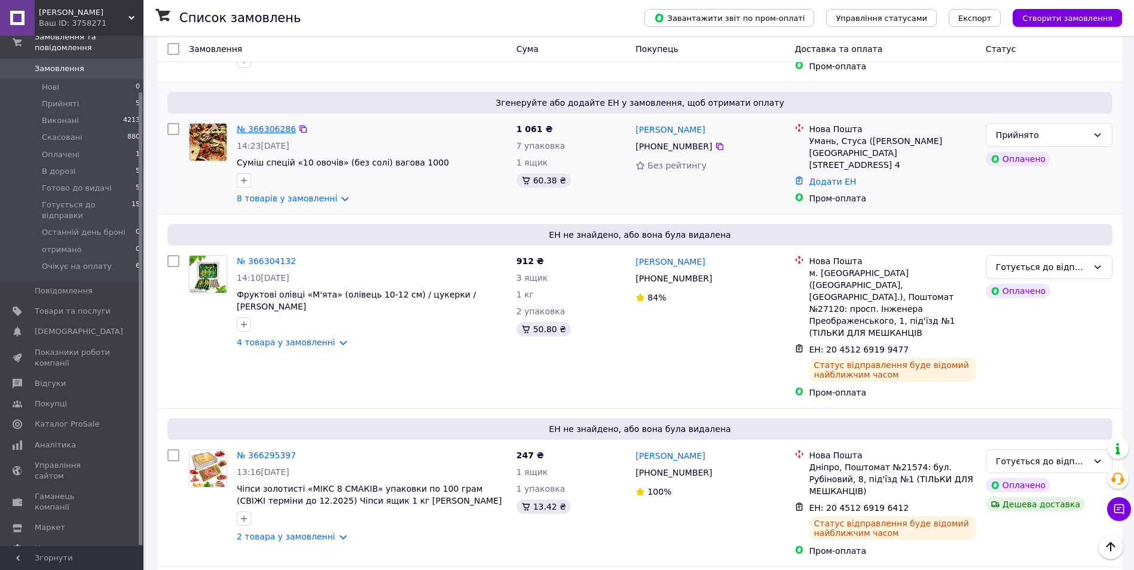
click at [254, 124] on link "№ 366306286" at bounding box center [266, 129] width 59 height 10
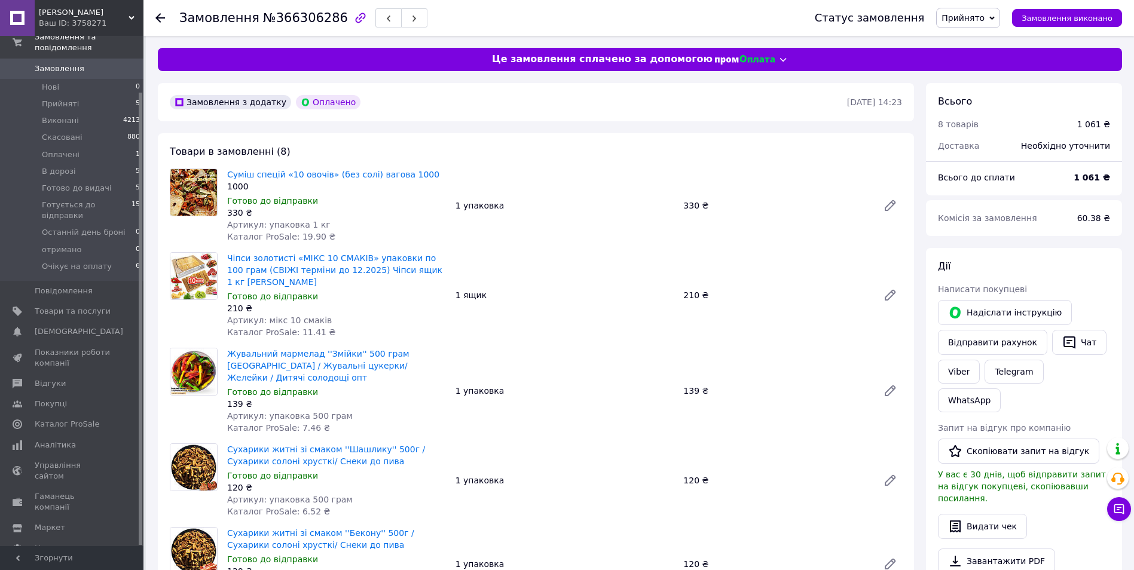
scroll to position [279, 0]
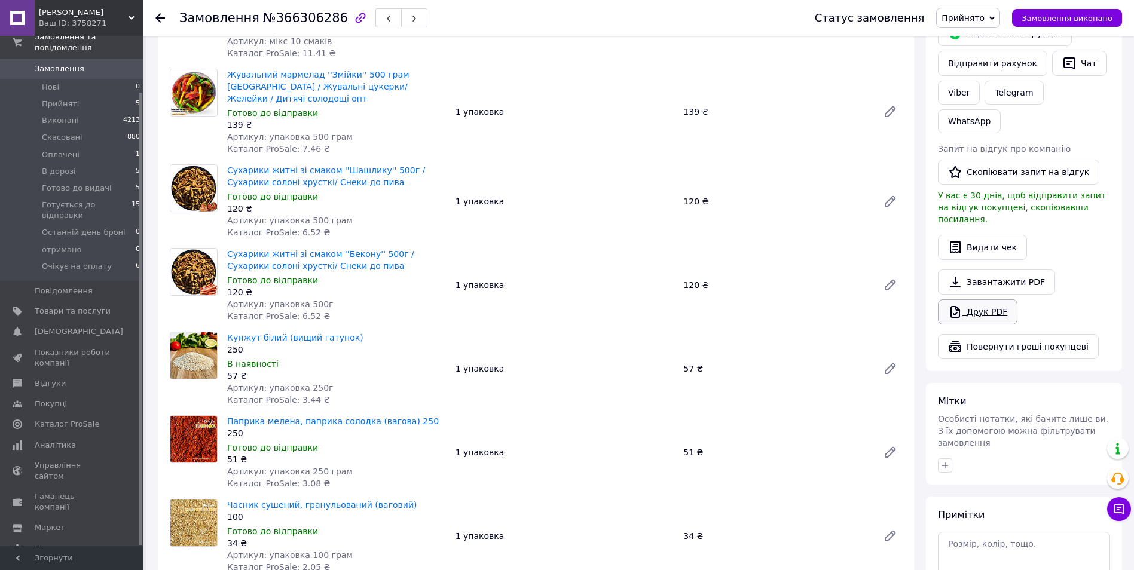
click at [995, 300] on link "Друк PDF" at bounding box center [978, 312] width 80 height 25
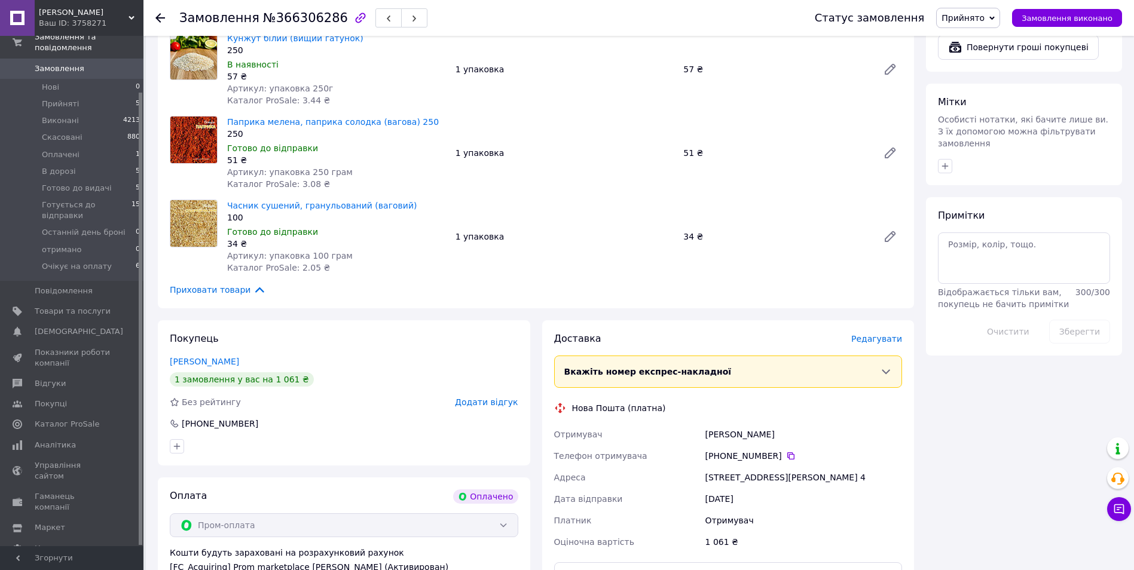
scroll to position [837, 0]
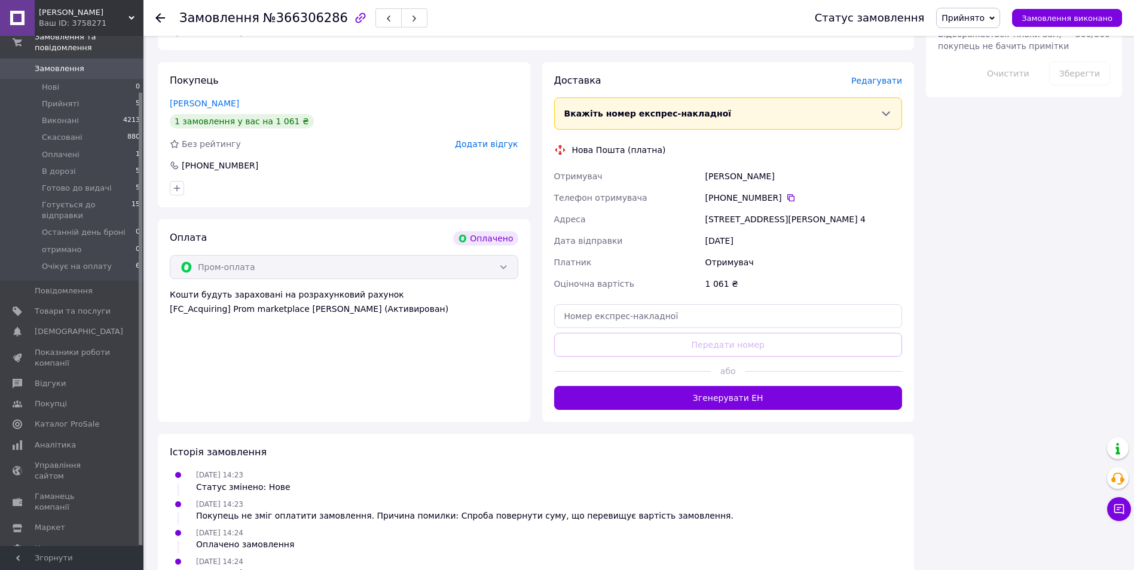
click at [606, 306] on input "text" at bounding box center [728, 316] width 349 height 24
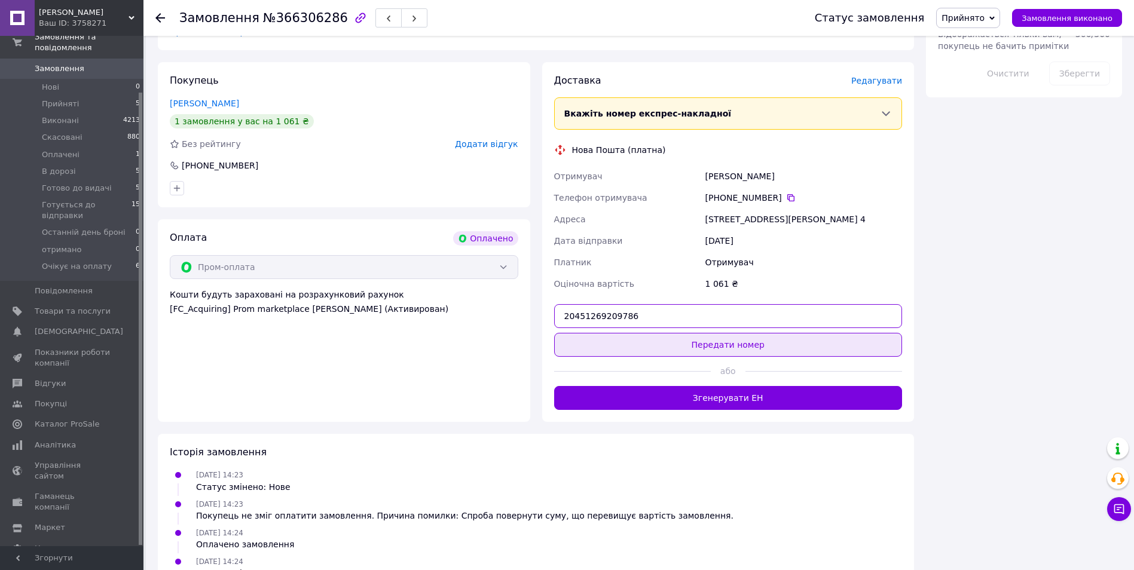
type input "20451269209786"
click at [719, 333] on button "Передати номер" at bounding box center [728, 345] width 349 height 24
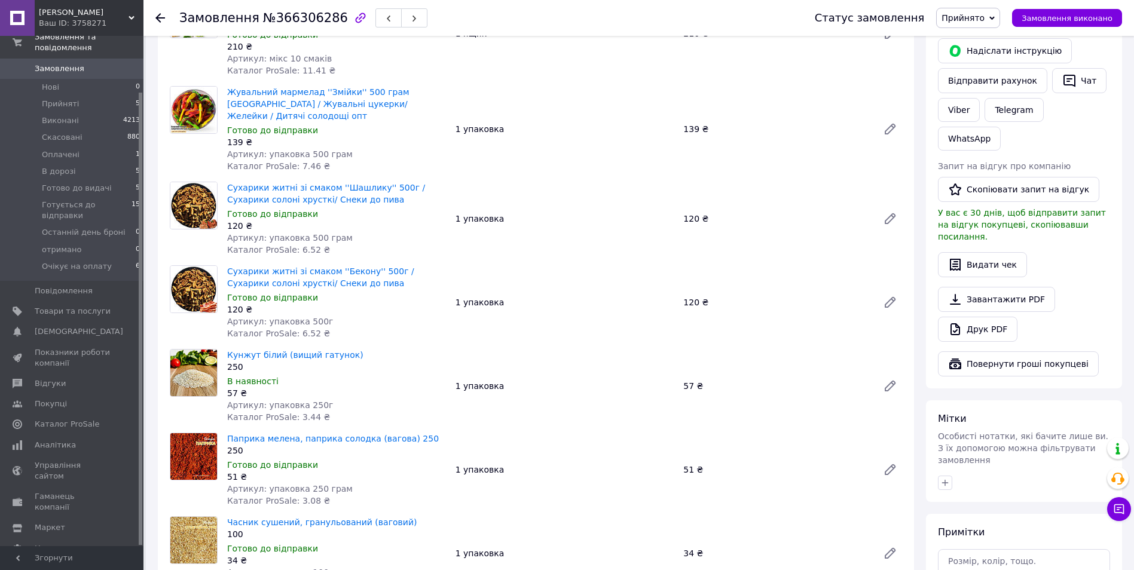
scroll to position [0, 0]
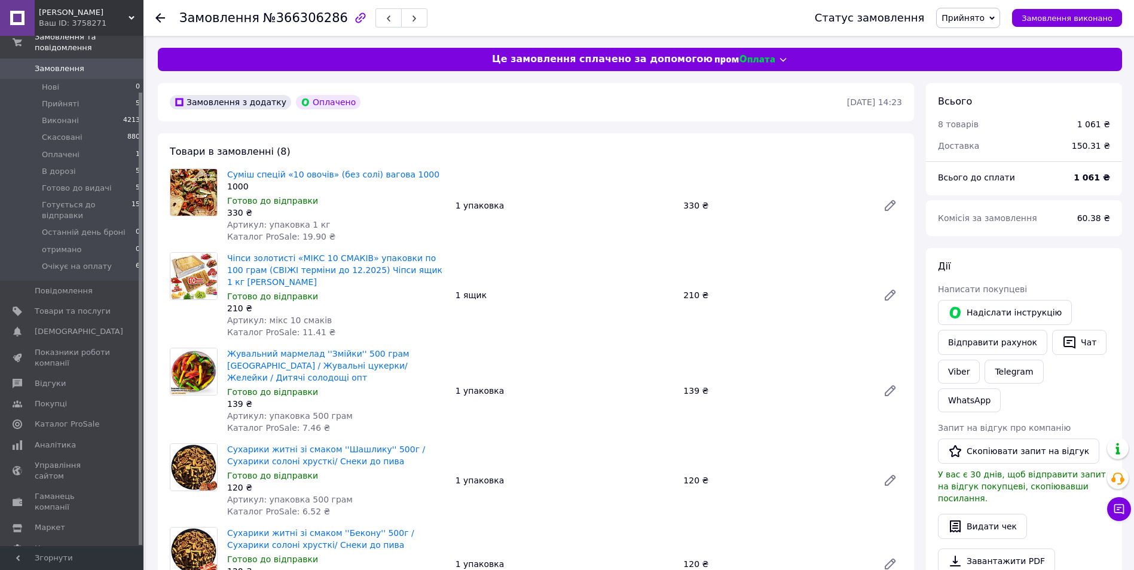
click at [973, 26] on span "Прийнято" at bounding box center [968, 18] width 64 height 20
click at [1001, 124] on li "Готується до відправки" at bounding box center [991, 132] width 109 height 18
click at [88, 63] on span "Замовлення" at bounding box center [73, 68] width 76 height 11
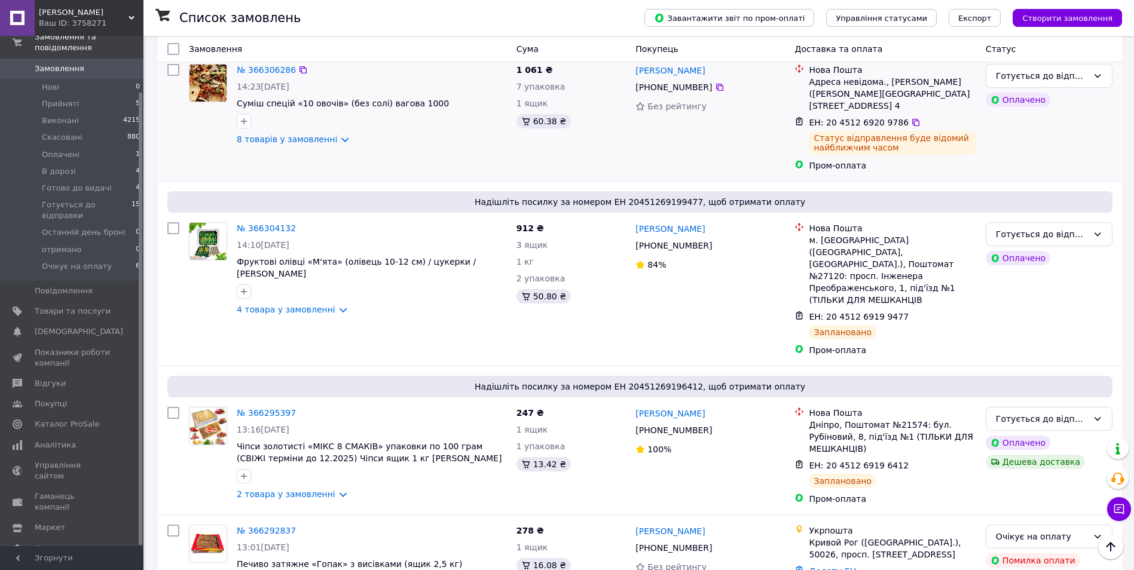
scroll to position [279, 0]
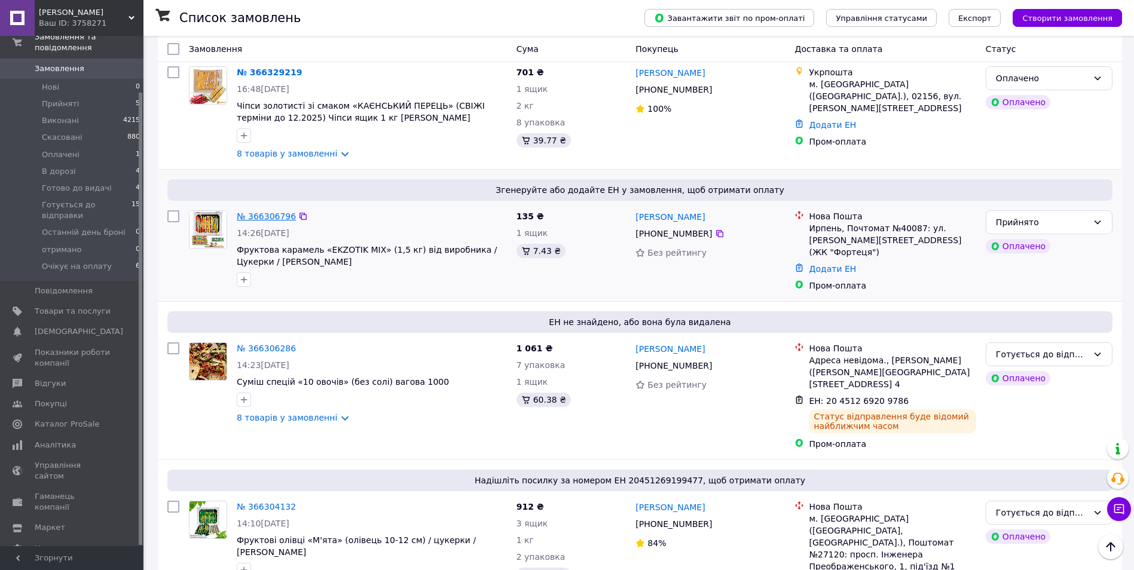
click at [257, 212] on link "№ 366306796" at bounding box center [266, 217] width 59 height 10
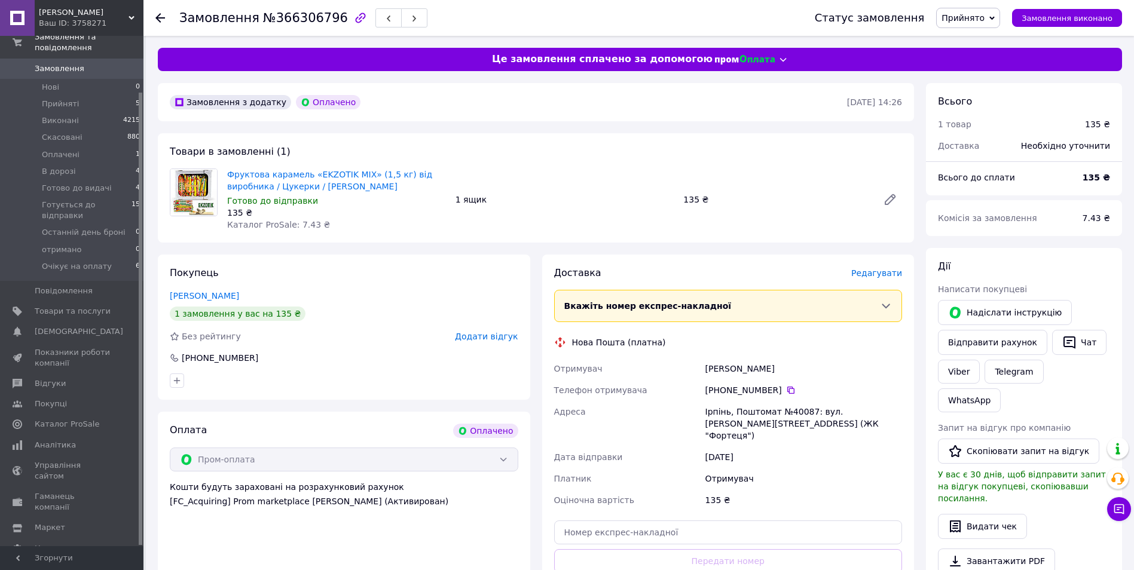
click at [651, 521] on input "text" at bounding box center [728, 533] width 349 height 24
paste input "20451269222655"
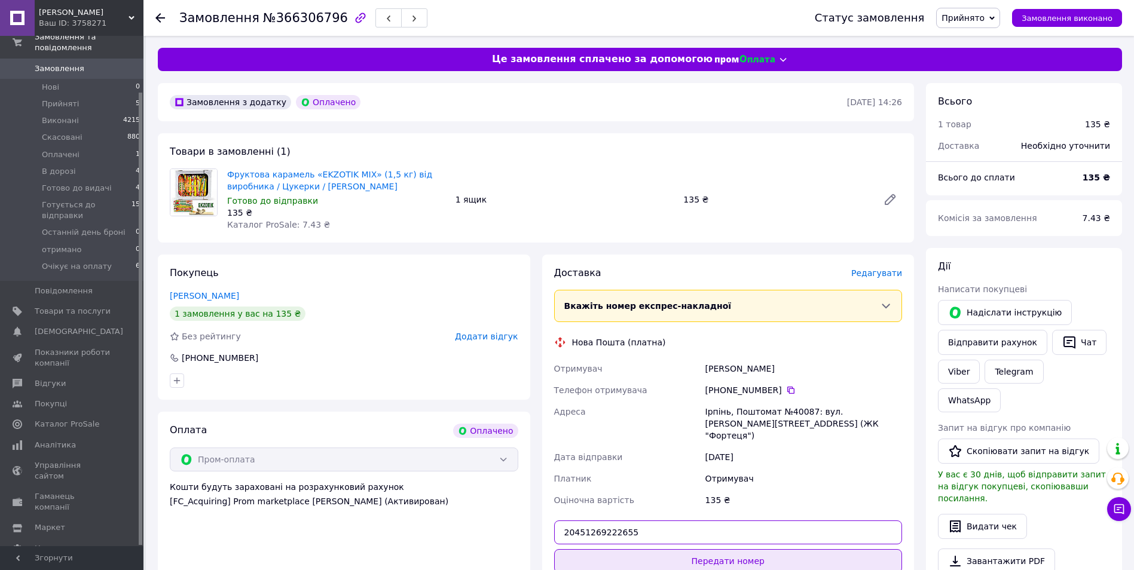
type input "20451269222655"
click at [756, 550] on button "Передати номер" at bounding box center [728, 562] width 349 height 24
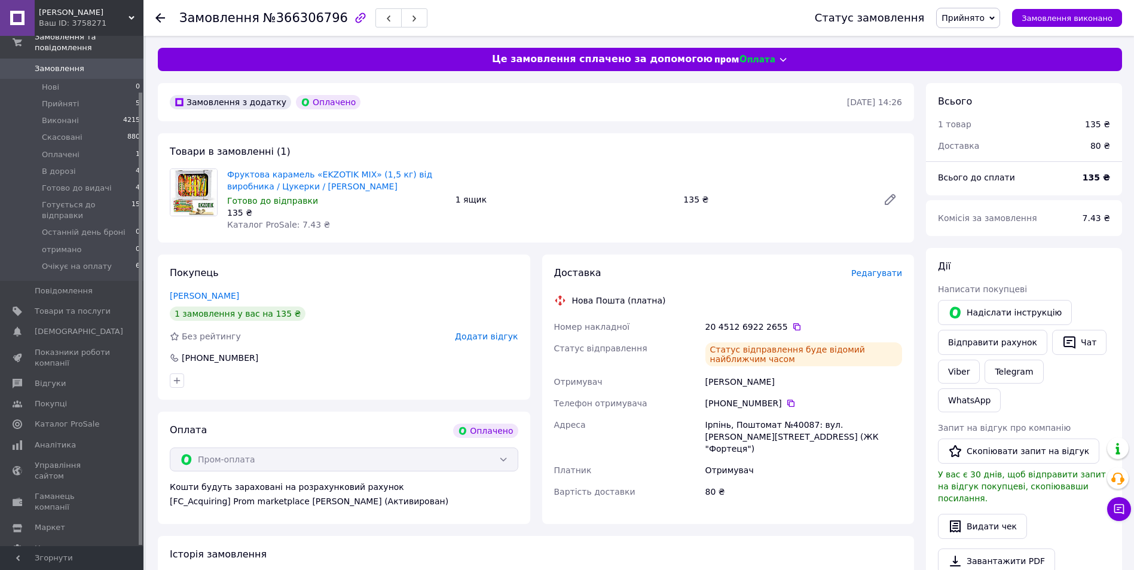
click at [875, 145] on div "Товари в замовленні (1) Фруктова карамель «EKZOTIK MIX» (1,5 кг) від виробника …" at bounding box center [536, 187] width 756 height 109
click at [960, 20] on span "Прийнято" at bounding box center [963, 18] width 43 height 10
click at [981, 132] on li "Готується до відправки" at bounding box center [991, 132] width 109 height 18
click at [446, 12] on div "Замовлення №366306796" at bounding box center [454, 18] width 550 height 36
click at [105, 63] on span "Замовлення" at bounding box center [73, 68] width 76 height 11
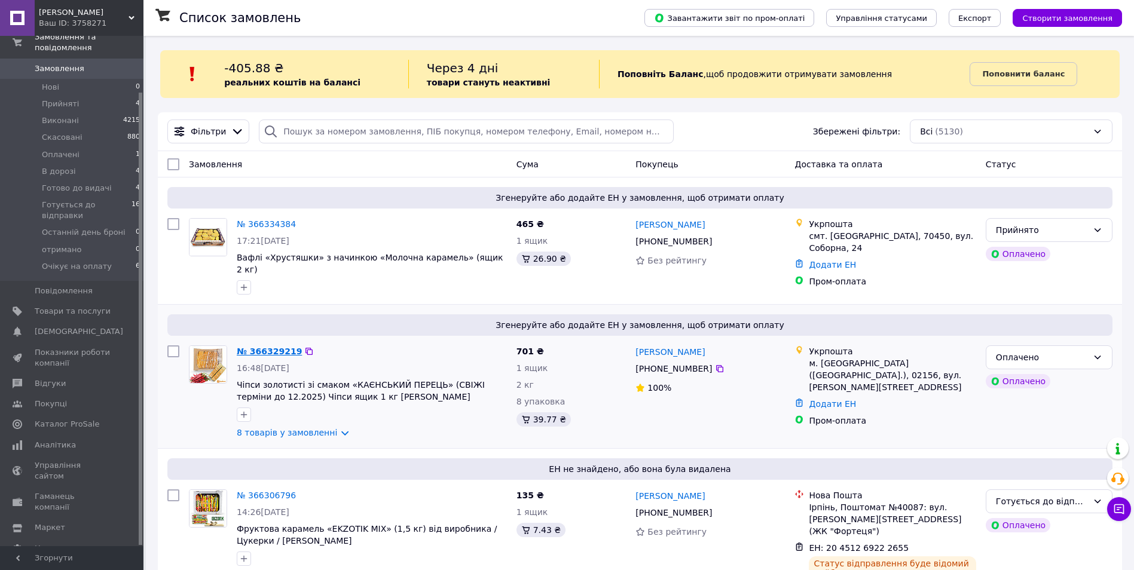
click at [253, 347] on link "№ 366329219" at bounding box center [269, 352] width 65 height 10
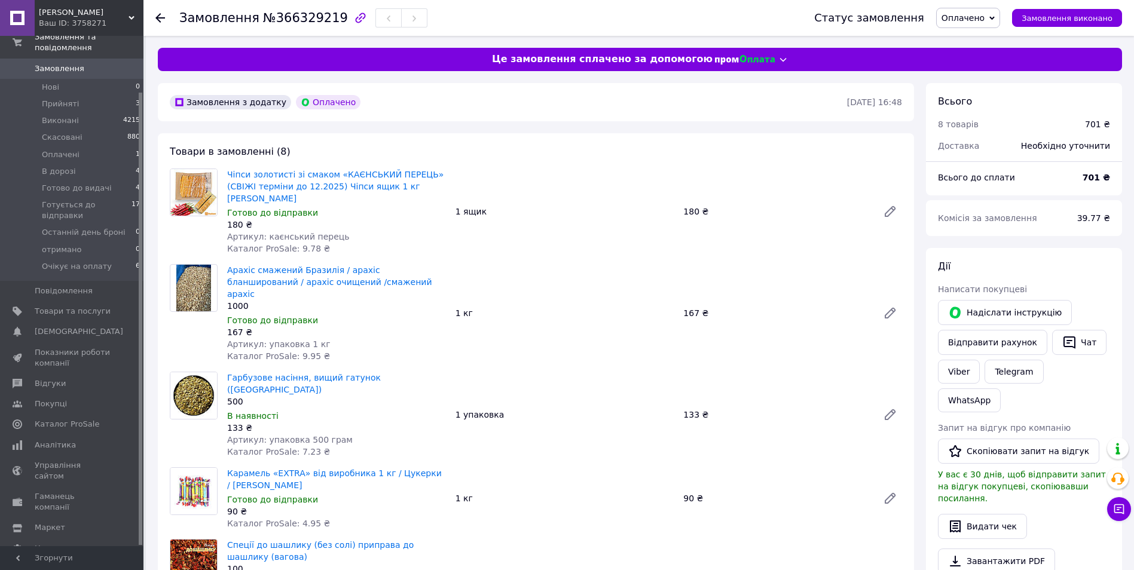
click at [985, 20] on span "Оплачено" at bounding box center [963, 18] width 43 height 10
click at [990, 38] on li "Прийнято" at bounding box center [991, 42] width 109 height 18
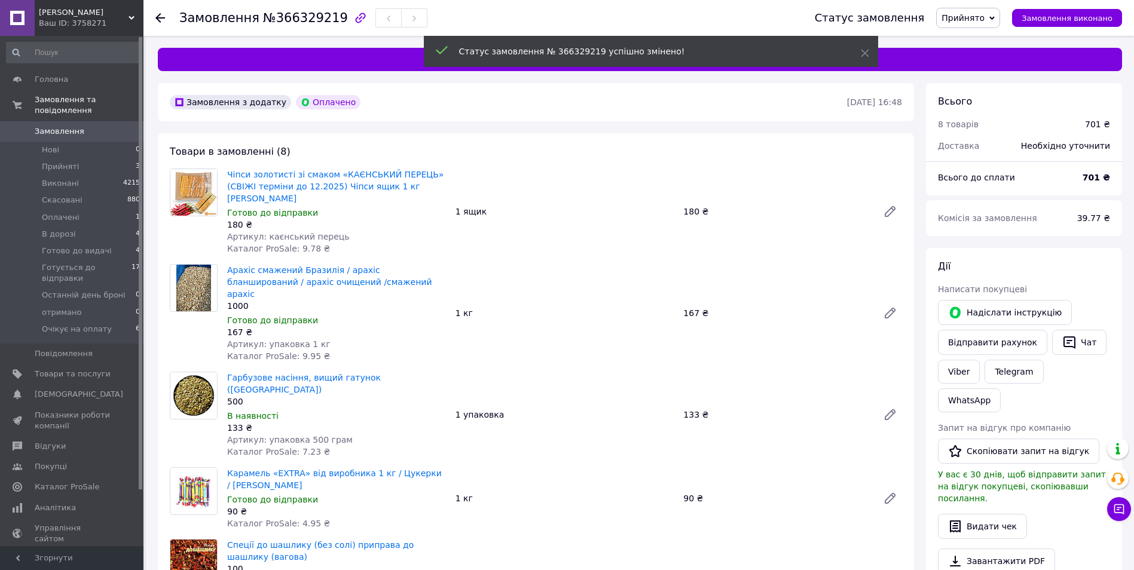
click at [80, 126] on span "Замовлення" at bounding box center [73, 131] width 76 height 11
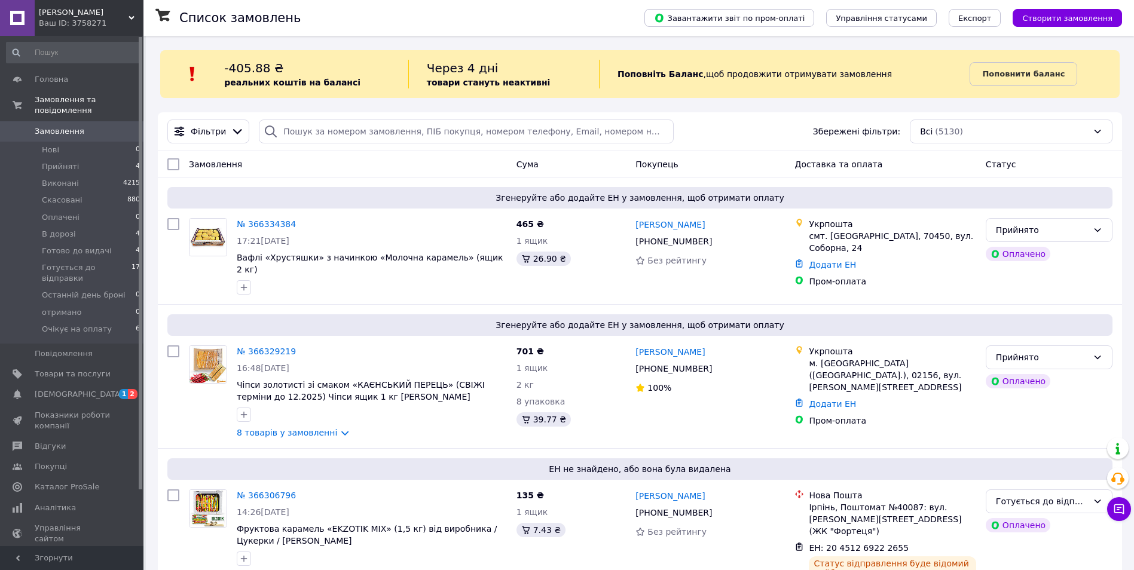
click at [123, 384] on link "Сповіщення 1 2" at bounding box center [73, 394] width 147 height 20
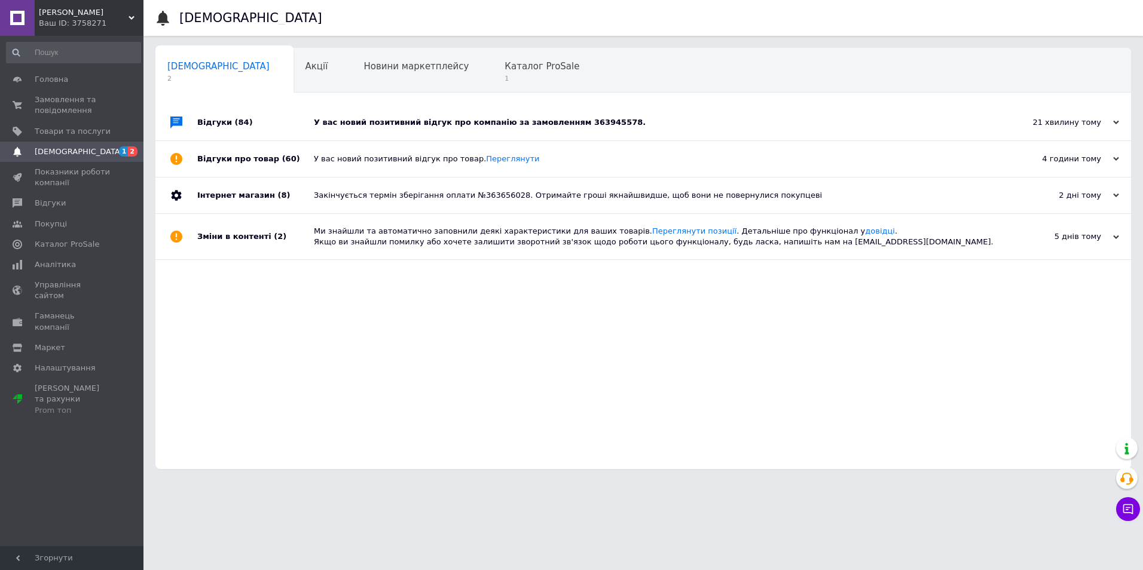
click at [427, 123] on div "У вас новий позитивний відгук про компанію за замовленням 363945578." at bounding box center [657, 122] width 686 height 11
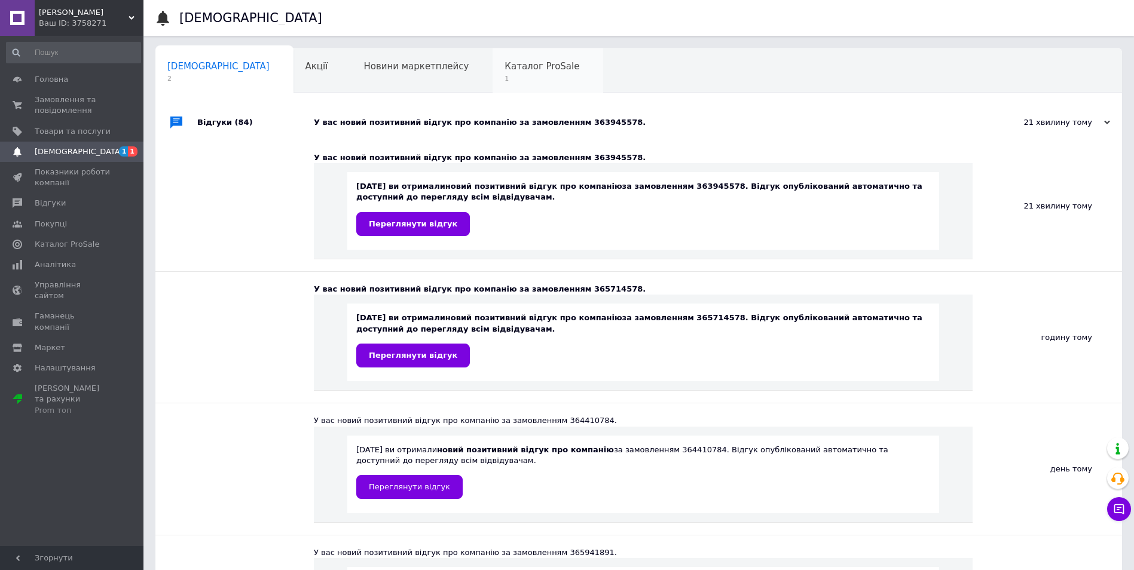
click at [505, 63] on span "Каталог ProSale" at bounding box center [542, 66] width 75 height 11
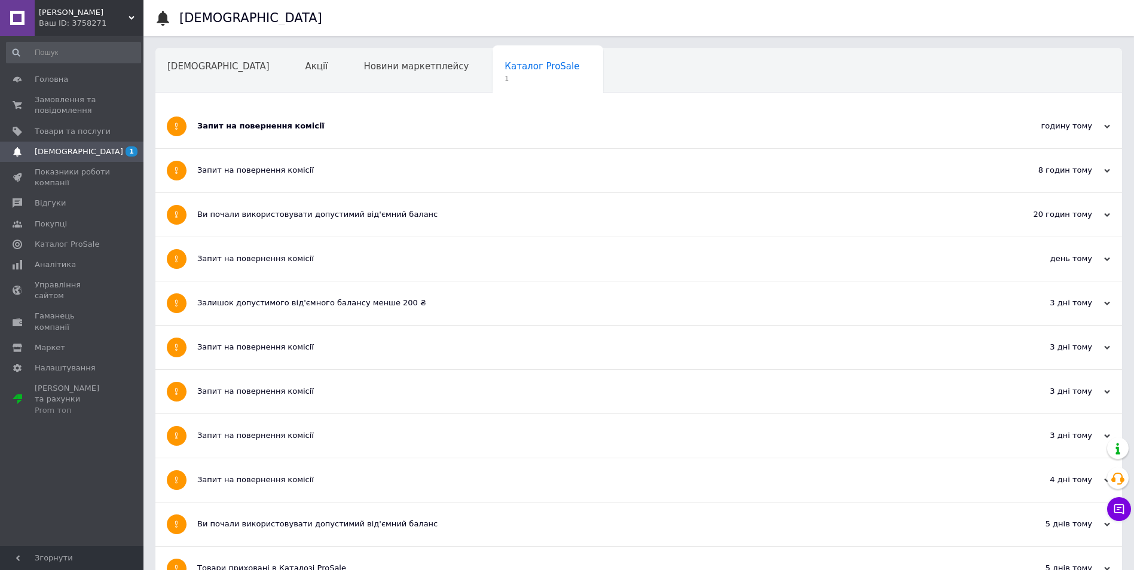
click at [376, 117] on div "Запит на повернення комісії" at bounding box center [593, 127] width 793 height 44
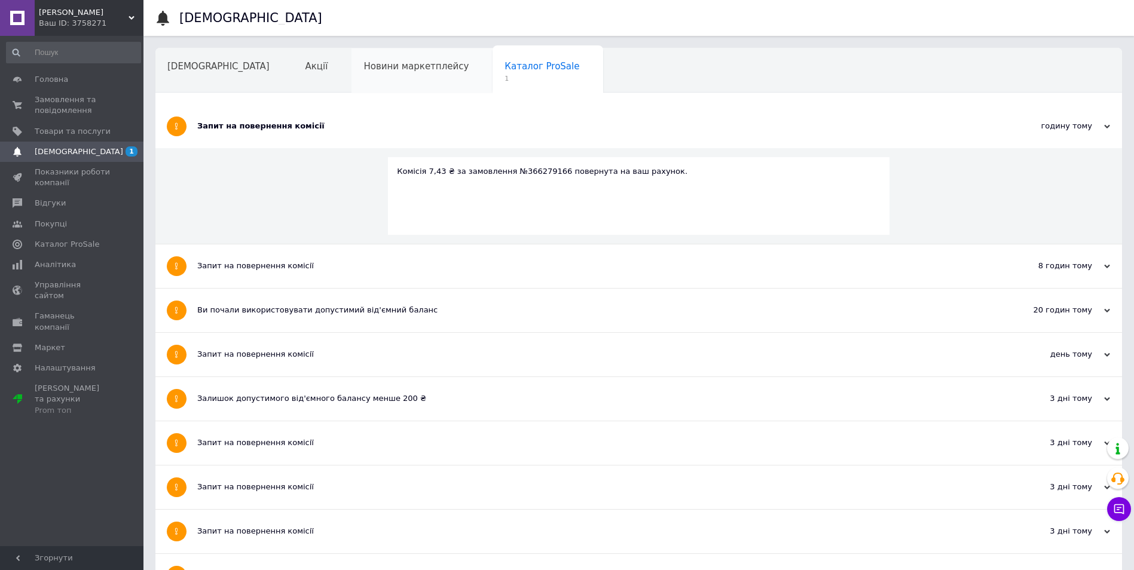
click at [410, 63] on div "Новини маркетплейсу" at bounding box center [422, 70] width 141 height 45
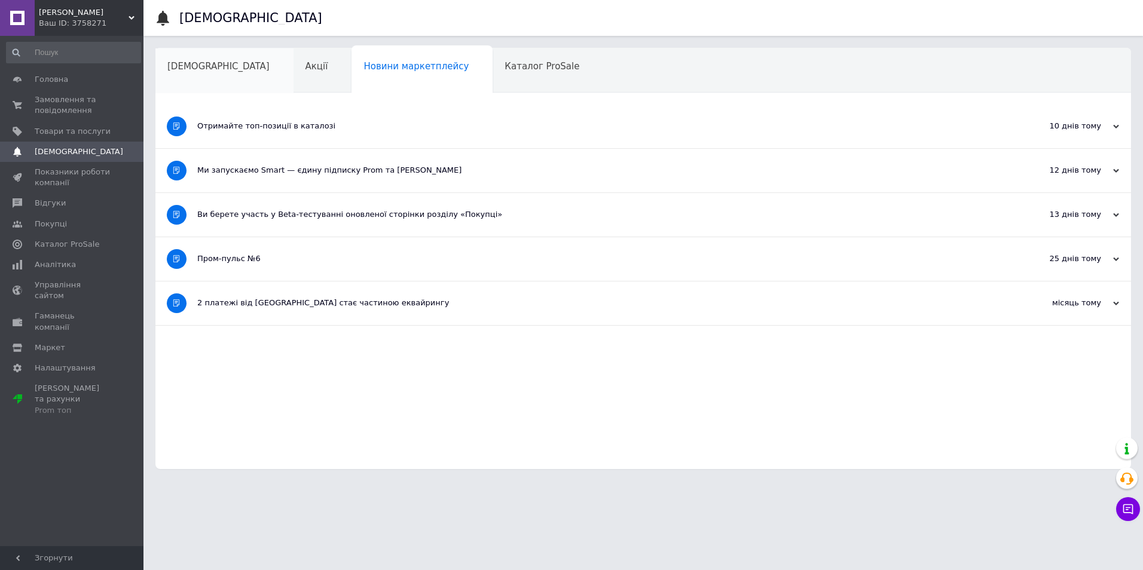
click at [182, 63] on span "[DEMOGRAPHIC_DATA]" at bounding box center [218, 66] width 102 height 11
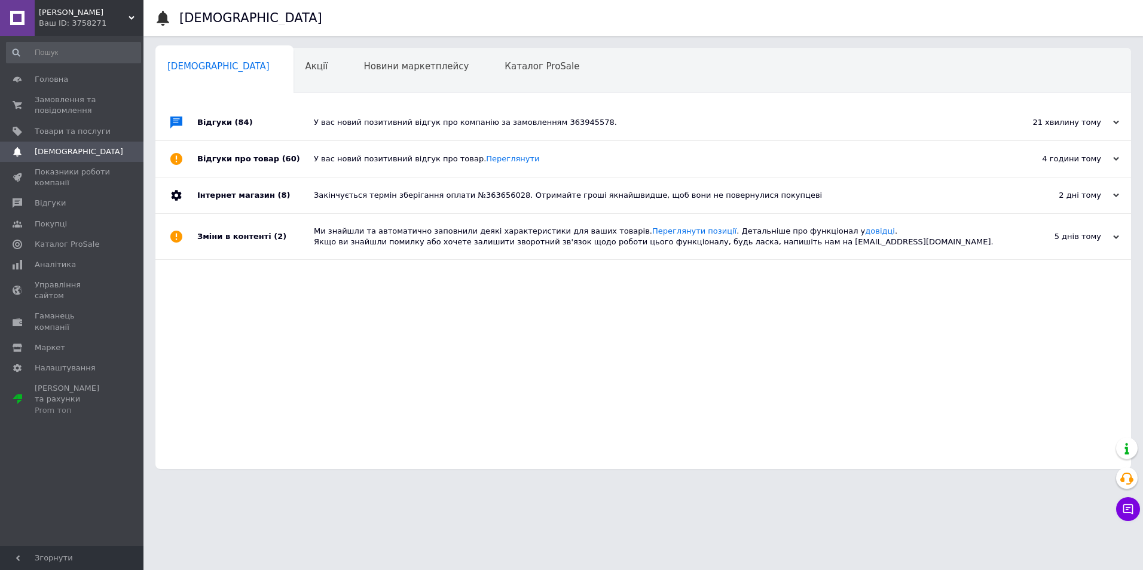
click at [400, 126] on div "У вас новий позитивний відгук про компанію за замовленням 363945578." at bounding box center [657, 122] width 686 height 11
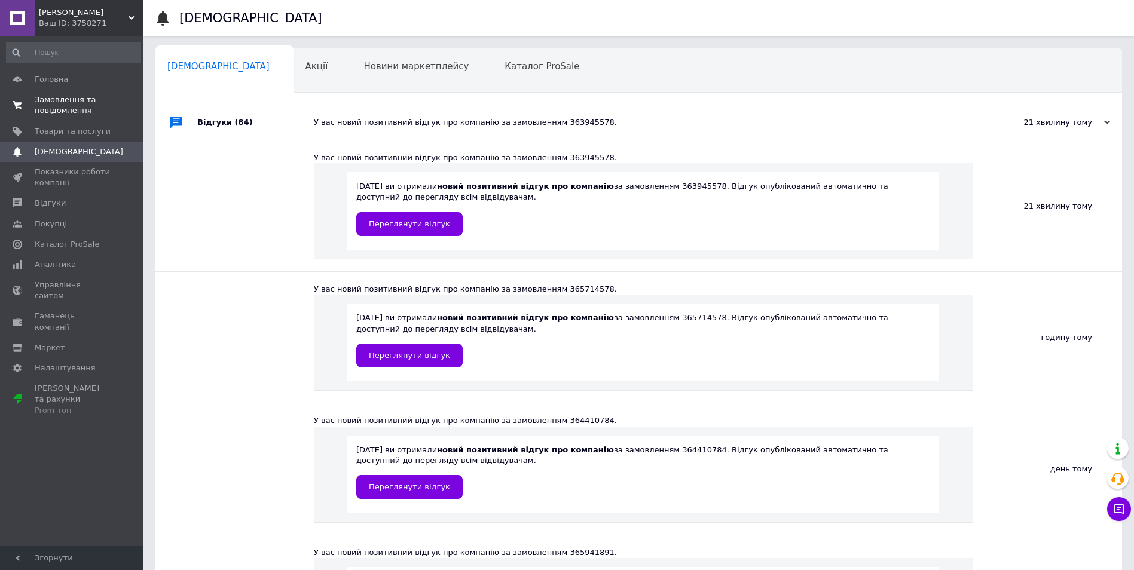
click at [59, 102] on span "Замовлення та повідомлення" at bounding box center [73, 105] width 76 height 22
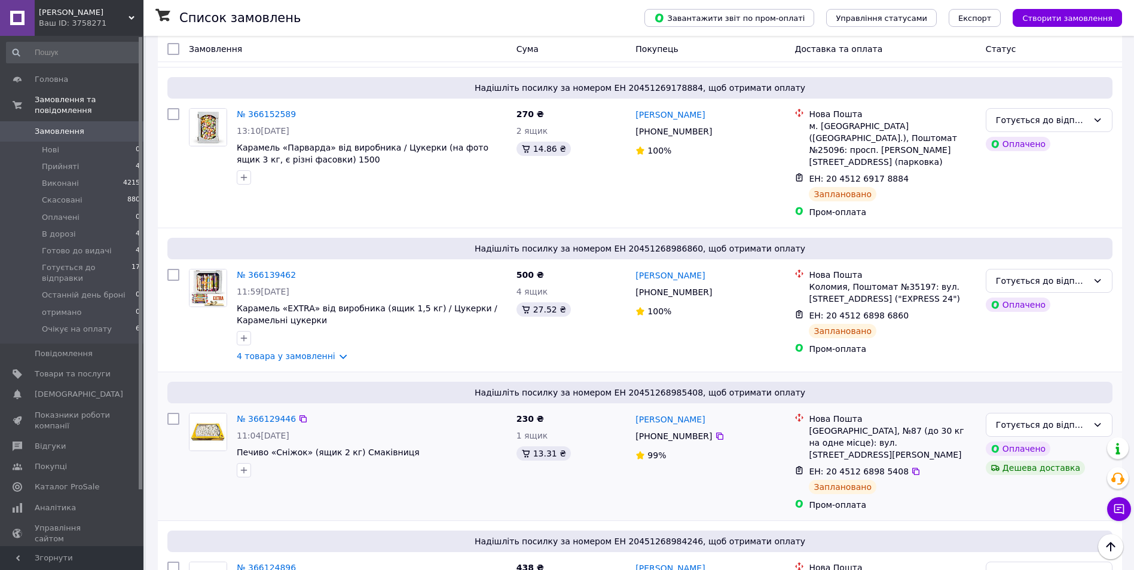
scroll to position [2232, 0]
